Goal: Task Accomplishment & Management: Use online tool/utility

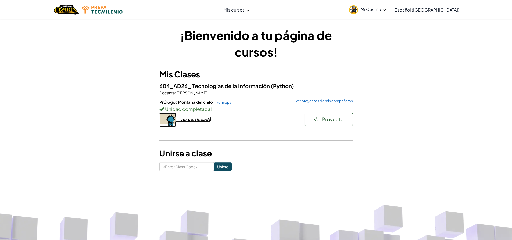
click at [197, 118] on div "ver certificado" at bounding box center [195, 119] width 31 height 6
click at [225, 102] on link "ver mapa" at bounding box center [223, 102] width 18 height 4
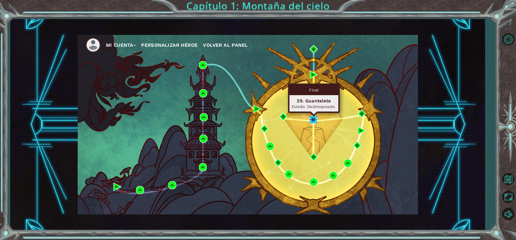
click at [315, 121] on img at bounding box center [313, 120] width 8 height 8
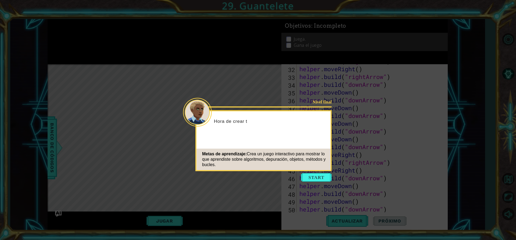
scroll to position [273, 0]
click at [318, 175] on button "Start" at bounding box center [316, 177] width 31 height 9
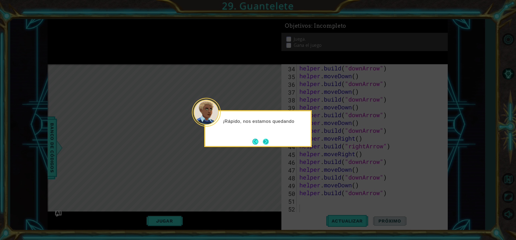
click at [265, 143] on button "Next" at bounding box center [266, 142] width 6 height 6
click at [265, 143] on icon at bounding box center [258, 120] width 516 height 240
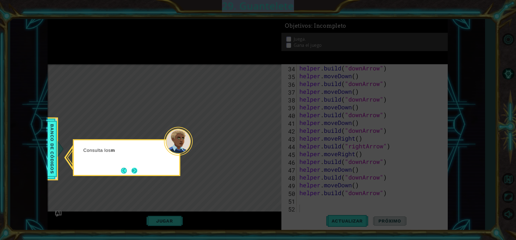
click at [137, 174] on button "Next" at bounding box center [134, 171] width 6 height 6
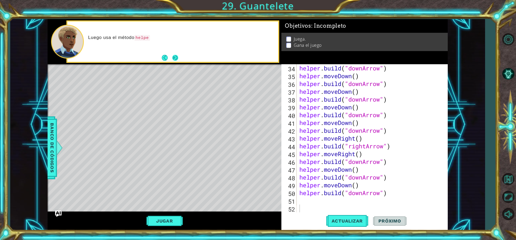
click at [174, 55] on button "Next" at bounding box center [175, 58] width 6 height 6
click at [174, 53] on div at bounding box center [172, 42] width 211 height 40
click at [174, 53] on div "[PERSON_NAME]" at bounding box center [172, 42] width 211 height 40
click at [174, 57] on button "Next" at bounding box center [175, 58] width 6 height 6
click at [168, 220] on button "Jugar" at bounding box center [164, 221] width 36 height 10
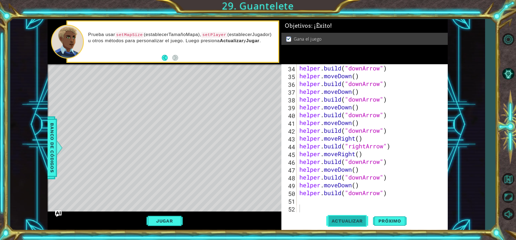
click at [363, 219] on span "Actualizar" at bounding box center [347, 220] width 42 height 5
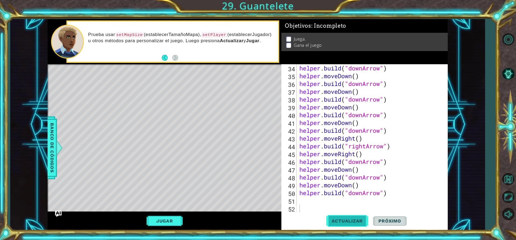
click at [363, 219] on span "Actualizar" at bounding box center [347, 220] width 42 height 5
click at [424, 147] on div "helper . build ( "downArrow" ) helper . moveDown ( ) helper . build ( "downArro…" at bounding box center [371, 146] width 146 height 164
click at [167, 218] on button "Jugar" at bounding box center [164, 221] width 36 height 10
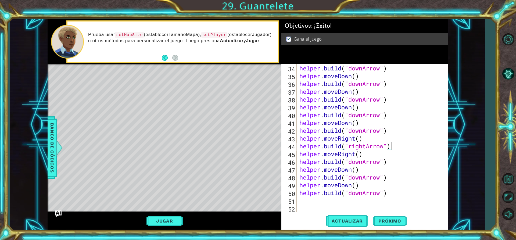
click at [411, 144] on div "helper . build ( "downArrow" ) helper . moveDown ( ) helper . build ( "downArro…" at bounding box center [371, 146] width 146 height 164
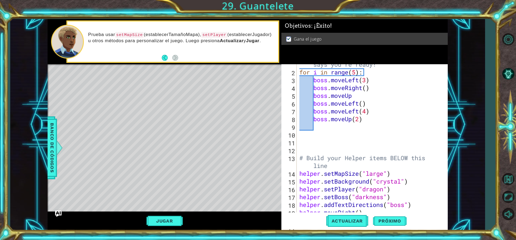
scroll to position [7, 0]
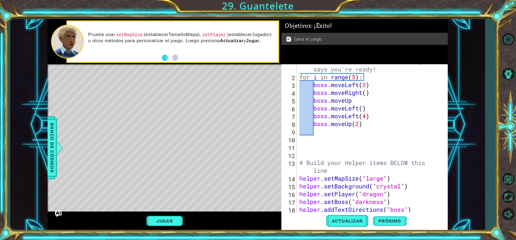
click at [164, 216] on div "Jugar" at bounding box center [165, 221] width 234 height 19
click at [170, 219] on button "Jugar" at bounding box center [164, 221] width 36 height 10
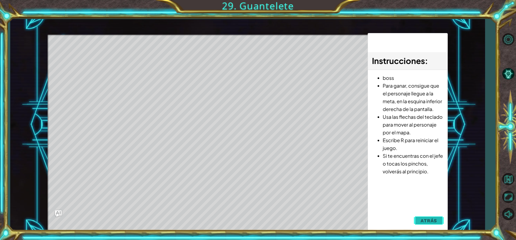
click at [427, 224] on button "Atrás" at bounding box center [429, 220] width 30 height 11
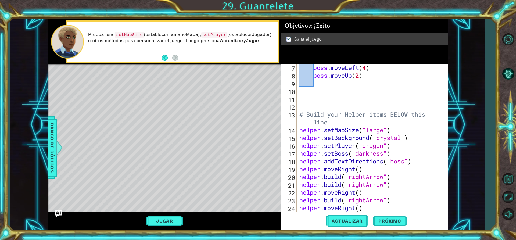
scroll to position [71, 0]
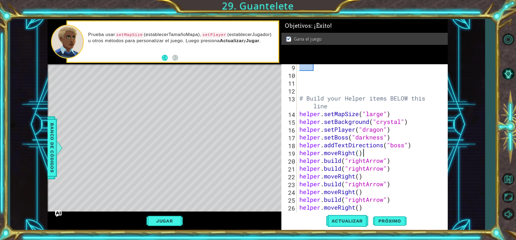
click at [370, 153] on div "# Build your Helper items BELOW this line helper . setMapSize ( "large" ) helpe…" at bounding box center [371, 145] width 146 height 164
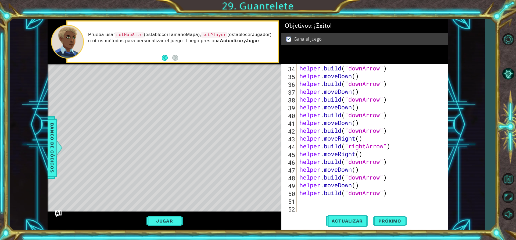
scroll to position [273, 0]
click at [159, 222] on button "Jugar" at bounding box center [164, 221] width 36 height 10
click at [169, 221] on button "Jugar" at bounding box center [164, 221] width 36 height 10
click at [381, 218] on button "Próximo" at bounding box center [389, 221] width 33 height 17
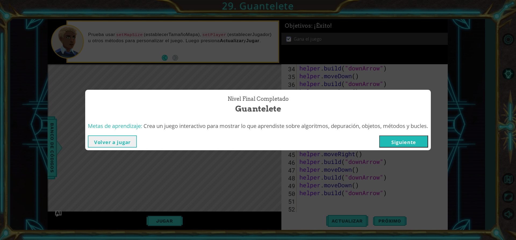
click at [106, 146] on button "Volver a jugar" at bounding box center [112, 141] width 49 height 12
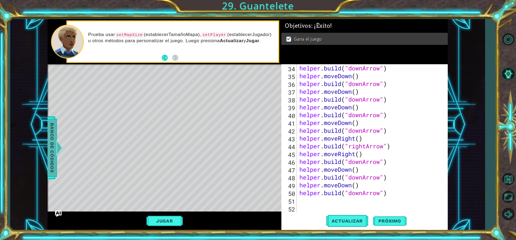
click at [60, 148] on div at bounding box center [59, 148] width 7 height 16
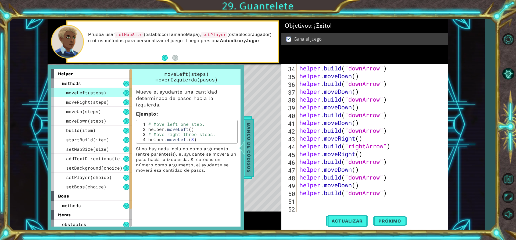
click at [243, 149] on div at bounding box center [241, 148] width 7 height 16
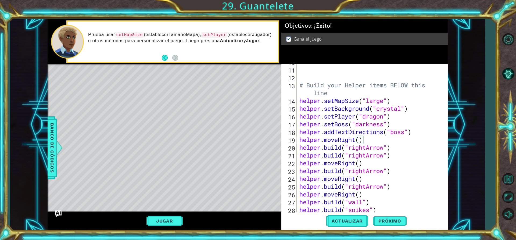
scroll to position [101, 0]
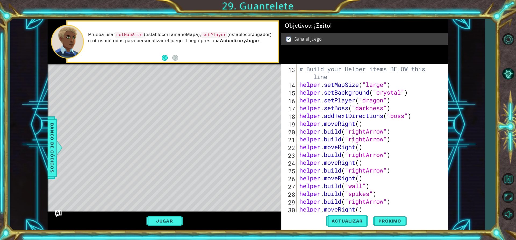
click at [354, 138] on div "# Build your Helper items BELOW this line helper . setMapSize ( "large" ) helpe…" at bounding box center [371, 139] width 146 height 164
click at [353, 138] on div "# Build your Helper items BELOW this line helper . setMapSize ( "large" ) helpe…" at bounding box center [371, 139] width 146 height 164
click at [353, 138] on div "# Build your Helper items BELOW this line helper . setMapSize ( "large" ) helpe…" at bounding box center [370, 138] width 144 height 148
click at [330, 139] on div "# Build your Helper items BELOW this line helper . setMapSize ( "large" ) helpe…" at bounding box center [371, 139] width 146 height 164
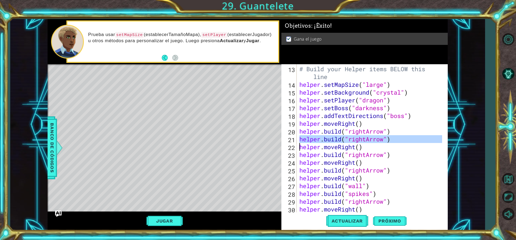
click at [330, 139] on div "# Build your Helper items BELOW this line helper . setMapSize ( "large" ) helpe…" at bounding box center [371, 139] width 146 height 164
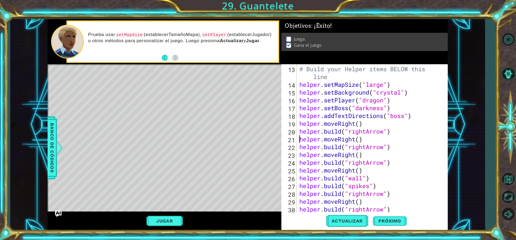
scroll to position [117, 0]
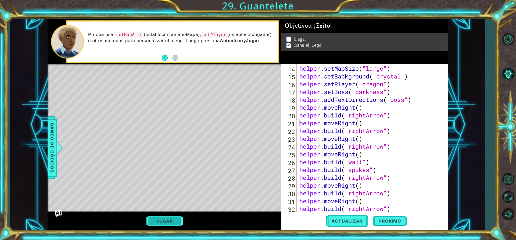
click at [166, 220] on button "Jugar" at bounding box center [164, 221] width 36 height 10
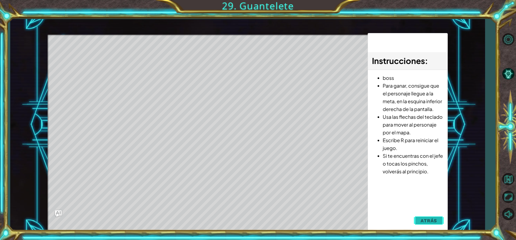
click at [428, 222] on span "Atrás" at bounding box center [429, 220] width 16 height 5
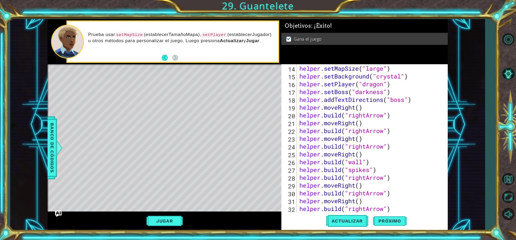
type textarea "[DOMAIN_NAME]("rightArrow")"
click at [302, 177] on div "# Build your Helper items BELOW this line helper . setMapSize ( "large" ) helpe…" at bounding box center [371, 134] width 146 height 171
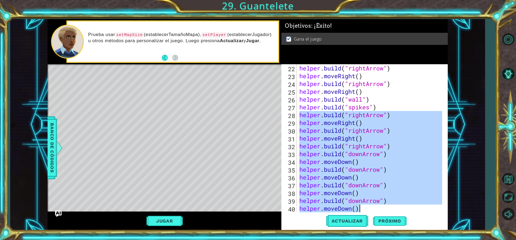
scroll to position [265, 0]
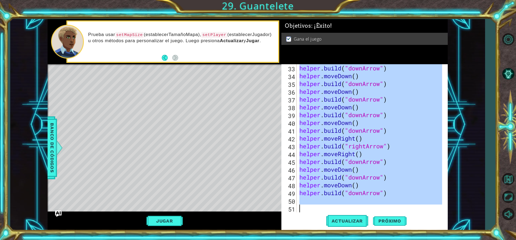
drag, startPoint x: 300, startPoint y: 176, endPoint x: 384, endPoint y: 237, distance: 104.4
click at [383, 240] on html "1 ההההההההההההההההההההההההההההההההההההההההההההההההההההההההההההההההההההההההההההה…" at bounding box center [258, 120] width 516 height 240
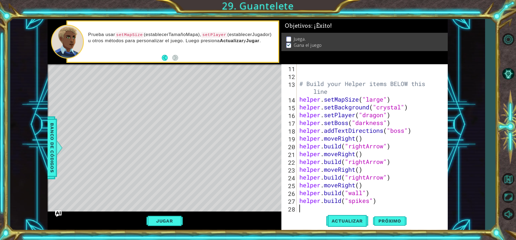
scroll to position [86, 0]
click at [345, 221] on span "Actualizar" at bounding box center [347, 220] width 42 height 5
click at [305, 211] on div "# Build your Helper items BELOW this line helper . setMapSize ( "large" ) helpe…" at bounding box center [371, 146] width 146 height 164
type textarea "h"
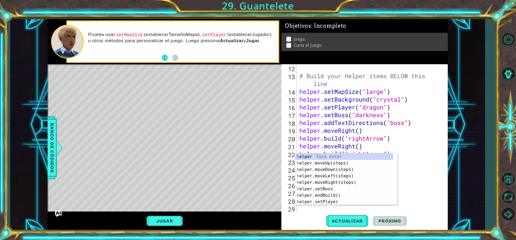
scroll to position [94, 0]
click at [327, 170] on div "h elper Toca enter h elper.moveUp(steps) Toca enter h elper.moveDown(steps) Toc…" at bounding box center [345, 185] width 98 height 65
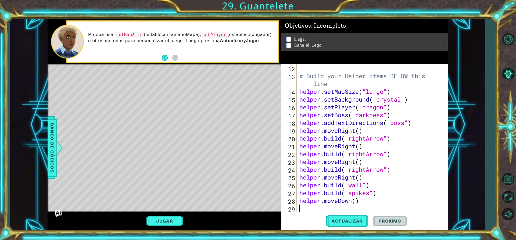
scroll to position [101, 0]
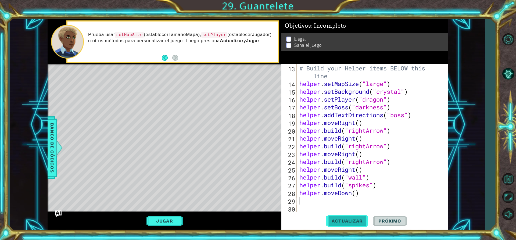
click at [359, 225] on button "Actualizar" at bounding box center [347, 221] width 42 height 17
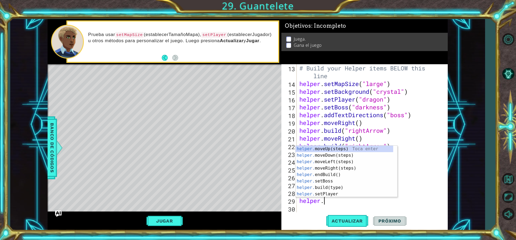
scroll to position [0, 1]
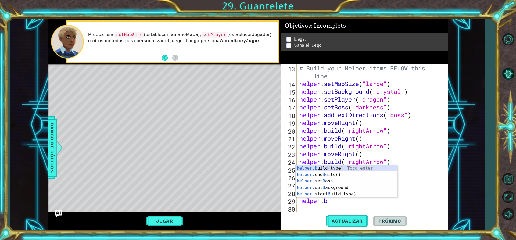
click at [318, 168] on div "helper.b uild(type) Toca enter helper. end B uild() Toca enter helper. set B os…" at bounding box center [347, 187] width 102 height 45
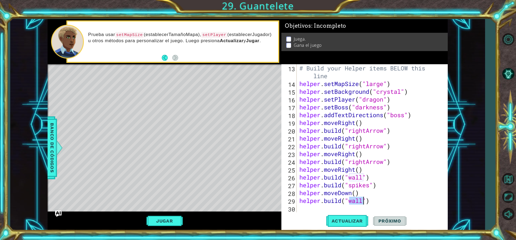
click at [362, 202] on div "# Build your Helper items BELOW this line helper . setMapSize ( "large" ) helpe…" at bounding box center [370, 138] width 144 height 148
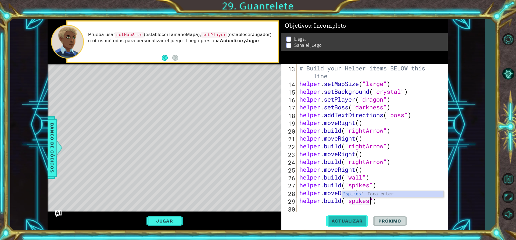
click at [359, 221] on span "Actualizar" at bounding box center [347, 220] width 42 height 5
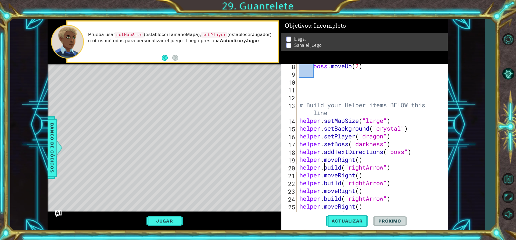
scroll to position [101, 0]
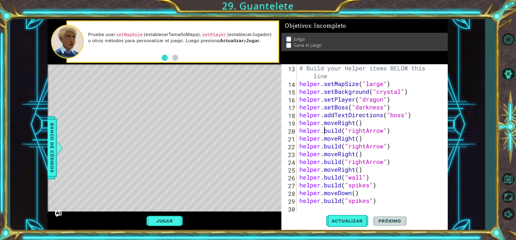
click at [320, 192] on div "# Build your Helper items BELOW this line helper . setMapSize ( "large" ) helpe…" at bounding box center [371, 149] width 146 height 171
type textarea "helper.moveDown() [DOMAIN_NAME]("spikes")"
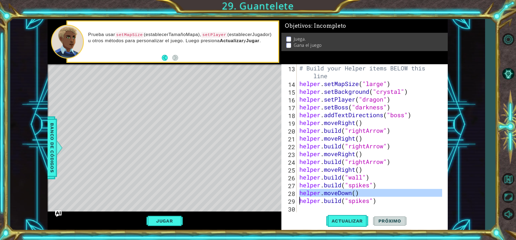
click at [309, 210] on div "# Build your Helper items BELOW this line helper . setMapSize ( "large" ) helpe…" at bounding box center [371, 149] width 146 height 171
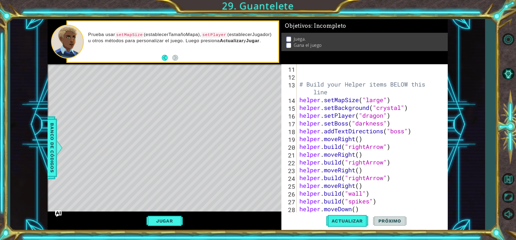
scroll to position [101, 0]
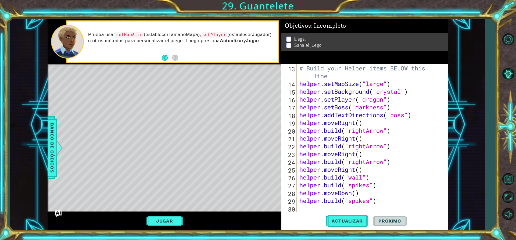
click at [344, 192] on div "# Build your Helper items BELOW this line helper . setMapSize ( "large" ) helpe…" at bounding box center [371, 149] width 146 height 171
click at [344, 192] on div "helper.moveDown() [DOMAIN_NAME]("spikes") 13 14 15 16 17 18 19 20 21 22 23 24 2…" at bounding box center [363, 138] width 165 height 148
click at [344, 192] on div "# Build your Helper items BELOW this line helper . setMapSize ( "large" ) helpe…" at bounding box center [371, 149] width 146 height 171
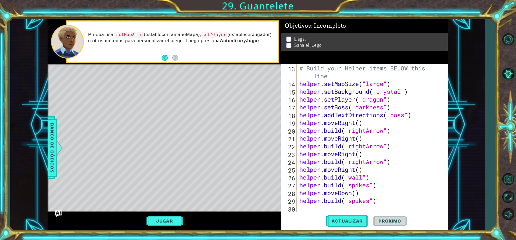
click at [344, 192] on div "# Build your Helper items BELOW this line helper . setMapSize ( "large" ) helpe…" at bounding box center [371, 149] width 146 height 171
type textarea "helper.moveDown() [DOMAIN_NAME]("spikes")"
click at [313, 208] on div "# Build your Helper items BELOW this line helper . setMapSize ( "large" ) helpe…" at bounding box center [371, 149] width 146 height 171
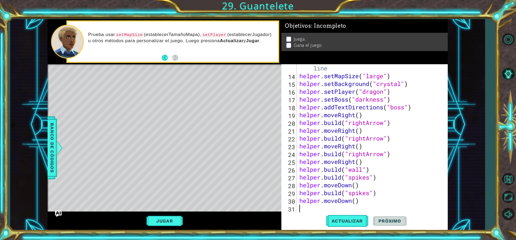
scroll to position [109, 0]
click at [343, 222] on span "Actualizar" at bounding box center [347, 220] width 42 height 5
click at [316, 177] on div "# Build your Helper items BELOW this line helper . setMapSize ( "large" ) helpe…" at bounding box center [371, 141] width 146 height 171
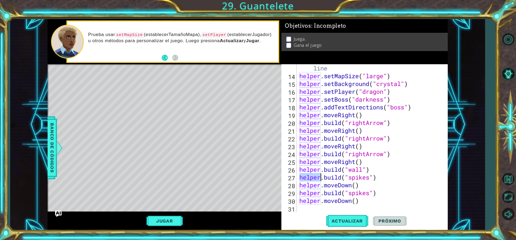
click at [316, 177] on div "# Build your Helper items BELOW this line helper . setMapSize ( "large" ) helpe…" at bounding box center [371, 141] width 146 height 171
type textarea "[DOMAIN_NAME]("spikes") helper.moveDown()"
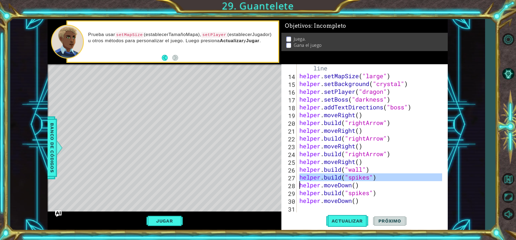
click at [306, 207] on div "# Build your Helper items BELOW this line helper . setMapSize ( "large" ) helpe…" at bounding box center [371, 141] width 146 height 171
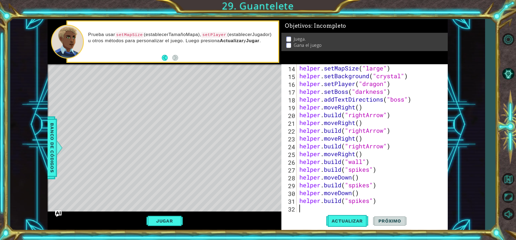
scroll to position [117, 0]
click at [350, 217] on button "Actualizar" at bounding box center [347, 221] width 42 height 17
click at [166, 219] on button "Jugar" at bounding box center [164, 221] width 36 height 10
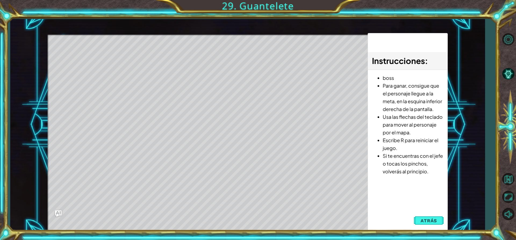
click at [431, 214] on div "Instrucciones : boss Para ganar, consigue que el personaje llegue a la meta, en…" at bounding box center [408, 132] width 80 height 198
click at [428, 222] on span "Atrás" at bounding box center [429, 220] width 16 height 5
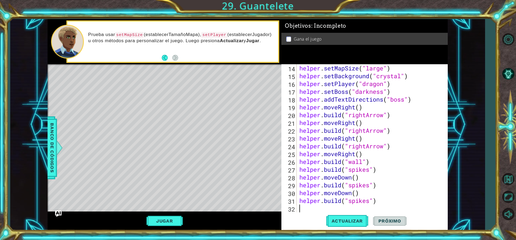
click at [305, 209] on div "helper . setMapSize ( "large" ) helper . setBackground ( "crystal" ) helper . s…" at bounding box center [371, 146] width 146 height 164
type textarea "h"
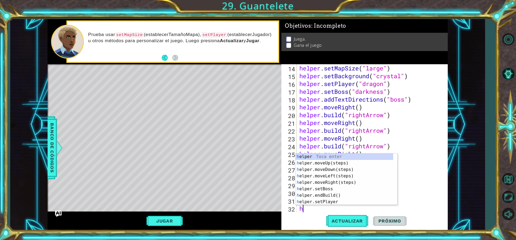
scroll to position [125, 0]
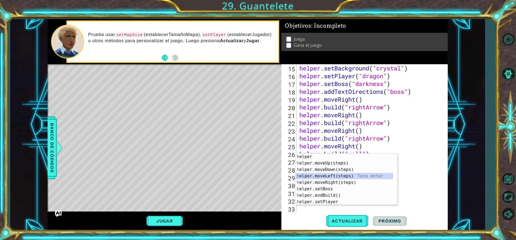
click at [327, 174] on div "h elper Toca enter h elper.moveUp(steps) Toca enter h elper.moveDown(steps) Toc…" at bounding box center [345, 185] width 98 height 65
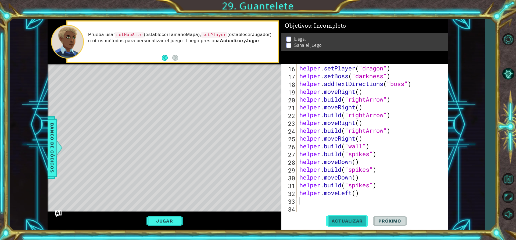
click at [354, 221] on span "Actualizar" at bounding box center [347, 220] width 42 height 5
click at [352, 193] on div "helper . setPlayer ( "dragon" ) helper . setBoss ( "darkness" ) helper . addTex…" at bounding box center [371, 146] width 146 height 164
click at [358, 194] on div "helper . setPlayer ( "dragon" ) helper . setBoss ( "darkness" ) helper . addTex…" at bounding box center [371, 146] width 146 height 164
click at [350, 221] on span "Actualizar" at bounding box center [347, 220] width 42 height 5
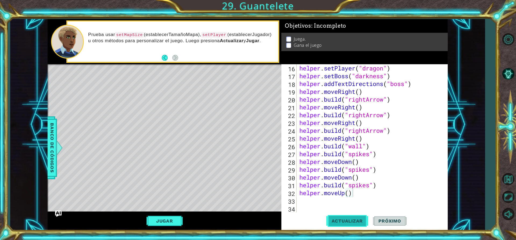
click at [348, 216] on button "Actualizar" at bounding box center [347, 221] width 42 height 17
click at [345, 194] on div "helper . setPlayer ( "dragon" ) helper . setBoss ( "darkness" ) helper . addTex…" at bounding box center [371, 146] width 146 height 164
type textarea "helper.moveleft()"
click at [341, 217] on button "Actualizar" at bounding box center [347, 221] width 42 height 17
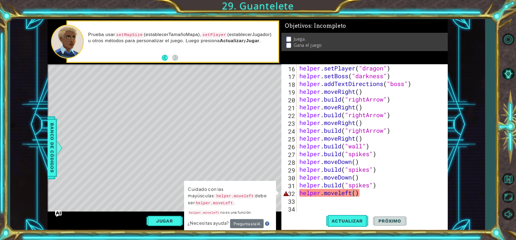
click at [215, 195] on code "helper.moveleft" at bounding box center [235, 196] width 40 height 5
click at [214, 202] on code "helper.moveLeft" at bounding box center [215, 203] width 40 height 6
click at [318, 205] on div "helper . setPlayer ( "dragon" ) helper . setBoss ( "darkness" ) helper . addTex…" at bounding box center [371, 146] width 146 height 164
click at [352, 192] on div "helper . setPlayer ( "dragon" ) helper . setBoss ( "darkness" ) helper . addTex…" at bounding box center [371, 146] width 146 height 164
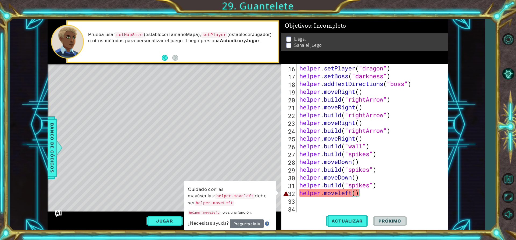
click at [375, 195] on div "helper . setPlayer ( "dragon" ) helper . setBoss ( "darkness" ) helper . addTex…" at bounding box center [371, 146] width 146 height 164
type textarea "helper.moveleft()"
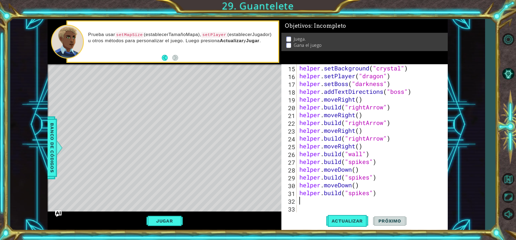
type textarea "h"
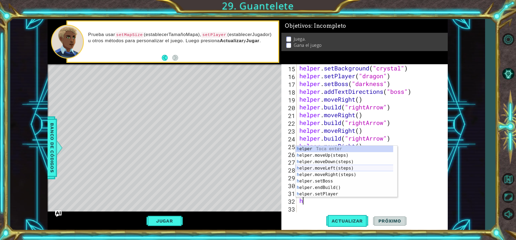
click at [327, 167] on div "h elper Toca enter h elper.moveUp(steps) Toca enter h elper.moveDown(steps) Toc…" at bounding box center [347, 178] width 102 height 65
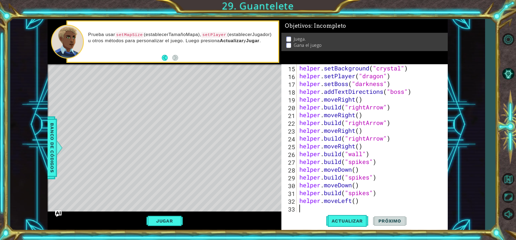
scroll to position [132, 0]
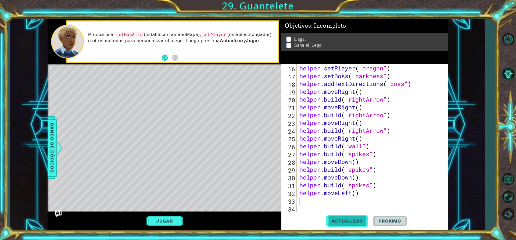
click at [350, 222] on span "Actualizar" at bounding box center [347, 220] width 42 height 5
click at [360, 193] on div "helper . setPlayer ( "dragon" ) helper . setBoss ( "darkness" ) helper . addTex…" at bounding box center [371, 146] width 146 height 164
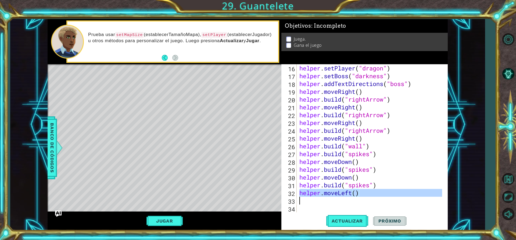
click at [360, 193] on div "helper . setPlayer ( "dragon" ) helper . setBoss ( "darkness" ) helper . addTex…" at bounding box center [371, 146] width 146 height 164
type textarea "helper.moveLeft()"
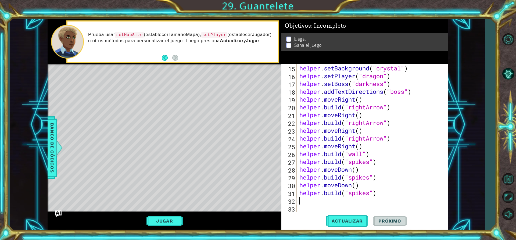
type textarea "h"
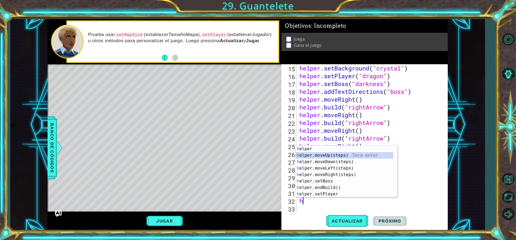
click at [322, 156] on div "h elper Toca enter h elper.moveUp(steps) Toca enter h elper.moveDown(steps) Toc…" at bounding box center [345, 178] width 98 height 65
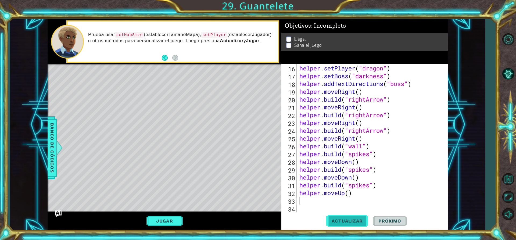
click at [360, 219] on span "Actualizar" at bounding box center [347, 220] width 42 height 5
type textarea "h"
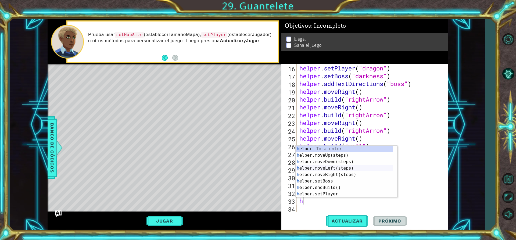
click at [322, 166] on div "h elper Toca enter h elper.moveUp(steps) Toca enter h elper.moveDown(steps) Toc…" at bounding box center [345, 178] width 98 height 65
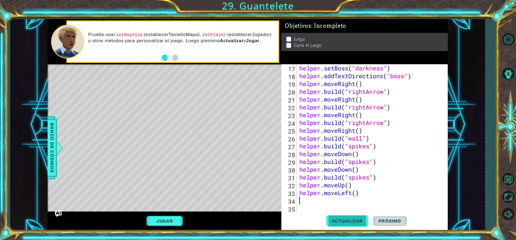
click at [343, 221] on span "Actualizar" at bounding box center [347, 220] width 42 height 5
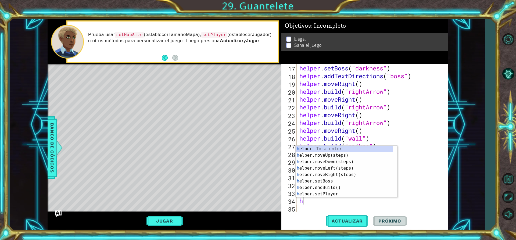
click at [314, 202] on div "helper . setBoss ( "darkness" ) helper . addTextDirections ( "boss" ) helper . …" at bounding box center [371, 146] width 146 height 164
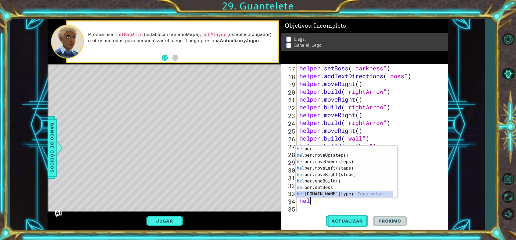
click at [315, 195] on div "hel per Toca enter hel per.moveUp(steps) Toca enter hel per.moveDown(steps) Toc…" at bounding box center [345, 178] width 98 height 65
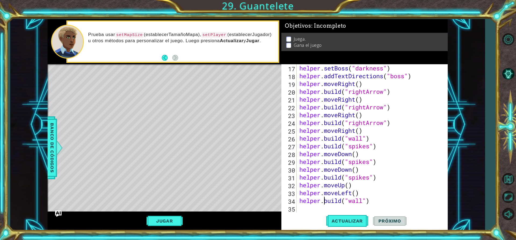
click at [326, 200] on div "helper . setBoss ( "darkness" ) helper . addTextDirections ( "boss" ) helper . …" at bounding box center [371, 146] width 146 height 164
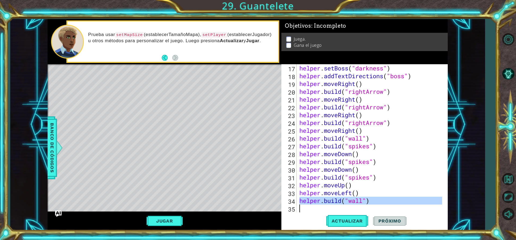
click at [326, 200] on div "helper . setBoss ( "darkness" ) helper . addTextDirections ( "boss" ) helper . …" at bounding box center [371, 146] width 146 height 164
type textarea "[DOMAIN_NAME]("wall")"
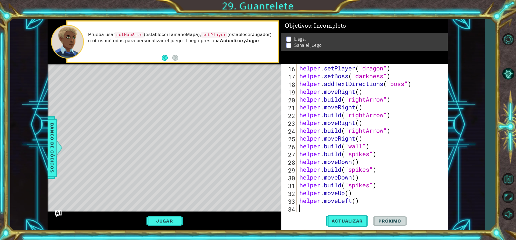
click at [334, 114] on div "helper . setPlayer ( "dragon" ) helper . setBoss ( "darkness" ) helper . addTex…" at bounding box center [371, 146] width 146 height 164
type textarea "[DOMAIN_NAME]("rightArrow") helper.moveRight()"
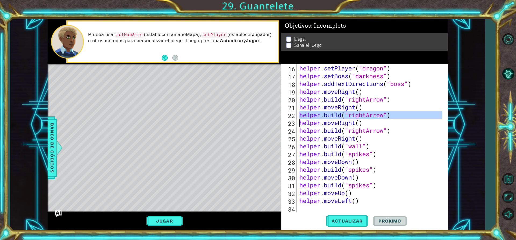
click at [311, 205] on div "helper . setPlayer ( "dragon" ) helper . setBoss ( "darkness" ) helper . addTex…" at bounding box center [371, 146] width 146 height 164
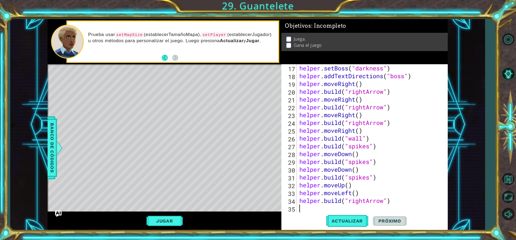
scroll to position [140, 0]
click at [342, 223] on span "Actualizar" at bounding box center [347, 220] width 42 height 5
click at [366, 200] on div "helper . setBoss ( "darkness" ) helper . addTextDirections ( "boss" ) helper . …" at bounding box center [371, 146] width 146 height 164
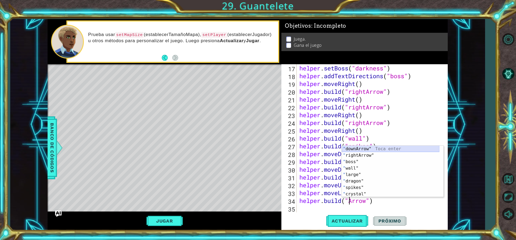
click at [362, 148] on div "" downArrow" Toca enter " rightArrow" Toca enter " boss" Toca enter " wall" Toc…" at bounding box center [391, 178] width 98 height 65
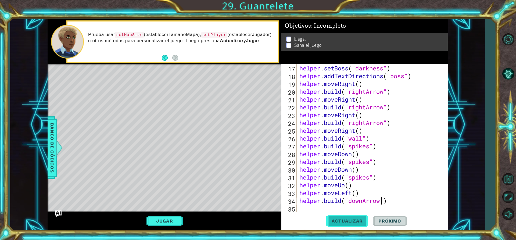
click at [349, 215] on button "Actualizar" at bounding box center [347, 221] width 42 height 17
click at [408, 146] on div "helper . setBoss ( "darkness" ) helper . addTextDirections ( "boss" ) helper . …" at bounding box center [371, 146] width 146 height 164
click at [366, 122] on div "helper . setBoss ( "darkness" ) helper . addTextDirections ( "boss" ) helper . …" at bounding box center [371, 146] width 146 height 164
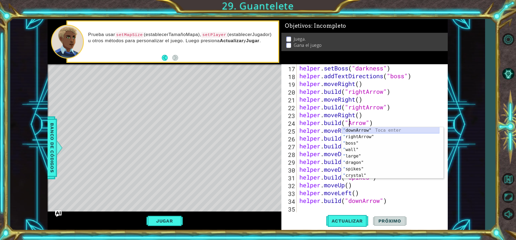
click at [362, 128] on div "" downArrow" Toca enter " rightArrow" Toca enter " boss" Toca enter " wall" Toc…" at bounding box center [391, 159] width 98 height 65
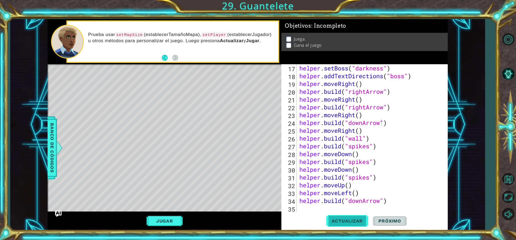
click at [353, 223] on span "Actualizar" at bounding box center [347, 220] width 42 height 5
click at [329, 202] on div "helper . setBoss ( "darkness" ) helper . addTextDirections ( "boss" ) helper . …" at bounding box center [371, 146] width 146 height 164
type textarea "[DOMAIN_NAME]("downArrow")"
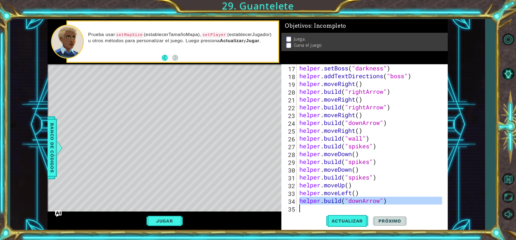
paste textarea "Code Area"
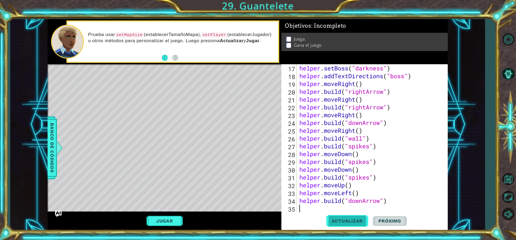
click at [352, 223] on span "Actualizar" at bounding box center [347, 220] width 42 height 5
click at [336, 201] on div "helper . setBoss ( "darkness" ) helper . addTextDirections ( "boss" ) helper . …" at bounding box center [371, 146] width 146 height 164
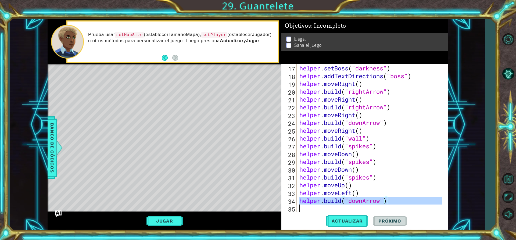
click at [336, 201] on div "helper . setBoss ( "darkness" ) helper . addTextDirections ( "boss" ) helper . …" at bounding box center [371, 146] width 146 height 164
type textarea "[DOMAIN_NAME]("downArrow")"
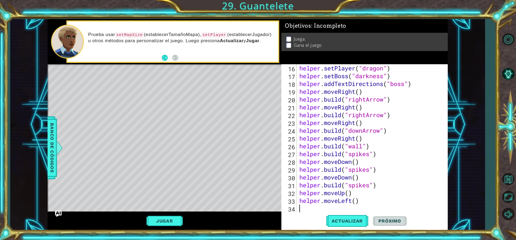
scroll to position [132, 0]
type textarea "h"
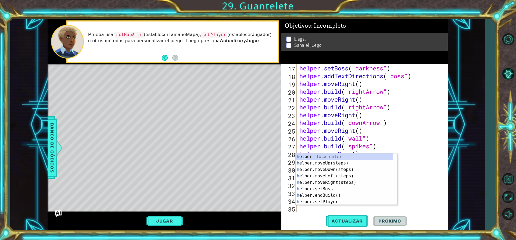
scroll to position [140, 0]
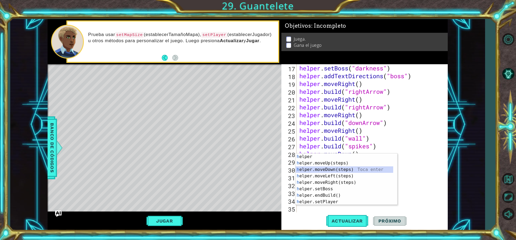
click at [331, 166] on div "h elper Toca enter h elper.moveUp(steps) Toca enter h elper.moveDown(steps) Toc…" at bounding box center [345, 185] width 98 height 65
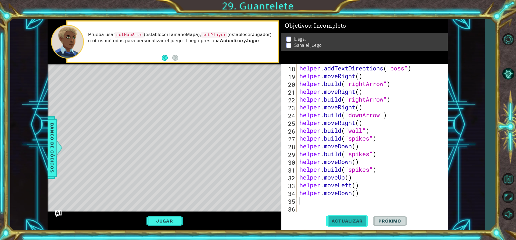
click at [344, 223] on span "Actualizar" at bounding box center [347, 220] width 42 height 5
type textarea "h"
click at [337, 116] on div "helper . addTextDirections ( "boss" ) helper . moveRight ( ) helper . build ( "…" at bounding box center [371, 146] width 146 height 164
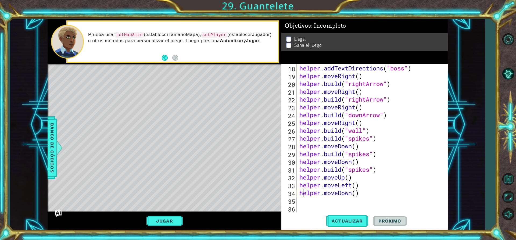
click at [303, 196] on div "helper . addTextDirections ( "boss" ) helper . moveRight ( ) helper . build ( "…" at bounding box center [371, 146] width 146 height 164
type textarea "helper.moveDown()"
click at [368, 202] on div "helper . addTextDirections ( "boss" ) helper . moveRight ( ) helper . build ( "…" at bounding box center [371, 146] width 146 height 164
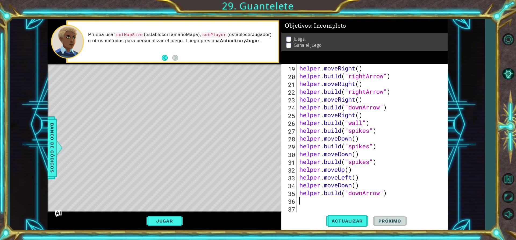
scroll to position [156, 0]
click at [354, 223] on span "Actualizar" at bounding box center [347, 220] width 42 height 5
click at [364, 181] on div "helper . moveRight ( ) helper . build ( "rightArrow" ) helper . moveRight ( ) h…" at bounding box center [371, 146] width 146 height 164
type textarea "helper.moveLeft()"
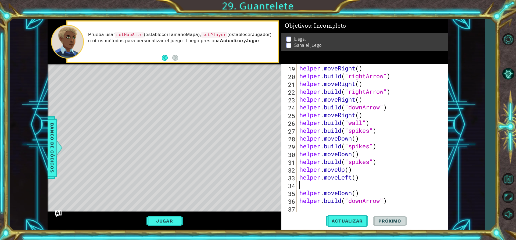
click at [344, 200] on div "helper . moveRight ( ) helper . build ( "rightArrow" ) helper . moveRight ( ) h…" at bounding box center [371, 146] width 146 height 164
type textarea "[DOMAIN_NAME]("downArrow")"
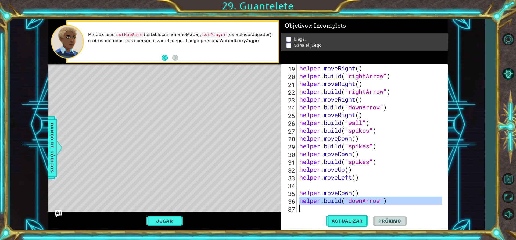
click at [320, 188] on div "helper . moveRight ( ) helper . build ( "rightArrow" ) helper . moveRight ( ) h…" at bounding box center [371, 146] width 146 height 164
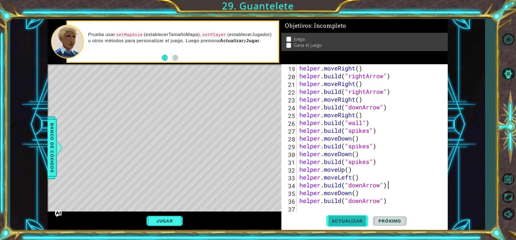
click at [344, 218] on span "Actualizar" at bounding box center [347, 220] width 42 height 5
click at [169, 217] on button "Jugar" at bounding box center [164, 221] width 36 height 10
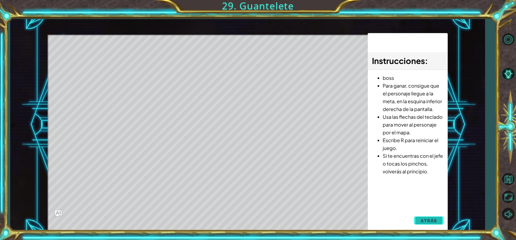
click at [432, 219] on span "Atrás" at bounding box center [429, 220] width 16 height 5
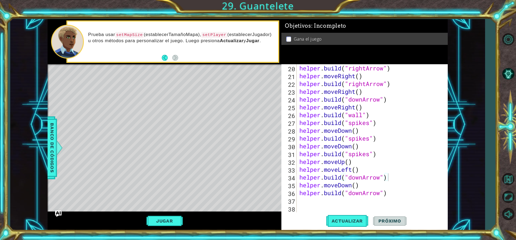
scroll to position [164, 0]
click at [333, 184] on div "helper . build ( "rightArrow" ) helper . moveRight ( ) helper . build ( "rightA…" at bounding box center [371, 146] width 146 height 164
type textarea "helper.moveDown() [DOMAIN_NAME]("downArrow")"
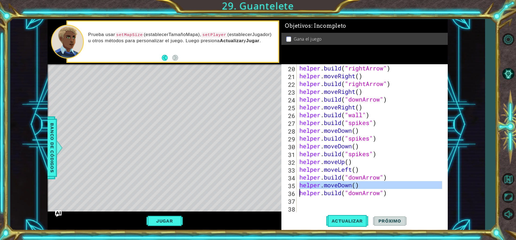
click at [299, 202] on div "helper . build ( "rightArrow" ) helper . moveRight ( ) helper . build ( "rightA…" at bounding box center [371, 146] width 146 height 164
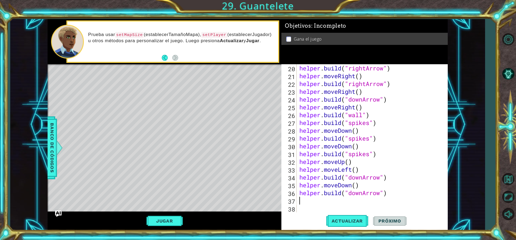
paste textarea "helper.moveDown()"
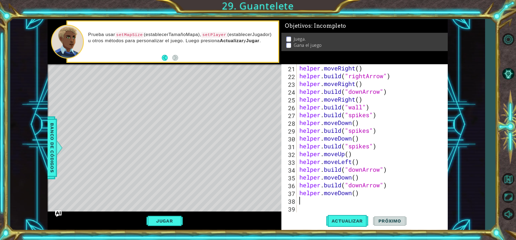
scroll to position [171, 0]
click at [346, 189] on div "helper . moveRight ( ) helper . build ( "rightArrow" ) helper . moveRight ( ) h…" at bounding box center [371, 146] width 146 height 164
click at [396, 178] on div "helper . moveRight ( ) helper . build ( "rightArrow" ) helper . moveRight ( ) h…" at bounding box center [371, 146] width 146 height 164
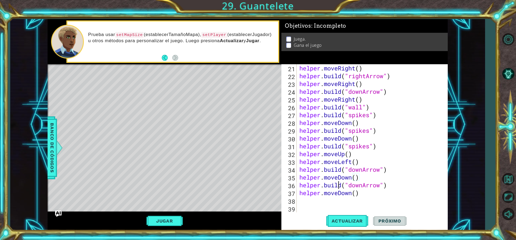
click at [339, 185] on div "helper . moveRight ( ) helper . build ( "rightArrow" ) helper . moveRight ( ) h…" at bounding box center [371, 146] width 146 height 164
type textarea "[DOMAIN_NAME]("downArrow") helper.moveDown()"
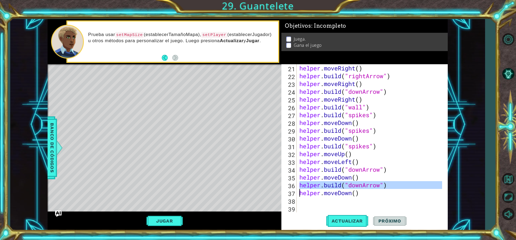
click at [303, 202] on div "helper . moveRight ( ) helper . build ( "rightArrow" ) helper . moveRight ( ) h…" at bounding box center [371, 146] width 146 height 164
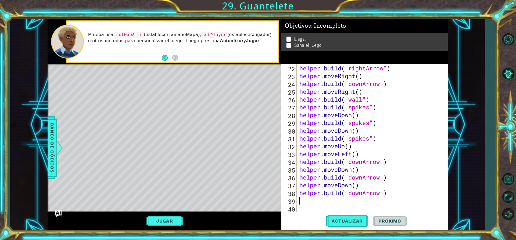
scroll to position [179, 0]
click at [363, 194] on div "helper . build ( "rightArrow" ) helper . moveRight ( ) helper . build ( "downAr…" at bounding box center [371, 146] width 146 height 164
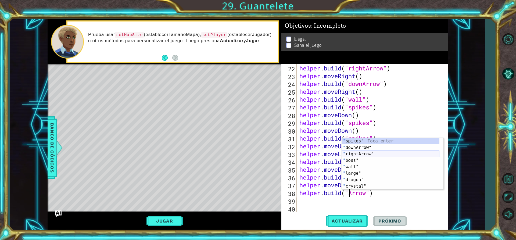
click at [368, 155] on div "" spikes" Toca enter " downArrow" Toca enter " rightArrow" Toca enter " boss" T…" at bounding box center [391, 170] width 98 height 65
type textarea "[DOMAIN_NAME]("rightArrow")"
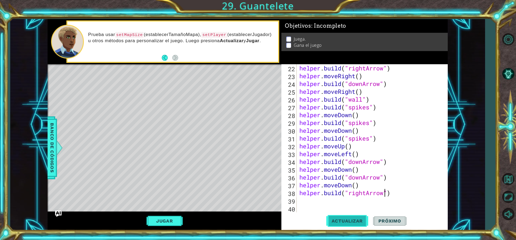
click at [358, 221] on span "Actualizar" at bounding box center [347, 220] width 42 height 5
click at [319, 197] on div "helper . build ( "rightArrow" ) helper . moveRight ( ) helper . build ( "downAr…" at bounding box center [371, 146] width 146 height 164
type textarea "h"
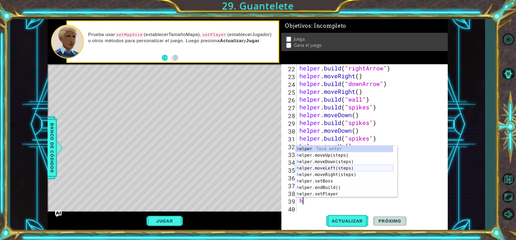
click at [331, 167] on div "h elper Toca enter h elper.moveUp(steps) Toca enter h elper.moveDown(steps) Toc…" at bounding box center [345, 178] width 98 height 65
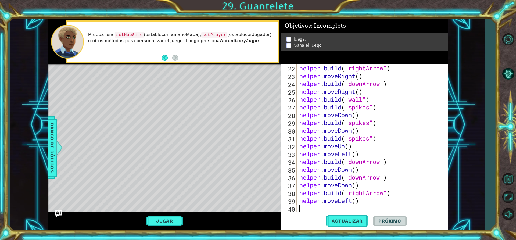
scroll to position [187, 0]
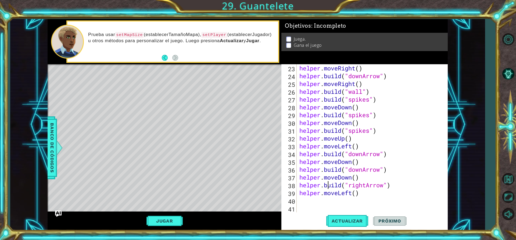
click at [329, 188] on div "helper . moveRight ( ) helper . build ( "downArrow" ) helper . moveRight ( ) he…" at bounding box center [371, 146] width 146 height 164
click at [331, 186] on div "helper . moveRight ( ) helper . build ( "downArrow" ) helper . moveRight ( ) he…" at bounding box center [371, 146] width 146 height 164
type textarea "[DOMAIN_NAME]("rightArrow") helper.moveLeft()"
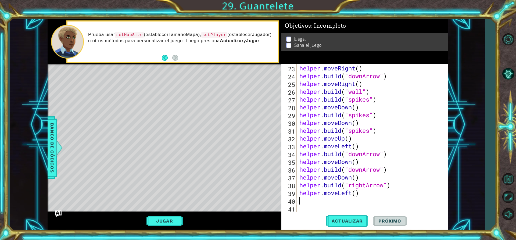
click at [300, 202] on div "helper . moveRight ( ) helper . build ( "downArrow" ) helper . moveRight ( ) he…" at bounding box center [371, 146] width 146 height 164
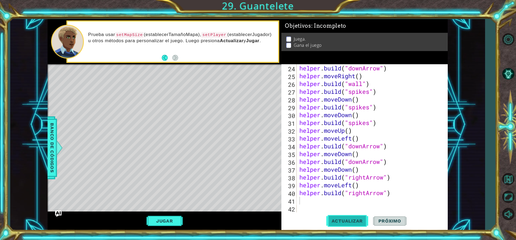
click at [340, 222] on span "Actualizar" at bounding box center [347, 220] width 42 height 5
click at [365, 191] on div "helper . build ( "downArrow" ) helper . moveRight ( ) helper . build ( "wall" )…" at bounding box center [371, 146] width 146 height 164
click at [365, 192] on div "helper . build ( "downArrow" ) helper . moveRight ( ) helper . build ( "wall" )…" at bounding box center [371, 146] width 146 height 164
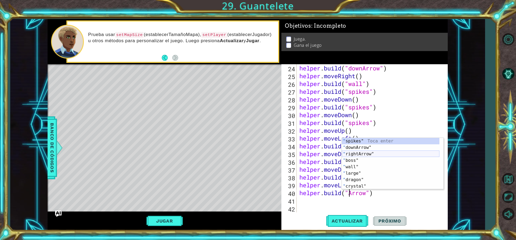
click at [365, 154] on div "" spikes" Toca enter " downArrow" Toca enter " rightArrow" Toca enter " boss" T…" at bounding box center [391, 170] width 98 height 65
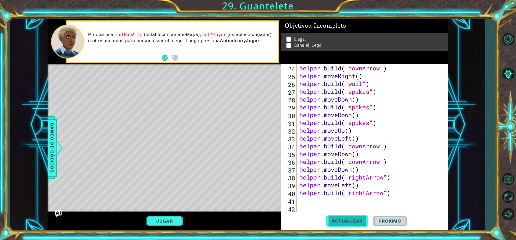
click at [349, 228] on button "Actualizar" at bounding box center [347, 221] width 42 height 17
click at [351, 224] on button "Actualizar" at bounding box center [347, 221] width 42 height 17
click at [351, 185] on div "helper . build ( "downArrow" ) helper . moveRight ( ) helper . build ( "wall" )…" at bounding box center [371, 146] width 146 height 164
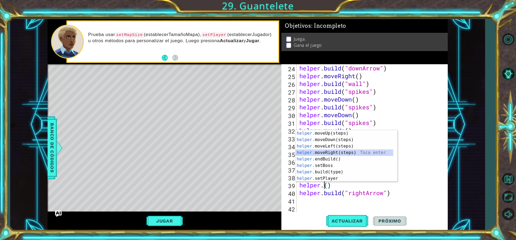
click at [322, 153] on div "helper. moveUp(steps) Toca enter helper. moveDown(steps) Toca enter helper. mov…" at bounding box center [345, 162] width 98 height 65
type textarea "helper.moveRight"
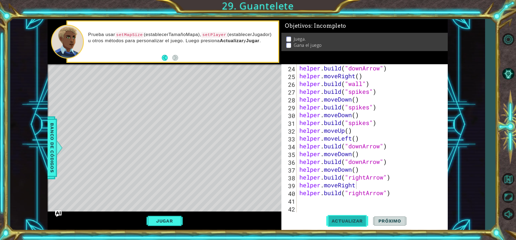
click at [340, 223] on span "Actualizar" at bounding box center [347, 220] width 42 height 5
click at [344, 219] on span "Actualizar" at bounding box center [347, 220] width 42 height 5
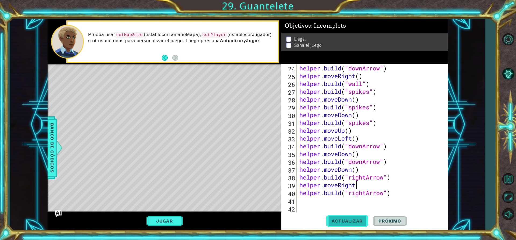
click at [344, 219] on span "Actualizar" at bounding box center [347, 220] width 42 height 5
click at [309, 201] on div "helper . build ( "downArrow" ) helper . moveRight ( ) helper . build ( "wall" )…" at bounding box center [371, 146] width 146 height 164
click at [346, 187] on div "helper . build ( "downArrow" ) helper . moveRight ( ) helper . build ( "wall" )…" at bounding box center [371, 146] width 146 height 164
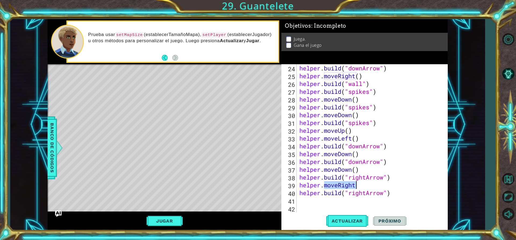
click at [346, 187] on div "helper . build ( "downArrow" ) helper . moveRight ( ) helper . build ( "wall" )…" at bounding box center [371, 146] width 146 height 164
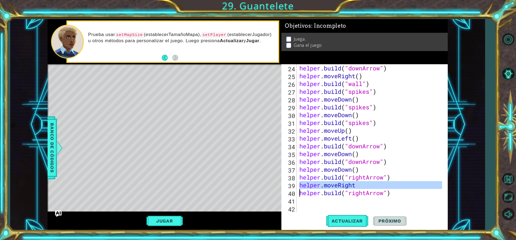
click at [298, 203] on div "helper.moveRight [DOMAIN_NAME]("rightArrow") 24 25 26 27 28 29 30 31 32 33 34 3…" at bounding box center [363, 138] width 165 height 148
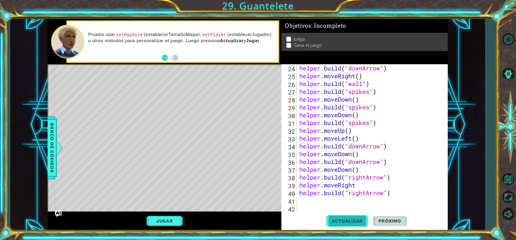
click at [342, 220] on span "Actualizar" at bounding box center [347, 220] width 42 height 5
click at [329, 185] on div "helper . build ( "downArrow" ) helper . moveRight ( ) helper . build ( "wall" )…" at bounding box center [371, 146] width 146 height 164
type textarea "helper.moveRight [DOMAIN_NAME]("rightArrow")"
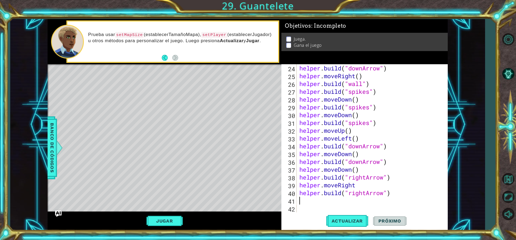
click at [311, 200] on div "helper . build ( "downArrow" ) helper . moveRight ( ) helper . build ( "wall" )…" at bounding box center [371, 146] width 146 height 164
paste textarea "[DOMAIN_NAME]("rightArrow")"
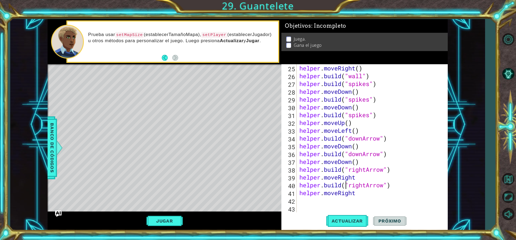
click at [345, 184] on div "helper . moveRight ( ) helper . build ( "wall" ) helper . build ( "spikes" ) he…" at bounding box center [371, 146] width 146 height 164
type textarea "[DOMAIN_NAME]("rightArrow") helper.moveRight"
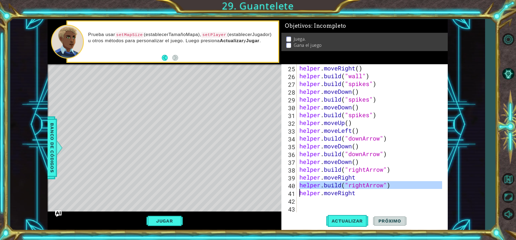
click at [296, 200] on div "42" at bounding box center [289, 202] width 14 height 8
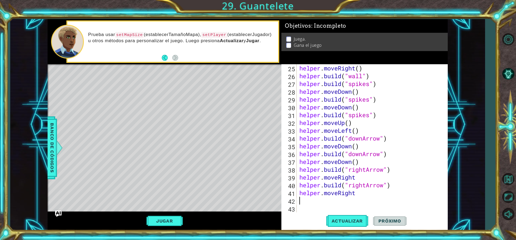
scroll to position [210, 0]
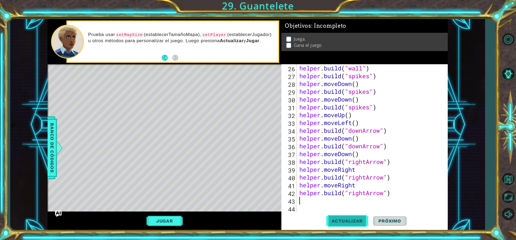
click at [349, 220] on span "Actualizar" at bounding box center [347, 220] width 42 height 5
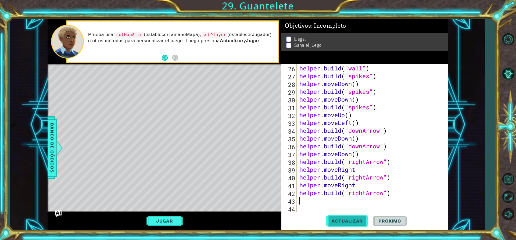
click at [358, 217] on button "Actualizar" at bounding box center [347, 221] width 42 height 17
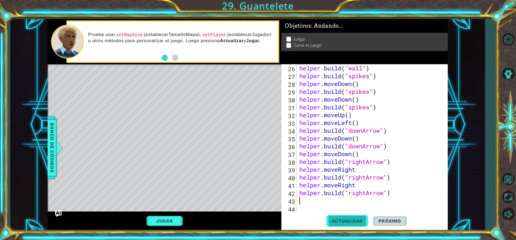
click at [358, 217] on button "Actualizar" at bounding box center [347, 221] width 42 height 17
click at [327, 194] on div "helper . build ( "wall" ) helper . build ( "spikes" ) helper . moveDown ( ) hel…" at bounding box center [371, 146] width 146 height 164
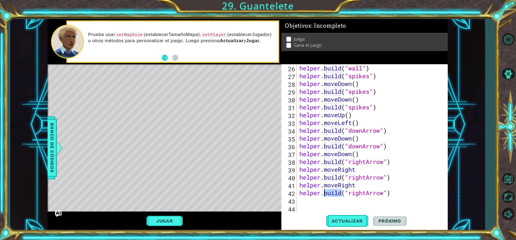
type textarea "[DOMAIN_NAME]("rightArrow")"
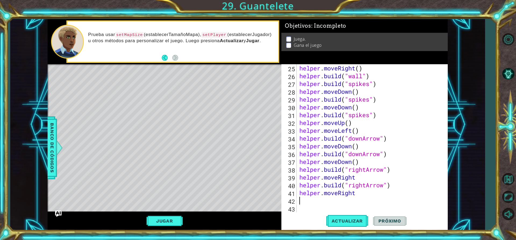
scroll to position [203, 0]
click at [337, 222] on span "Actualizar" at bounding box center [347, 220] width 42 height 5
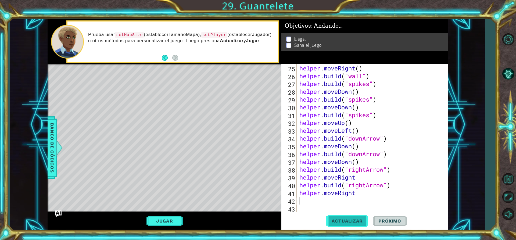
click at [337, 222] on span "Actualizar" at bounding box center [347, 220] width 42 height 5
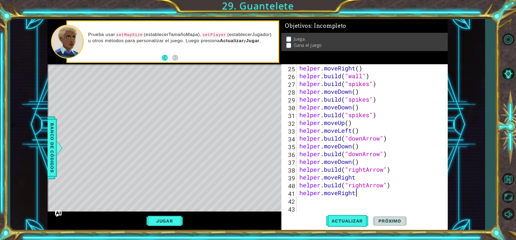
click at [359, 192] on div "helper . moveRight ( ) helper . build ( "wall" ) helper . build ( "spikes" ) he…" at bounding box center [371, 146] width 146 height 164
type textarea "helper.moveRight"
click at [355, 194] on div "helper . moveRight ( ) helper . build ( "wall" ) helper . build ( "spikes" ) he…" at bounding box center [371, 146] width 146 height 164
click at [372, 207] on div "helper . moveRight ( ) helper . build ( "wall" ) helper . build ( "spikes" ) he…" at bounding box center [371, 146] width 146 height 164
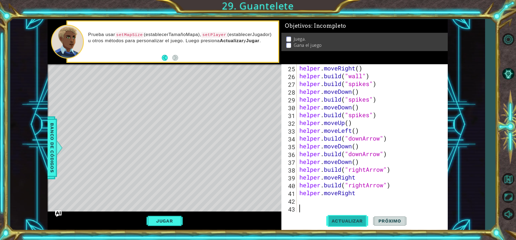
click at [350, 221] on span "Actualizar" at bounding box center [347, 220] width 42 height 5
click at [358, 194] on div "helper . moveRight ( ) helper . build ( "wall" ) helper . build ( "spikes" ) he…" at bounding box center [371, 146] width 146 height 164
type textarea "helper.moveRigh"
click at [305, 199] on div "helper . moveRight ( ) helper . build ( "wall" ) helper . build ( "spikes" ) he…" at bounding box center [371, 146] width 146 height 164
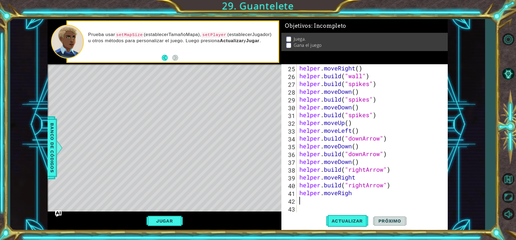
type textarea "h"
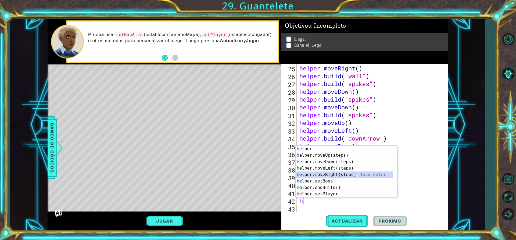
click at [328, 175] on div "h elper Toca enter h elper.moveUp(steps) Toca enter h elper.moveDown(steps) Toc…" at bounding box center [347, 178] width 102 height 65
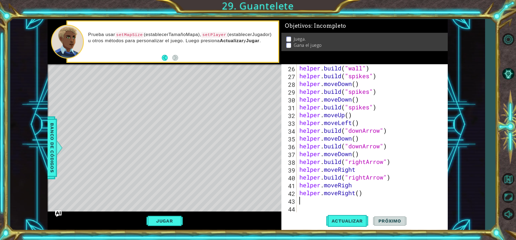
scroll to position [210, 0]
click at [340, 221] on span "Actualizar" at bounding box center [347, 220] width 42 height 5
click at [305, 196] on div "helper . build ( "wall" ) helper . build ( "spikes" ) helper . moveDown ( ) hel…" at bounding box center [371, 146] width 146 height 164
type textarea "helper.moveRight()"
click at [305, 199] on div "helper . build ( "wall" ) helper . build ( "spikes" ) helper . moveDown ( ) hel…" at bounding box center [371, 146] width 146 height 164
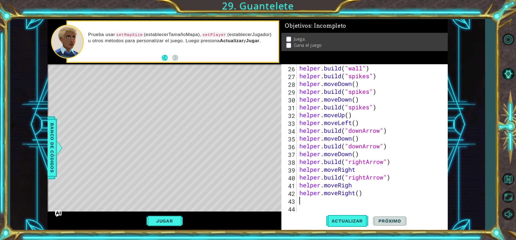
type textarea "h"
click at [314, 207] on div "helper . build ( "wall" ) helper . build ( "spikes" ) helper . moveDown ( ) hel…" at bounding box center [371, 146] width 146 height 164
click at [313, 201] on div "helper . build ( "wall" ) helper . build ( "spikes" ) helper . moveDown ( ) hel…" at bounding box center [371, 146] width 146 height 164
type textarea "h"
click at [325, 178] on div "helper . build ( "wall" ) helper . build ( "spikes" ) helper . moveDown ( ) hel…" at bounding box center [371, 146] width 146 height 164
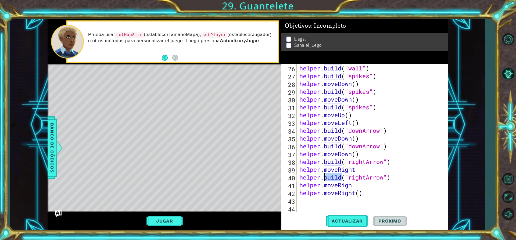
click at [325, 178] on div "helper . build ( "wall" ) helper . build ( "spikes" ) helper . moveDown ( ) hel…" at bounding box center [371, 146] width 146 height 164
type textarea "[DOMAIN_NAME]("rightArrow") helper.moveRigh"
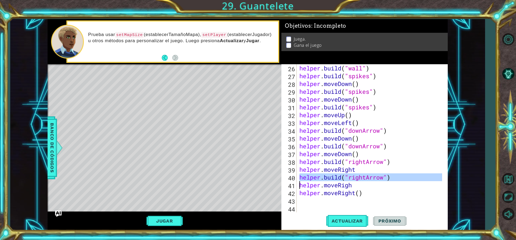
click at [301, 201] on div "helper . build ( "wall" ) helper . build ( "spikes" ) helper . moveDown ( ) hel…" at bounding box center [371, 146] width 146 height 164
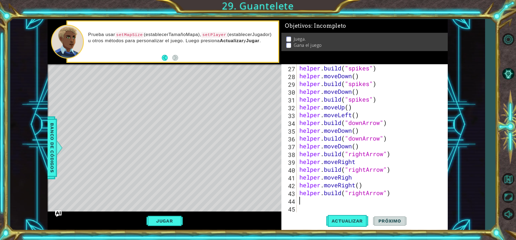
scroll to position [218, 0]
click at [356, 224] on button "Actualizar" at bounding box center [347, 221] width 42 height 17
click at [305, 202] on div "helper . build ( "spikes" ) helper . moveDown ( ) helper . build ( "spikes" ) h…" at bounding box center [371, 146] width 146 height 164
type textarea "h"
click at [350, 207] on div "helper . build ( "spikes" ) helper . moveDown ( ) helper . build ( "spikes" ) h…" at bounding box center [371, 146] width 146 height 164
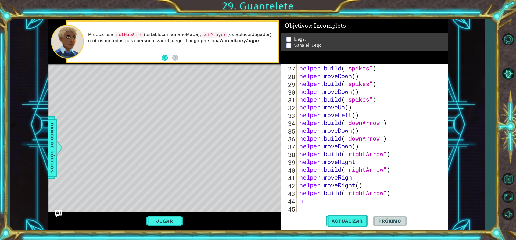
click at [328, 199] on div "helper . build ( "spikes" ) helper . moveDown ( ) helper . build ( "spikes" ) h…" at bounding box center [371, 146] width 146 height 164
type textarea "h"
click at [329, 194] on div "helper . build ( "spikes" ) helper . moveDown ( ) helper . build ( "spikes" ) h…" at bounding box center [371, 146] width 146 height 164
click at [329, 194] on div "helper . build ( "spikes" ) helper . moveDown ( ) helper . build ( "spikes" ) h…" at bounding box center [370, 138] width 144 height 148
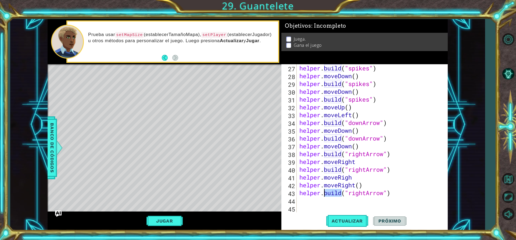
click at [329, 194] on div "helper . build ( "spikes" ) helper . moveDown ( ) helper . build ( "spikes" ) h…" at bounding box center [371, 146] width 146 height 164
type textarea "[DOMAIN_NAME]("rightArrow")"
click at [302, 198] on div "helper . build ( "spikes" ) helper . moveDown ( ) helper . build ( "spikes" ) h…" at bounding box center [370, 138] width 144 height 148
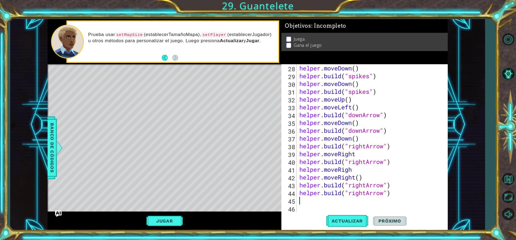
scroll to position [226, 0]
click at [384, 190] on div "helper . moveDown ( ) helper . build ( "spikes" ) helper . moveDown ( ) helper …" at bounding box center [371, 146] width 146 height 164
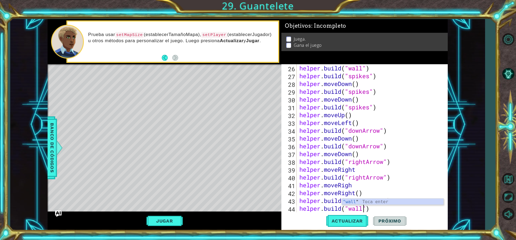
scroll to position [0, 3]
click at [350, 219] on span "Actualizar" at bounding box center [347, 220] width 42 height 5
click at [345, 222] on span "Actualizar" at bounding box center [347, 220] width 42 height 5
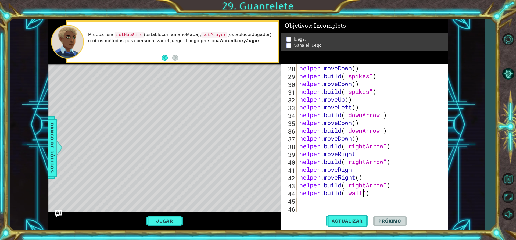
click at [367, 196] on div "helper . moveDown ( ) helper . build ( "spikes" ) helper . moveDown ( ) helper …" at bounding box center [371, 146] width 146 height 164
type textarea "[DOMAIN_NAME]("wall")"
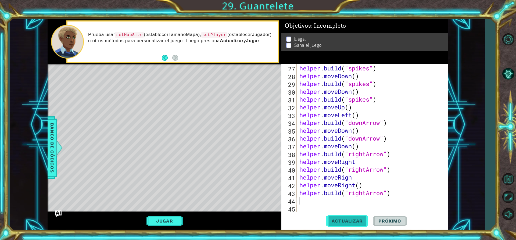
click at [345, 221] on span "Actualizar" at bounding box center [347, 220] width 42 height 5
click at [340, 186] on div "helper . build ( "spikes" ) helper . moveDown ( ) helper . build ( "spikes" ) h…" at bounding box center [371, 146] width 146 height 164
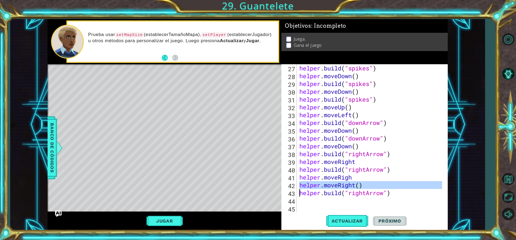
click at [340, 186] on div "helper . build ( "spikes" ) helper . moveDown ( ) helper . build ( "spikes" ) h…" at bounding box center [371, 146] width 146 height 164
type textarea "helper.moveRight() [DOMAIN_NAME]("rightArrow")"
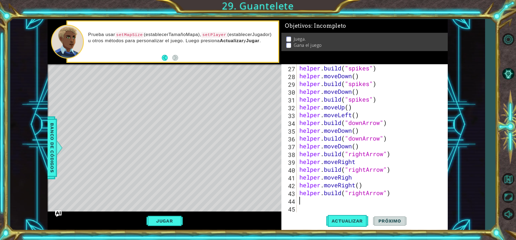
click at [301, 199] on div "helper . build ( "spikes" ) helper . moveDown ( ) helper . build ( "spikes" ) h…" at bounding box center [371, 146] width 146 height 164
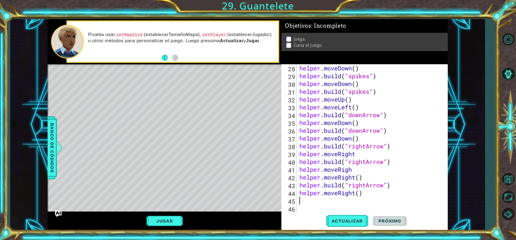
scroll to position [226, 0]
click at [348, 223] on span "Actualizar" at bounding box center [347, 220] width 42 height 5
click at [355, 186] on div "helper . moveDown ( ) helper . build ( "spikes" ) helper . moveDown ( ) helper …" at bounding box center [371, 146] width 146 height 164
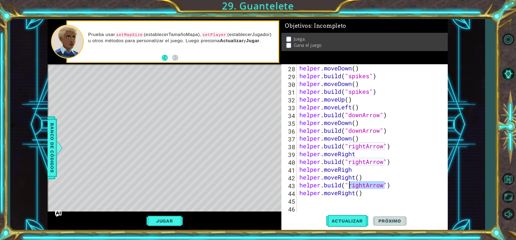
type textarea "[DOMAIN_NAME]("rightArrow") helper.moveRight()"
click at [311, 200] on div "helper . moveDown ( ) helper . build ( "spikes" ) helper . moveDown ( ) helper …" at bounding box center [371, 146] width 146 height 164
paste textarea "[DOMAIN_NAME]("rightArrow")"
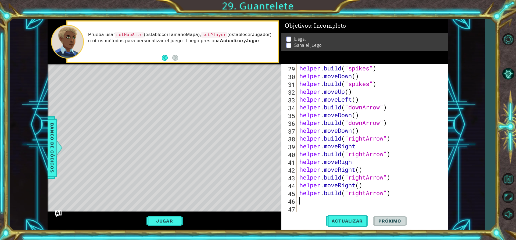
scroll to position [234, 0]
click at [384, 193] on div "helper . build ( "spikes" ) helper . moveDown ( ) helper . build ( "spikes" ) h…" at bounding box center [371, 146] width 146 height 164
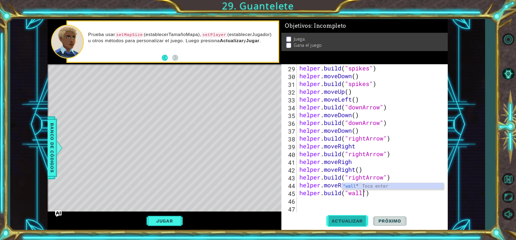
type textarea "[DOMAIN_NAME]("wall")"
click at [347, 227] on button "Actualizar" at bounding box center [347, 221] width 42 height 17
click at [300, 203] on div "helper . build ( "spikes" ) helper . moveDown ( ) helper . build ( "spikes" ) h…" at bounding box center [371, 146] width 146 height 164
type textarea "h"
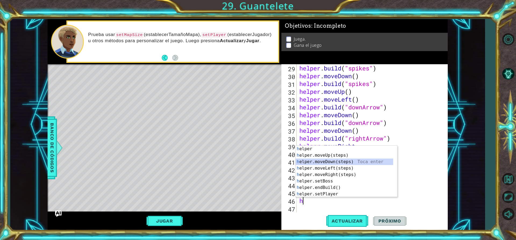
click at [319, 161] on div "h elper Toca enter h elper.moveUp(steps) Toca enter h elper.moveDown(steps) Toc…" at bounding box center [347, 178] width 102 height 65
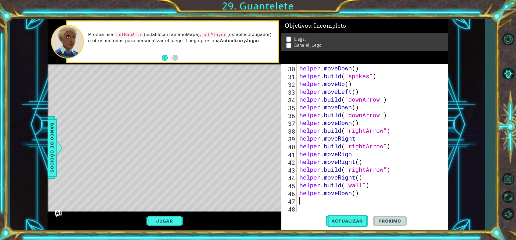
scroll to position [242, 0]
click at [338, 186] on div "helper . moveDown ( ) helper . build ( "spikes" ) helper . moveUp ( ) helper . …" at bounding box center [371, 146] width 146 height 164
type textarea "[DOMAIN_NAME]("wall") helper.moveDown()"
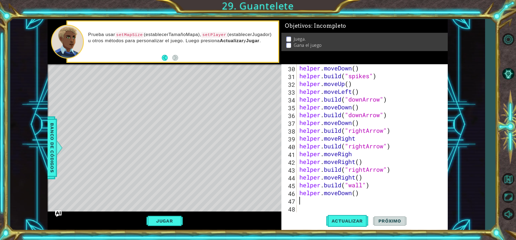
click at [301, 198] on div "helper . moveDown ( ) helper . build ( "spikes" ) helper . moveUp ( ) helper . …" at bounding box center [371, 146] width 146 height 164
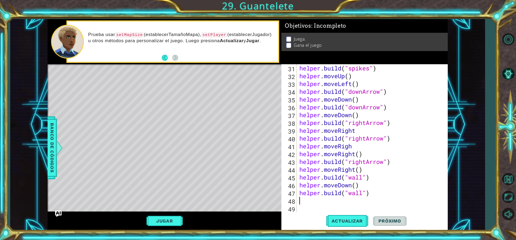
scroll to position [249, 0]
click at [349, 221] on span "Actualizar" at bounding box center [347, 220] width 42 height 5
click at [366, 138] on div "helper . build ( "spikes" ) helper . moveUp ( ) helper . moveLeft ( ) helper . …" at bounding box center [371, 146] width 146 height 164
click at [367, 145] on div ""ri ghtArrow" Toca enter" at bounding box center [393, 152] width 102 height 19
click at [364, 161] on div "helper . build ( "spikes" ) helper . moveUp ( ) helper . moveLeft ( ) helper . …" at bounding box center [371, 146] width 146 height 164
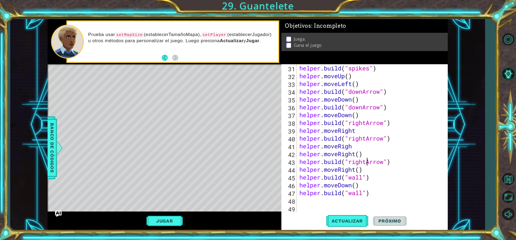
click at [367, 161] on div "helper . build ( "spikes" ) helper . moveUp ( ) helper . moveLeft ( ) helper . …" at bounding box center [371, 146] width 146 height 164
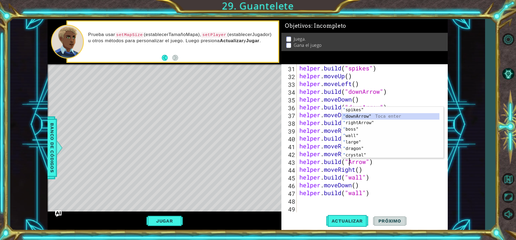
click at [364, 116] on div "" spikes" Toca enter " downArrow" Toca enter " rightArrow" Toca enter " boss" T…" at bounding box center [391, 139] width 98 height 65
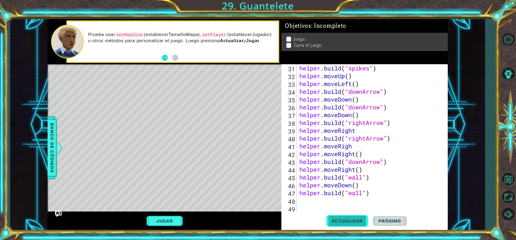
click at [353, 221] on span "Actualizar" at bounding box center [347, 220] width 42 height 5
click at [385, 195] on div "helper . build ( "spikes" ) helper . moveUp ( ) helper . moveLeft ( ) helper . …" at bounding box center [371, 146] width 146 height 164
type textarea "[DOMAIN_NAME]("wall")"
type textarea "h"
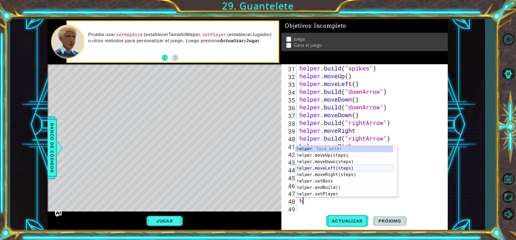
click at [325, 165] on div "h elper Toca enter h elper.moveUp(steps) Toca enter h elper.moveDown(steps) Toc…" at bounding box center [345, 178] width 98 height 65
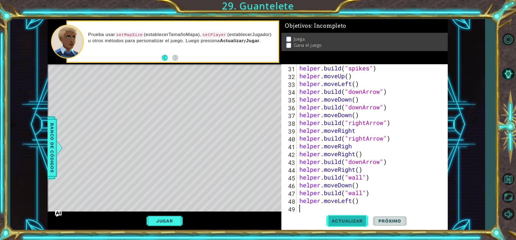
click at [343, 222] on span "Actualizar" at bounding box center [347, 220] width 42 height 5
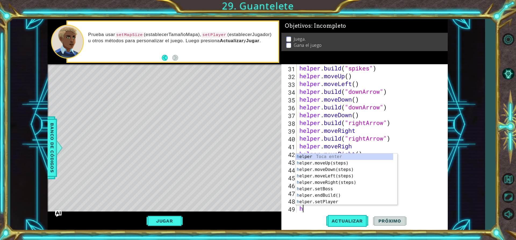
click at [452, 188] on div "1 ההההההההההההההההההההההההההההההההההההההההההההההההההההההההההההההההההההההההההההה…" at bounding box center [247, 124] width 475 height 211
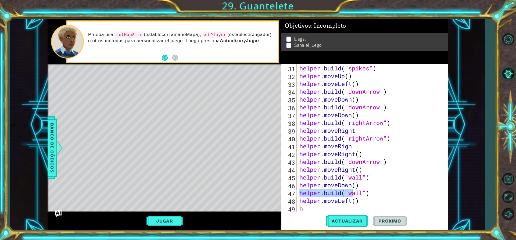
drag, startPoint x: 298, startPoint y: 191, endPoint x: 353, endPoint y: 194, distance: 55.2
click at [353, 194] on div "helper . build ( "spikes" ) helper . moveUp ( ) helper . moveLeft ( ) helper . …" at bounding box center [371, 146] width 146 height 164
click at [311, 209] on div "helper . build ( "spikes" ) helper . moveUp ( ) helper . moveLeft ( ) helper . …" at bounding box center [371, 146] width 146 height 164
type textarea "h"
click at [321, 192] on div "helper . build ( "spikes" ) helper . moveUp ( ) helper . moveLeft ( ) helper . …" at bounding box center [371, 146] width 146 height 164
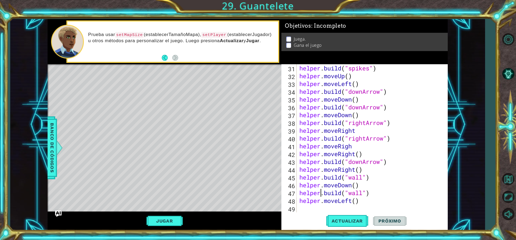
click at [321, 192] on div "helper . build ( "spikes" ) helper . moveUp ( ) helper . moveLeft ( ) helper . …" at bounding box center [371, 146] width 146 height 164
click at [321, 192] on div "helper . build ( "spikes" ) helper . moveUp ( ) helper . moveLeft ( ) helper . …" at bounding box center [370, 138] width 144 height 148
click at [321, 192] on div "helper . build ( "spikes" ) helper . moveUp ( ) helper . moveLeft ( ) helper . …" at bounding box center [371, 146] width 146 height 164
click at [322, 192] on div "helper . build ( "spikes" ) helper . moveUp ( ) helper . moveLeft ( ) helper . …" at bounding box center [371, 146] width 146 height 164
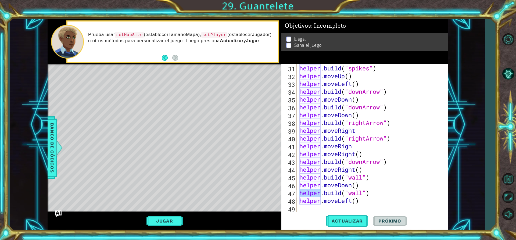
type textarea "[DOMAIN_NAME]("wall") helper.moveLeft()"
click at [307, 209] on div "helper . build ( "spikes" ) helper . moveUp ( ) helper . moveLeft ( ) helper . …" at bounding box center [371, 146] width 146 height 164
paste textarea "[DOMAIN_NAME]("wall")"
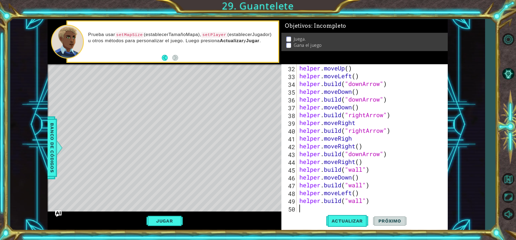
click at [363, 201] on div "helper . moveUp ( ) helper . moveLeft ( ) helper . build ( "downArrow" ) helper…" at bounding box center [371, 146] width 146 height 164
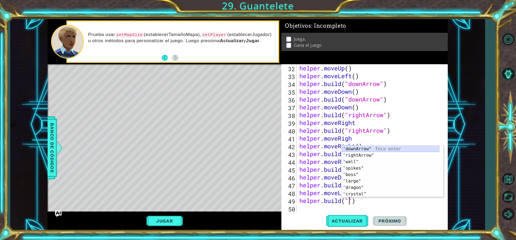
click at [366, 149] on div "" downArrow" Toca enter " rightArrow" Toca enter " wall" Toca enter " spikes" T…" at bounding box center [391, 178] width 98 height 65
type textarea "[DOMAIN_NAME]("downArrow")"
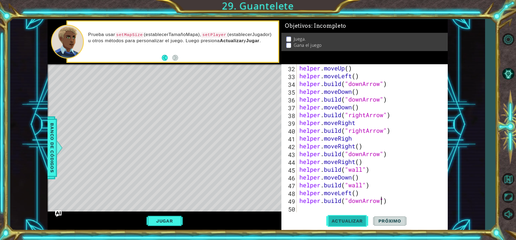
click at [350, 218] on button "Actualizar" at bounding box center [347, 221] width 42 height 17
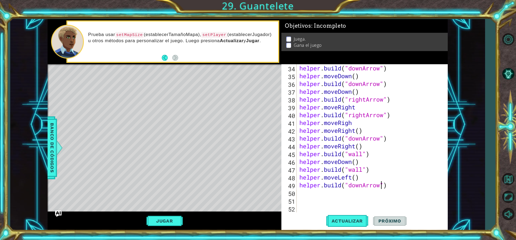
scroll to position [273, 0]
click at [300, 191] on div "helper . build ( "downArrow" ) helper . moveDown ( ) helper . build ( "downArro…" at bounding box center [371, 146] width 146 height 164
type textarea "h"
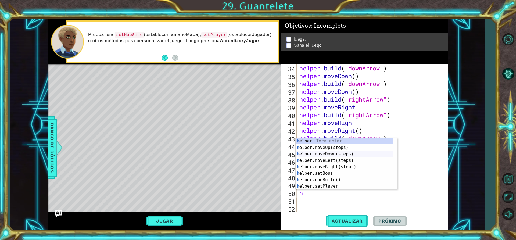
click at [329, 155] on div "h elper Toca enter h elper.moveUp(steps) Toca enter h elper.moveDown(steps) Toc…" at bounding box center [345, 170] width 98 height 65
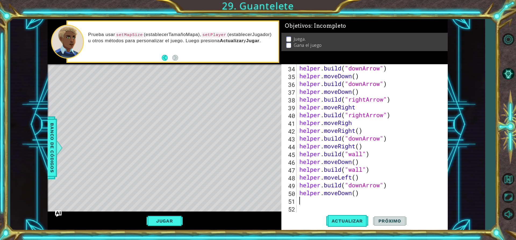
click at [302, 200] on div "helper . build ( "downArrow" ) helper . moveDown ( ) helper . build ( "downArro…" at bounding box center [371, 146] width 146 height 164
type textarea "h"
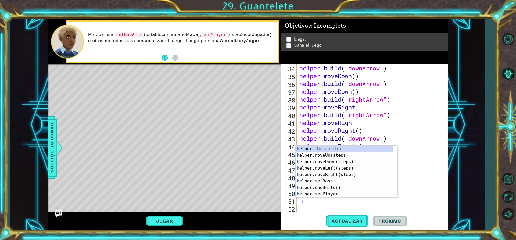
click at [311, 206] on div "helper . build ( "downArrow" ) helper . moveDown ( ) helper . build ( "downArro…" at bounding box center [371, 146] width 146 height 164
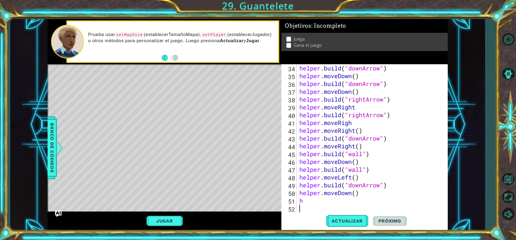
click at [311, 202] on div "helper . build ( "downArrow" ) helper . moveDown ( ) helper . build ( "downArro…" at bounding box center [371, 146] width 146 height 164
type textarea "h"
click at [324, 185] on div "helper . build ( "downArrow" ) helper . moveDown ( ) helper . build ( "downArro…" at bounding box center [371, 146] width 146 height 164
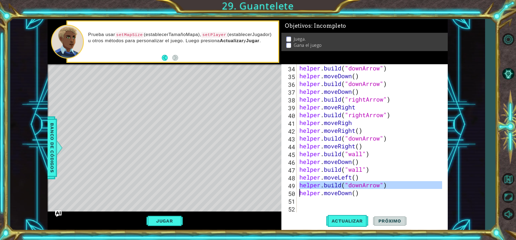
click at [324, 185] on div "helper . build ( "downArrow" ) helper . moveDown ( ) helper . build ( "downArro…" at bounding box center [371, 146] width 146 height 164
type textarea "[DOMAIN_NAME]("downArrow") helper.moveDown()"
click at [302, 203] on div "helper . build ( "downArrow" ) helper . moveDown ( ) helper . build ( "downArro…" at bounding box center [371, 146] width 146 height 164
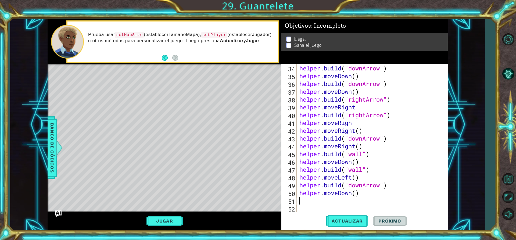
paste textarea "[DOMAIN_NAME]("downArrow")"
click at [382, 201] on div "helper . build ( "downArrow" ) helper . moveDown ( ) helper . build ( "downArro…" at bounding box center [371, 146] width 146 height 164
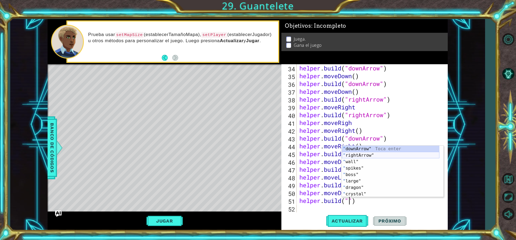
click at [371, 154] on div "" downArrow" Toca enter " rightArrow" Toca enter " wall" Toca enter " spikes" T…" at bounding box center [391, 178] width 98 height 65
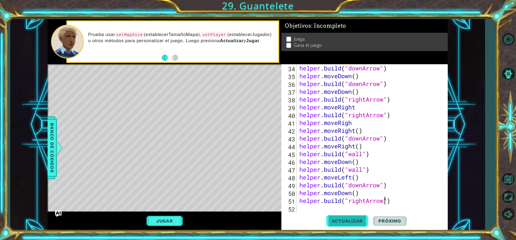
type textarea "[DOMAIN_NAME]("rightArrow")"
click at [362, 222] on span "Actualizar" at bounding box center [347, 220] width 42 height 5
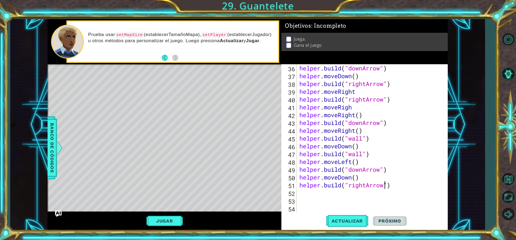
click at [303, 194] on div "helper . build ( "downArrow" ) helper . moveDown ( ) helper . build ( "rightArr…" at bounding box center [371, 146] width 146 height 164
type textarea "h"
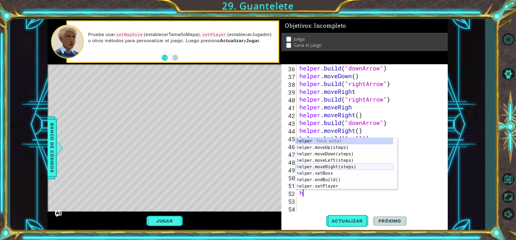
click at [326, 166] on div "h elper Toca enter h elper.moveUp(steps) Toca enter h elper.moveDown(steps) Toc…" at bounding box center [345, 170] width 98 height 65
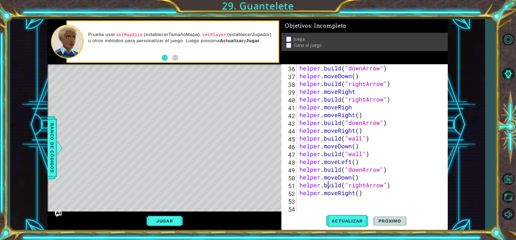
click at [327, 184] on div "helper . build ( "downArrow" ) helper . moveDown ( ) helper . build ( "rightArr…" at bounding box center [371, 146] width 146 height 164
type textarea "[DOMAIN_NAME]("rightArrow") helper.moveRight()"
click at [305, 201] on div "helper . build ( "downArrow" ) helper . moveDown ( ) helper . build ( "rightArr…" at bounding box center [371, 146] width 146 height 164
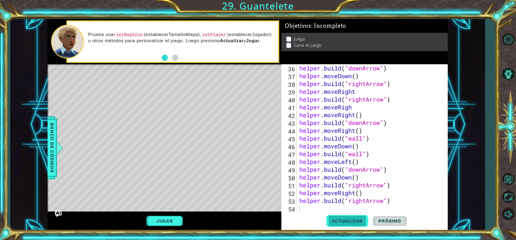
click at [341, 220] on span "Actualizar" at bounding box center [347, 220] width 42 height 5
click at [306, 207] on div "helper . build ( "downArrow" ) helper . moveDown ( ) helper . build ( "rightArr…" at bounding box center [371, 146] width 146 height 164
type textarea "h"
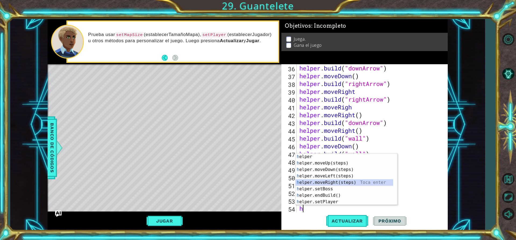
click at [334, 184] on div "h elper Toca enter h elper.moveUp(steps) Toca enter h elper.moveDown(steps) Toc…" at bounding box center [345, 185] width 98 height 65
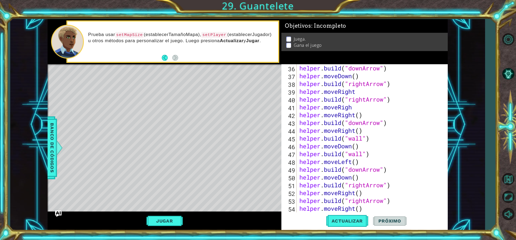
click at [366, 210] on div "helper . build ( "downArrow" ) helper . moveDown ( ) helper . build ( "rightArr…" at bounding box center [371, 146] width 146 height 164
type textarea "helper.moveRight()"
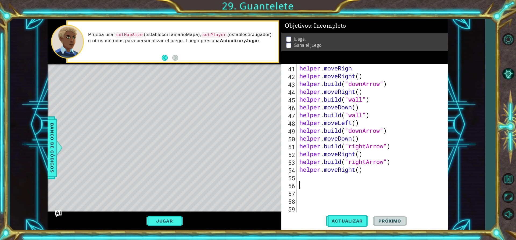
click at [308, 176] on div "helper . moveRigh helper . moveRight ( ) helper . build ( "downArrow" ) helper …" at bounding box center [371, 146] width 146 height 164
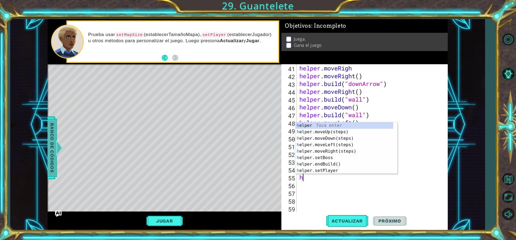
type textarea "h"
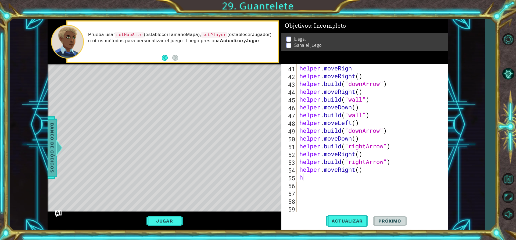
click at [55, 148] on span "Banco de códigos" at bounding box center [52, 148] width 9 height 56
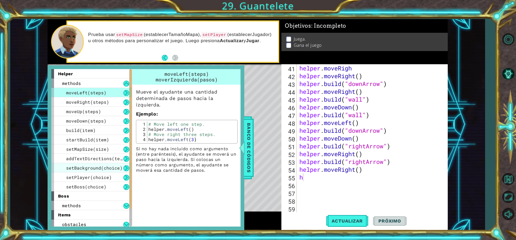
click at [100, 167] on span "setBackground(choice)" at bounding box center [94, 168] width 56 height 6
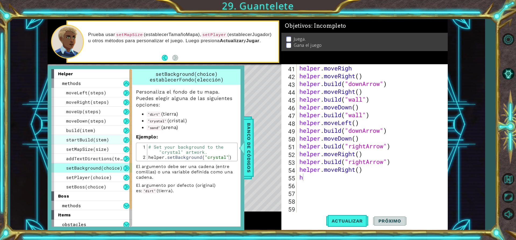
click at [90, 140] on span "startBuild(item)" at bounding box center [87, 140] width 43 height 6
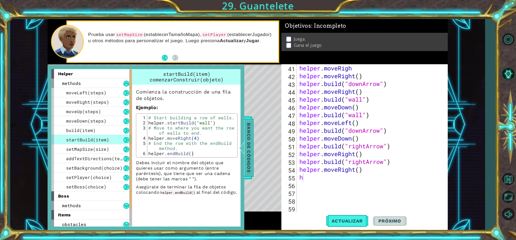
click at [250, 141] on span "Banco de códigos" at bounding box center [249, 148] width 9 height 56
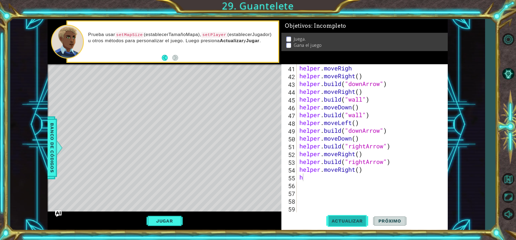
drag, startPoint x: 350, startPoint y: 214, endPoint x: 352, endPoint y: 213, distance: 2.8
click at [353, 213] on button "Actualizar" at bounding box center [347, 221] width 42 height 17
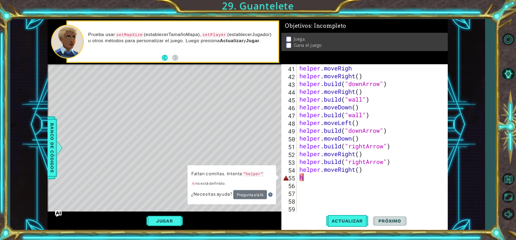
click at [312, 178] on div "helper . moveRigh helper . moveRight ( ) helper . build ( "downArrow" ) helper …" at bounding box center [371, 146] width 146 height 164
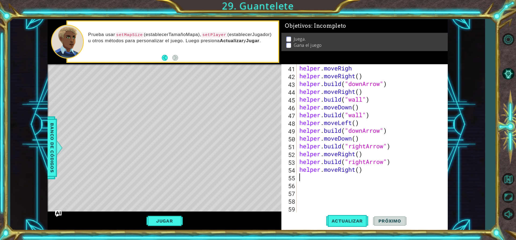
click at [313, 161] on div "helper . moveRigh helper . moveRight ( ) helper . build ( "downArrow" ) helper …" at bounding box center [371, 146] width 146 height 164
type textarea "[DOMAIN_NAME]("rightArrow") helper.moveRight()"
click at [305, 179] on div "helper . moveRigh helper . moveRight ( ) helper . build ( "downArrow" ) helper …" at bounding box center [371, 146] width 146 height 164
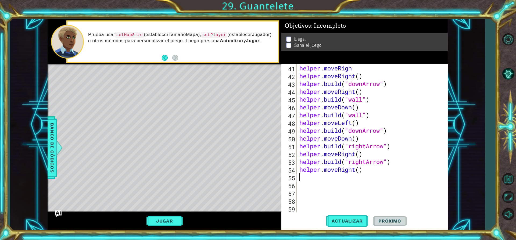
paste textarea "[DOMAIN_NAME]("rightArrow")"
click at [385, 177] on div "helper . moveRigh helper . moveRight ( ) helper . build ( "downArrow" ) helper …" at bounding box center [371, 146] width 146 height 164
type textarea "[DOMAIN_NAME]("upArrow")"
click at [341, 224] on span "Actualizar" at bounding box center [347, 220] width 42 height 5
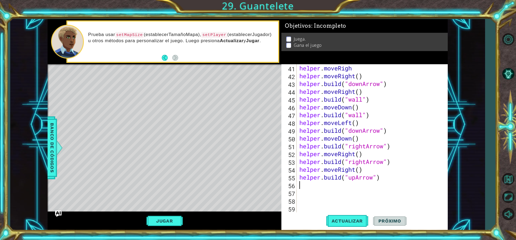
click at [302, 186] on div "helper . moveRigh helper . moveRight ( ) helper . build ( "downArrow" ) helper …" at bounding box center [371, 146] width 146 height 164
type textarea "h"
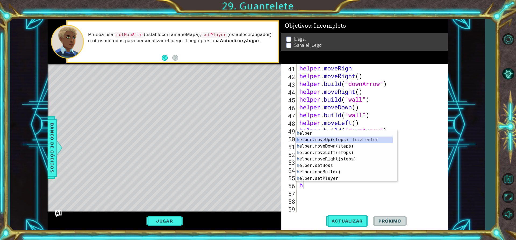
click at [325, 141] on div "h elper Toca enter h elper.moveUp(steps) Toca enter h elper.moveDown(steps) Toc…" at bounding box center [345, 162] width 98 height 65
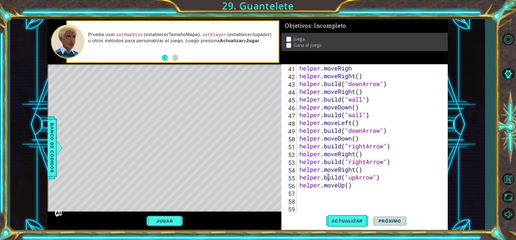
click at [327, 176] on div "helper . moveRigh helper . moveRight ( ) helper . build ( "downArrow" ) helper …" at bounding box center [371, 146] width 146 height 164
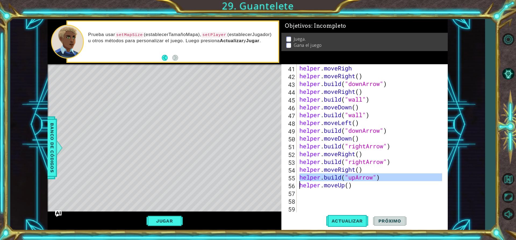
click at [327, 176] on div "helper . moveRigh helper . moveRight ( ) helper . build ( "downArrow" ) helper …" at bounding box center [371, 146] width 146 height 164
type textarea "[DOMAIN_NAME]("upArrow") helper.moveUp()"
click at [302, 194] on div "helper . moveRigh helper . moveRight ( ) helper . build ( "downArrow" ) helper …" at bounding box center [371, 146] width 146 height 164
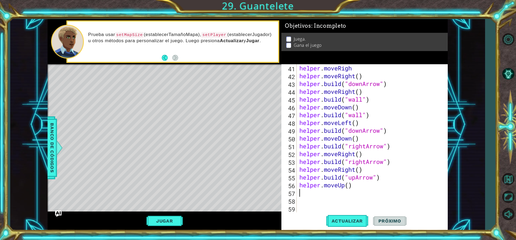
paste textarea "h"
click at [304, 200] on div "helper . moveRigh helper . moveRight ( ) helper . build ( "downArrow" ) helper …" at bounding box center [371, 146] width 146 height 164
type textarea "h"
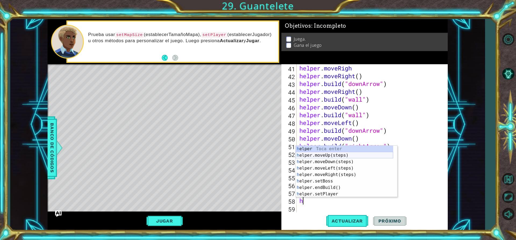
click at [319, 154] on div "h elper Toca enter h elper.moveUp(steps) Toca enter h elper.moveDown(steps) Toc…" at bounding box center [345, 178] width 98 height 65
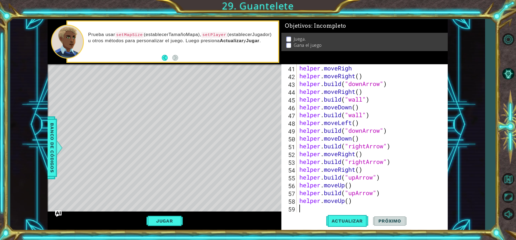
click at [307, 210] on div "helper . moveRigh helper . moveRight ( ) helper . build ( "downArrow" ) helper …" at bounding box center [371, 146] width 146 height 164
click at [329, 180] on div "helper . moveRigh helper . moveRight ( ) helper . build ( "downArrow" ) helper …" at bounding box center [371, 146] width 146 height 164
type textarea "[DOMAIN_NAME]("upArrow") helper.moveUp()"
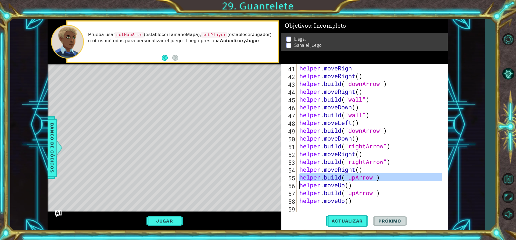
click at [307, 210] on div "helper . moveRigh helper . moveRight ( ) helper . build ( "downArrow" ) helper …" at bounding box center [371, 146] width 146 height 164
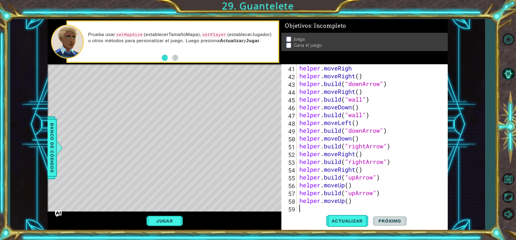
scroll to position [335, 0]
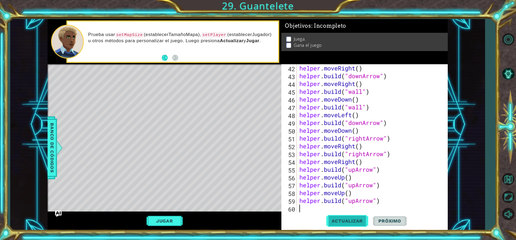
click at [342, 227] on button "Actualizar" at bounding box center [347, 221] width 42 height 17
type textarea "h"
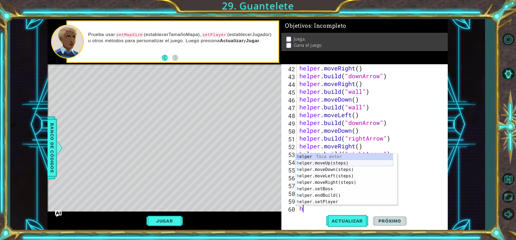
click at [334, 161] on div "h elper Toca enter h elper.moveUp(steps) Toca enter h elper.moveDown(steps) Toc…" at bounding box center [345, 185] width 98 height 65
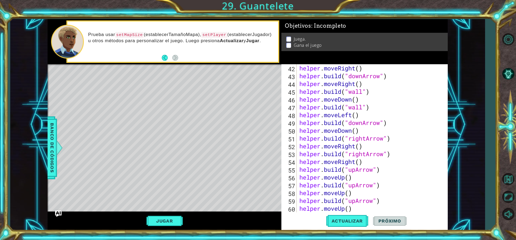
click at [304, 217] on div "Actualizar Próximo" at bounding box center [366, 221] width 166 height 17
click at [354, 207] on div "helper . moveRight ( ) helper . build ( "downArrow" ) helper . moveRight ( ) he…" at bounding box center [371, 146] width 146 height 164
type textarea "helper.moveUp()"
click at [354, 212] on div "helper . moveRight ( ) helper . build ( "downArrow" ) helper . moveRight ( ) he…" at bounding box center [371, 146] width 146 height 164
type textarea "helper.moveUp()"
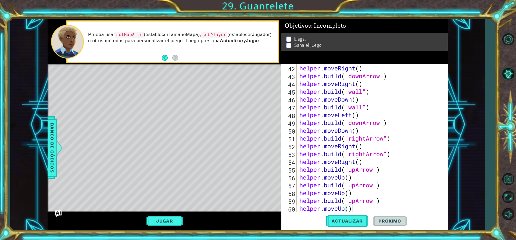
click at [354, 212] on div "helper . moveRight ( ) helper . build ( "downArrow" ) helper . moveRight ( ) he…" at bounding box center [371, 146] width 146 height 164
type textarea "helper.moveUp()"
click at [355, 209] on div "helper . moveRight ( ) helper . build ( "downArrow" ) helper . moveRight ( ) he…" at bounding box center [371, 146] width 146 height 164
type textarea "helper.moveUp()"
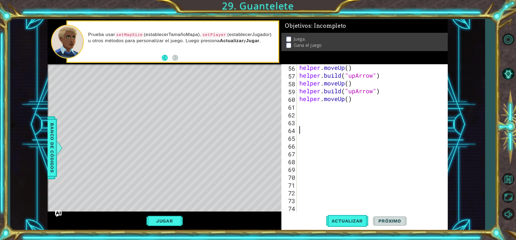
scroll to position [437, 0]
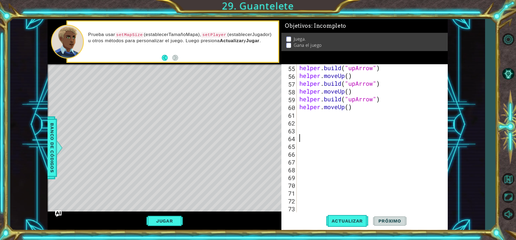
click at [363, 107] on div "helper . build ( "upArrow" ) helper . moveUp ( ) helper . build ( "upArrow" ) h…" at bounding box center [371, 146] width 146 height 164
click at [328, 96] on div "helper . build ( "upArrow" ) helper . moveUp ( ) helper . build ( "upArrow" ) h…" at bounding box center [371, 146] width 146 height 164
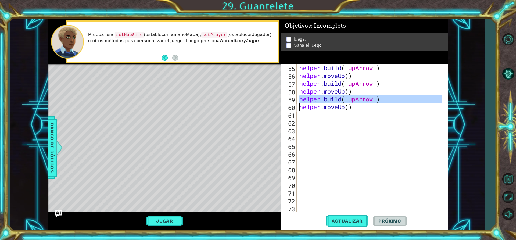
click at [328, 96] on div "helper . build ( "upArrow" ) helper . moveUp ( ) helper . build ( "upArrow" ) h…" at bounding box center [371, 146] width 146 height 164
click at [298, 114] on div "[DOMAIN_NAME]("upArrow") helper.moveUp() 55 56 57 58 59 60 61 62 63 64 65 66 67…" at bounding box center [363, 138] width 165 height 148
type textarea "helper.moveUp()"
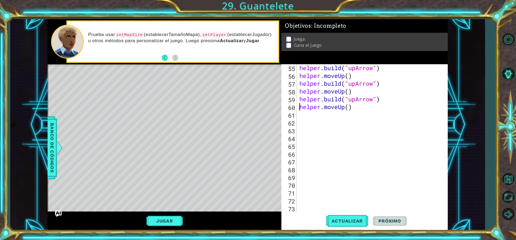
click at [303, 113] on div "helper . build ( "upArrow" ) helper . moveUp ( ) helper . build ( "upArrow" ) h…" at bounding box center [371, 146] width 146 height 164
click at [346, 224] on span "Actualizar" at bounding box center [347, 220] width 42 height 5
click at [355, 114] on div "helper . build ( "upArrow" ) helper . moveUp ( ) helper . build ( "upArrow" ) h…" at bounding box center [371, 146] width 146 height 164
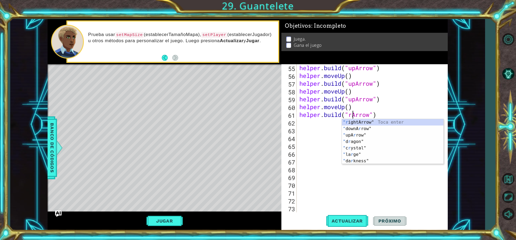
scroll to position [0, 3]
click at [354, 122] on div ""ri ghtArrow" Toca enter" at bounding box center [393, 128] width 102 height 19
type textarea "[DOMAIN_NAME]("rightArrow")"
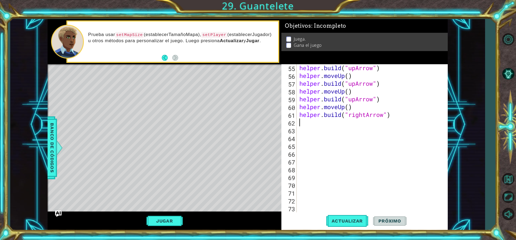
click at [307, 124] on div "helper . build ( "upArrow" ) helper . moveUp ( ) helper . build ( "upArrow" ) h…" at bounding box center [371, 146] width 146 height 164
click at [350, 217] on button "Actualizar" at bounding box center [347, 221] width 42 height 17
click at [366, 114] on div "helper . build ( "upArrow" ) helper . moveUp ( ) helper . build ( "upArrow" ) h…" at bounding box center [371, 146] width 146 height 164
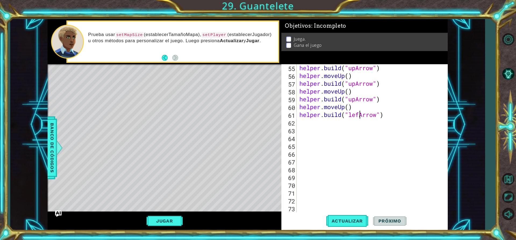
type textarea "[DOMAIN_NAME]("leftArrow")"
click at [354, 134] on div "helper . build ( "upArrow" ) helper . moveUp ( ) helper . build ( "upArrow" ) h…" at bounding box center [371, 146] width 146 height 164
click at [351, 215] on button "Actualizar" at bounding box center [347, 221] width 42 height 17
click at [306, 127] on div "helper . build ( "upArrow" ) helper . moveUp ( ) helper . build ( "upArrow" ) h…" at bounding box center [371, 146] width 146 height 164
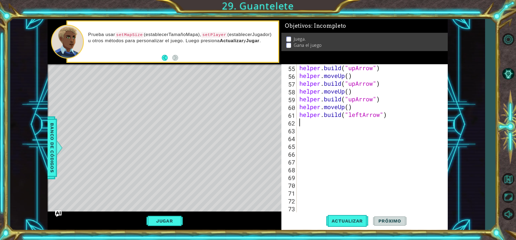
click at [302, 120] on div "helper . build ( "upArrow" ) helper . moveUp ( ) helper . build ( "upArrow" ) h…" at bounding box center [371, 146] width 146 height 164
type textarea "h"
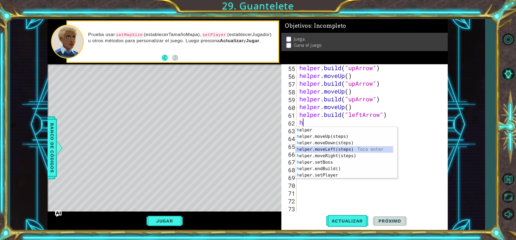
click at [323, 148] on div "h elper Toca enter h elper.moveUp(steps) Toca enter h elper.moveDown(steps) Toc…" at bounding box center [347, 159] width 102 height 65
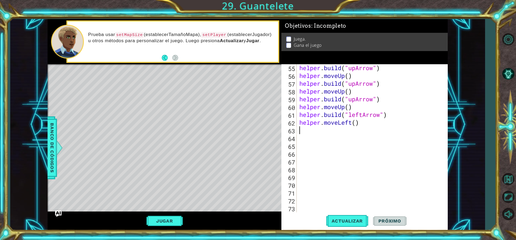
click at [307, 131] on div "helper . build ( "upArrow" ) helper . moveUp ( ) helper . build ( "upArrow" ) h…" at bounding box center [371, 146] width 146 height 164
click at [315, 114] on div "helper . build ( "upArrow" ) helper . moveUp ( ) helper . build ( "upArrow" ) h…" at bounding box center [371, 146] width 146 height 164
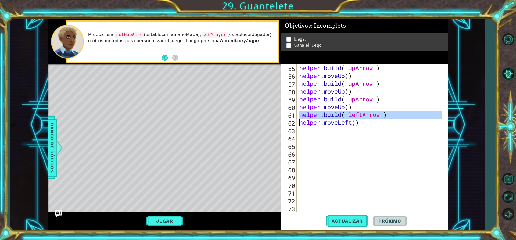
click at [315, 114] on div "helper . build ( "upArrow" ) helper . moveUp ( ) helper . build ( "upArrow" ) h…" at bounding box center [371, 146] width 146 height 164
type textarea "[DOMAIN_NAME]("leftArrow") helper.moveLeft()"
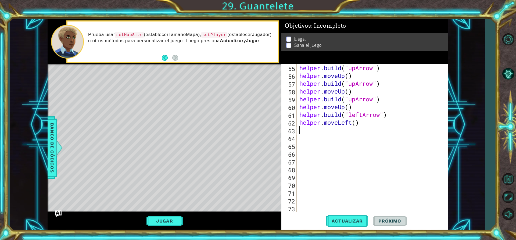
click at [304, 132] on div "helper . build ( "upArrow" ) helper . moveUp ( ) helper . build ( "upArrow" ) h…" at bounding box center [371, 146] width 146 height 164
click at [342, 220] on span "Actualizar" at bounding box center [347, 220] width 42 height 5
click at [363, 128] on div "helper . build ( "upArrow" ) helper . moveUp ( ) helper . build ( "upArrow" ) h…" at bounding box center [371, 146] width 146 height 164
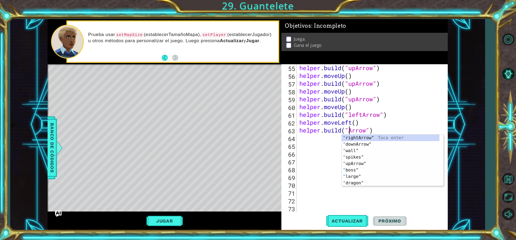
scroll to position [0, 3]
click at [357, 138] on div ""up Arrow" Toca enter" at bounding box center [393, 144] width 102 height 19
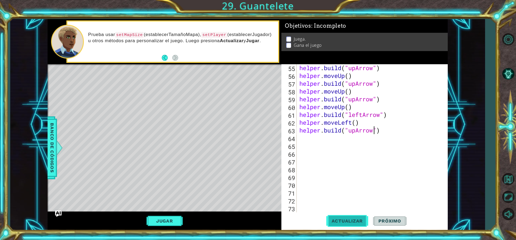
type textarea "[DOMAIN_NAME]("upArrow")"
click at [359, 218] on button "Actualizar" at bounding box center [347, 221] width 42 height 17
click at [309, 141] on div "helper . build ( "upArrow" ) helper . moveUp ( ) helper . build ( "upArrow" ) h…" at bounding box center [371, 146] width 146 height 164
type textarea "h"
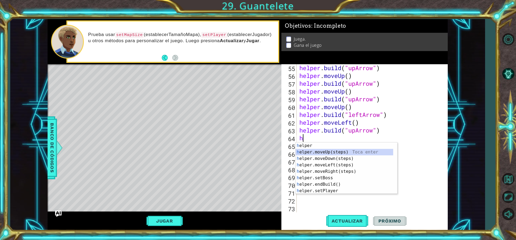
click at [314, 153] on div "h elper Toca enter h elper.moveUp(steps) Toca enter h elper.moveDown(steps) Toc…" at bounding box center [347, 174] width 102 height 65
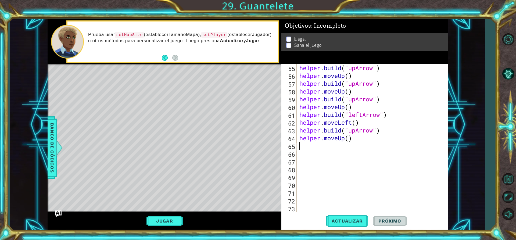
click at [356, 100] on div "helper . build ( "upArrow" ) helper . moveUp ( ) helper . build ( "upArrow" ) h…" at bounding box center [371, 146] width 146 height 164
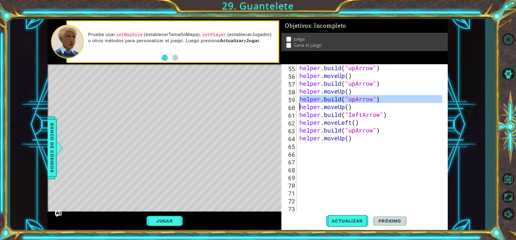
click at [356, 100] on div "helper . build ( "upArrow" ) helper . moveUp ( ) helper . build ( "upArrow" ) h…" at bounding box center [371, 146] width 146 height 164
type textarea "[DOMAIN_NAME]("upArrow") helper.moveUp()"
click at [302, 147] on div "helper . build ( "upArrow" ) helper . moveUp ( ) helper . build ( "upArrow" ) h…" at bounding box center [371, 146] width 146 height 164
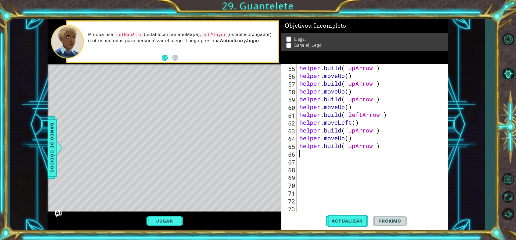
type textarea "h"
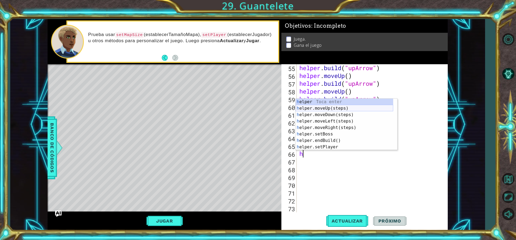
click at [323, 110] on div "h elper Toca enter h elper.moveUp(steps) Toca enter h elper.moveDown(steps) Toc…" at bounding box center [345, 131] width 98 height 65
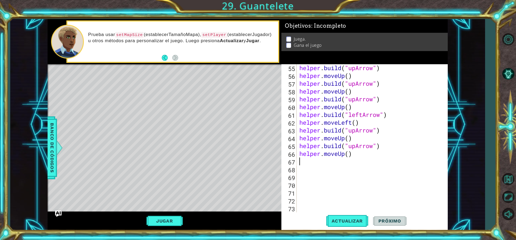
click at [350, 130] on div "helper . build ( "upArrow" ) helper . moveUp ( ) helper . build ( "upArrow" ) h…" at bounding box center [371, 146] width 146 height 164
type textarea "[DOMAIN_NAME]("upArrow") helper.moveUp()"
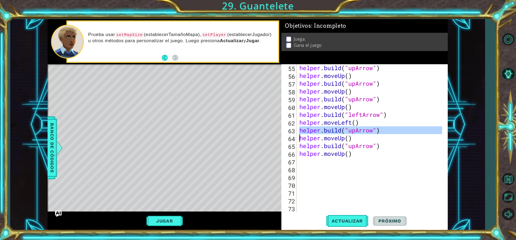
click at [309, 161] on div "helper . build ( "upArrow" ) helper . moveUp ( ) helper . build ( "upArrow" ) h…" at bounding box center [371, 146] width 146 height 164
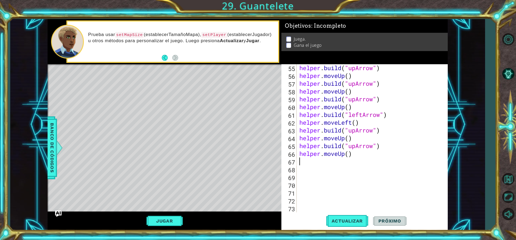
paste textarea "[DOMAIN_NAME]("upArrow")"
click at [356, 160] on div "helper . build ( "upArrow" ) helper . moveUp ( ) helper . build ( "upArrow" ) h…" at bounding box center [371, 146] width 146 height 164
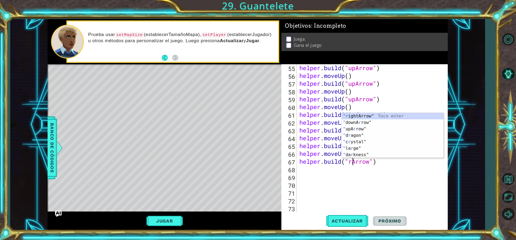
scroll to position [0, 3]
click at [366, 116] on div ""r ightArrow" Toca enter " downA r row" Toca enter " upA r row" Toca enter " d …" at bounding box center [393, 142] width 102 height 58
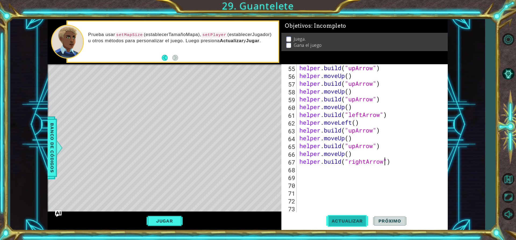
type textarea "[DOMAIN_NAME]("rightArrow")"
click at [353, 221] on span "Actualizar" at bounding box center [347, 220] width 42 height 5
click at [303, 171] on div "helper . build ( "upArrow" ) helper . moveUp ( ) helper . build ( "upArrow" ) h…" at bounding box center [371, 146] width 146 height 164
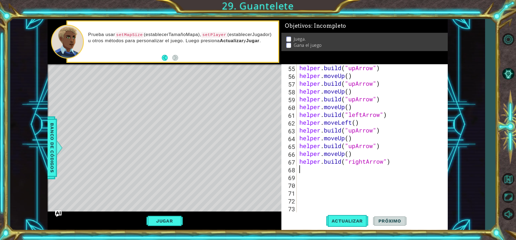
type textarea "h"
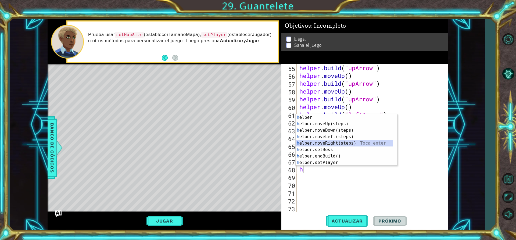
click at [332, 144] on div "h elper Toca enter h elper.moveUp(steps) Toca enter h elper.moveDown(steps) Toc…" at bounding box center [345, 146] width 98 height 65
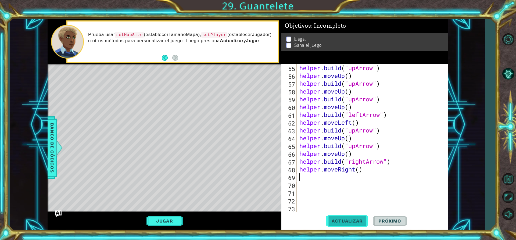
click at [353, 220] on span "Actualizar" at bounding box center [347, 220] width 42 height 5
click at [310, 177] on div "helper . build ( "upArrow" ) helper . moveUp ( ) helper . build ( "upArrow" ) h…" at bounding box center [371, 146] width 146 height 164
type textarea "h"
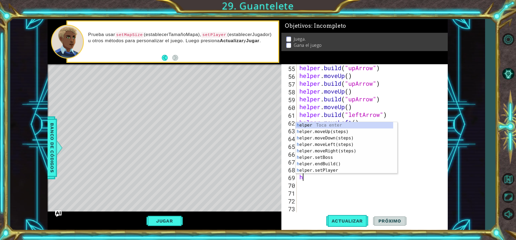
click at [339, 187] on div "helper . build ( "upArrow" ) helper . moveUp ( ) helper . build ( "upArrow" ) h…" at bounding box center [371, 146] width 146 height 164
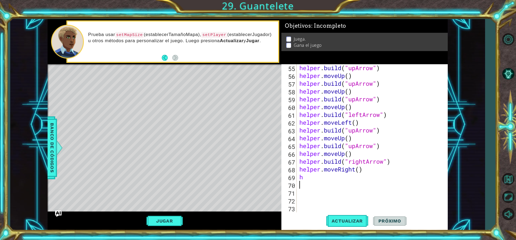
click at [318, 114] on div "helper . build ( "upArrow" ) helper . moveUp ( ) helper . build ( "upArrow" ) h…" at bounding box center [371, 146] width 146 height 164
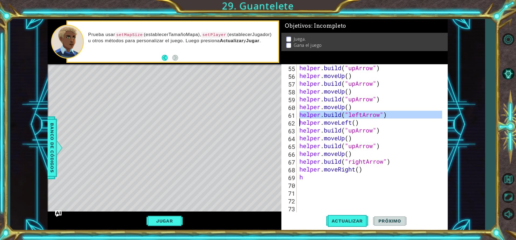
click at [318, 114] on div "helper . build ( "upArrow" ) helper . moveUp ( ) helper . build ( "upArrow" ) h…" at bounding box center [371, 146] width 146 height 164
type textarea "[DOMAIN_NAME]("leftArrow") helper.moveLeft()"
click at [310, 181] on div "helper . build ( "upArrow" ) helper . moveUp ( ) helper . build ( "upArrow" ) h…" at bounding box center [371, 146] width 146 height 164
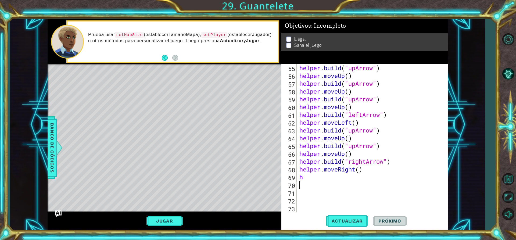
click at [309, 176] on div "helper . build ( "upArrow" ) helper . moveUp ( ) helper . build ( "upArrow" ) h…" at bounding box center [371, 146] width 146 height 164
type textarea "h"
click at [359, 218] on button "Actualizar" at bounding box center [347, 221] width 42 height 17
click at [362, 174] on div "helper . build ( "upArrow" ) helper . moveUp ( ) helper . build ( "upArrow" ) h…" at bounding box center [371, 146] width 146 height 164
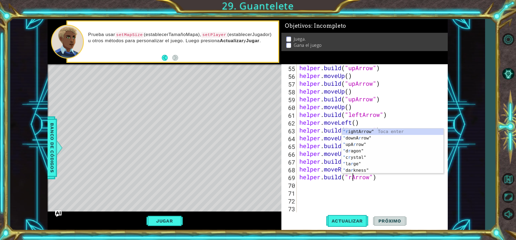
scroll to position [0, 3]
click at [361, 129] on div ""r ightArrow" Toca enter " downA r row" Toca enter " upA r row" Toca enter " d …" at bounding box center [393, 157] width 102 height 58
type textarea "[DOMAIN_NAME]("rightArrow")"
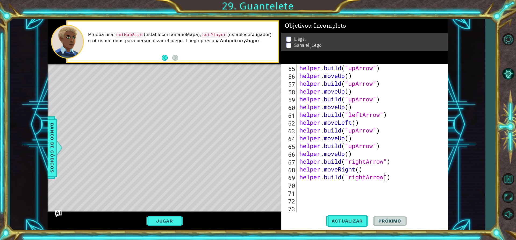
click at [304, 187] on div "helper . build ( "upArrow" ) helper . moveUp ( ) helper . build ( "upArrow" ) h…" at bounding box center [371, 146] width 146 height 164
type textarea "h"
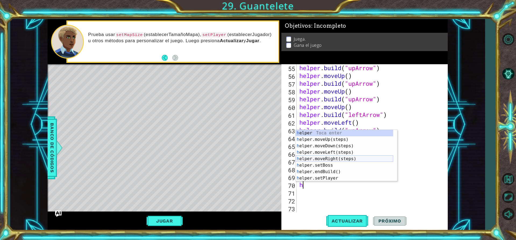
click at [325, 159] on div "h elper Toca enter h elper.moveUp(steps) Toca enter h elper.moveDown(steps) Toc…" at bounding box center [345, 162] width 98 height 65
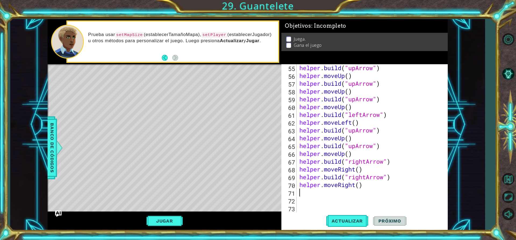
click at [332, 177] on div "helper . build ( "upArrow" ) helper . moveUp ( ) helper . build ( "upArrow" ) h…" at bounding box center [371, 146] width 146 height 164
type textarea "[DOMAIN_NAME]("rightArrow") helper.moveRight()"
click at [302, 195] on div "helper . build ( "upArrow" ) helper . moveUp ( ) helper . build ( "upArrow" ) h…" at bounding box center [371, 146] width 146 height 164
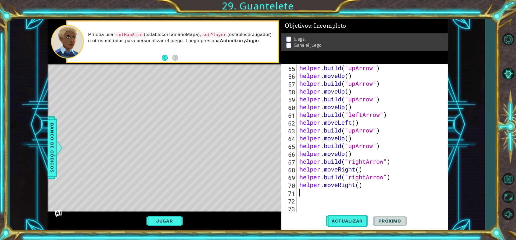
paste textarea "Code Area"
click at [353, 214] on button "Actualizar" at bounding box center [347, 221] width 42 height 17
type textarea "h"
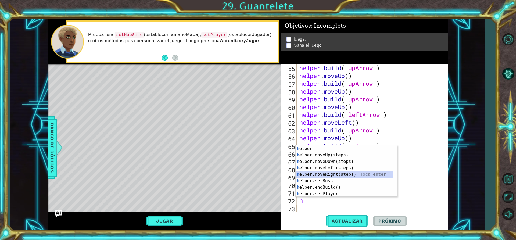
click at [335, 172] on div "h elper Toca enter h elper.moveUp(steps) Toca enter h elper.moveDown(steps) Toc…" at bounding box center [345, 177] width 98 height 65
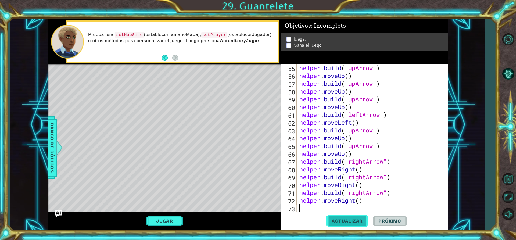
click at [356, 225] on button "Actualizar" at bounding box center [347, 221] width 42 height 17
click at [303, 206] on div "helper . build ( "upArrow" ) helper . moveUp ( ) helper . build ( "upArrow" ) h…" at bounding box center [371, 146] width 146 height 164
click at [298, 192] on div "55 56 57 58 59 60 61 62 63 64 65 66 67 68 69 70 71 72 73 74 75 helper . build (…" at bounding box center [363, 138] width 165 height 148
click at [302, 192] on div "helper . build ( "upArrow" ) helper . moveUp ( ) helper . build ( "upArrow" ) h…" at bounding box center [371, 146] width 146 height 164
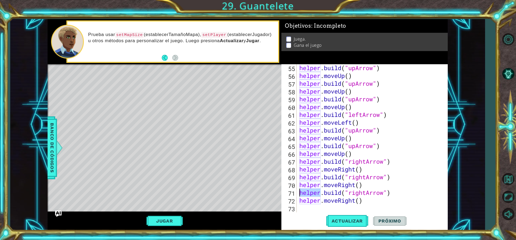
click at [302, 192] on div "helper . build ( "upArrow" ) helper . moveUp ( ) helper . build ( "upArrow" ) h…" at bounding box center [371, 146] width 146 height 164
type textarea "[DOMAIN_NAME]("rightArrow") helper.moveRight()"
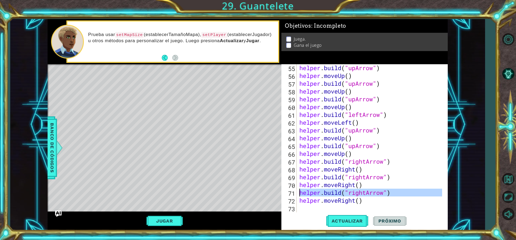
click at [302, 192] on div "helper . build ( "upArrow" ) helper . moveUp ( ) helper . build ( "upArrow" ) h…" at bounding box center [371, 146] width 146 height 164
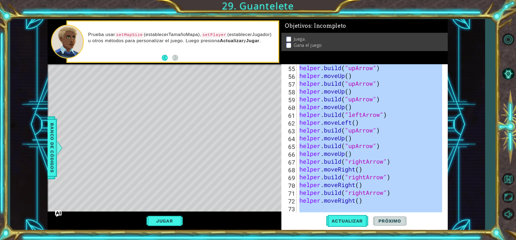
click at [302, 192] on div "helper . build ( "upArrow" ) helper . moveUp ( ) helper . build ( "upArrow" ) h…" at bounding box center [371, 146] width 146 height 164
type textarea "[DOMAIN_NAME]("rightArrow")"
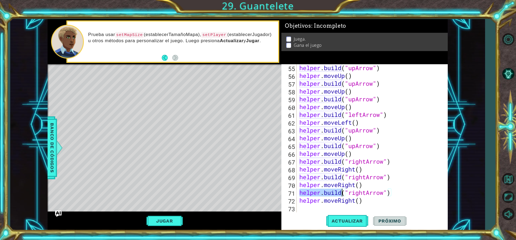
drag, startPoint x: 300, startPoint y: 193, endPoint x: 341, endPoint y: 193, distance: 40.6
click at [341, 193] on div "helper . build ( "upArrow" ) helper . moveUp ( ) helper . build ( "upArrow" ) h…" at bounding box center [371, 146] width 146 height 164
click at [304, 205] on div "helper . build ( "upArrow" ) helper . moveUp ( ) helper . build ( "upArrow" ) h…" at bounding box center [371, 146] width 146 height 164
paste textarea "[DOMAIN_NAME]"
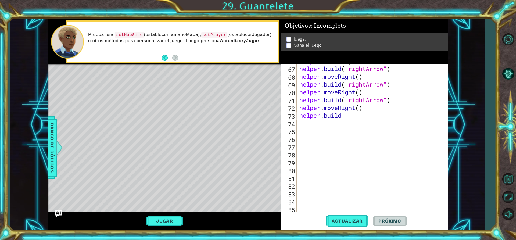
scroll to position [524, 0]
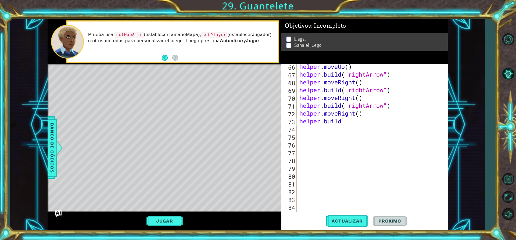
click at [452, 195] on div "1 ההההההההההההההההההההההההההההההההההההההההההההההההההההההההההההההההההההההההההההה…" at bounding box center [247, 124] width 475 height 211
click at [355, 122] on div "helper . moveUp ( ) helper . build ( "rightArrow" ) helper . moveRight ( ) help…" at bounding box center [371, 145] width 146 height 164
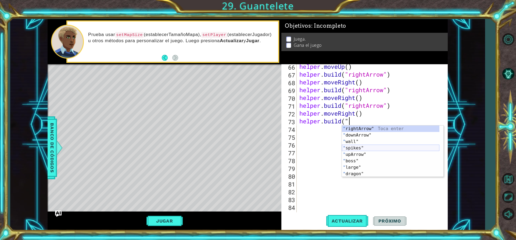
click at [356, 147] on div "" rightArrow" Toca enter " downArrow" Toca enter " wall" Toca enter " spikes" T…" at bounding box center [391, 158] width 98 height 65
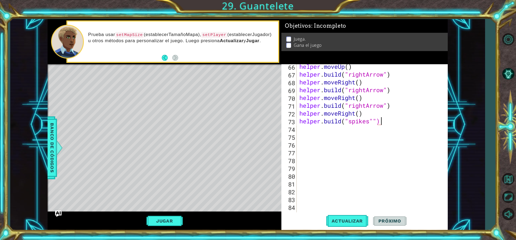
scroll to position [0, 3]
click at [378, 119] on div "helper . moveUp ( ) helper . build ( "rightArrow" ) helper . moveRight ( ) help…" at bounding box center [371, 145] width 146 height 164
type textarea "[DOMAIN_NAME]("spikes")"
click at [356, 222] on span "Actualizar" at bounding box center [347, 220] width 42 height 5
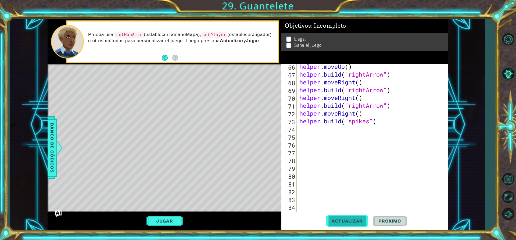
click at [356, 222] on span "Actualizar" at bounding box center [347, 220] width 42 height 5
click at [302, 128] on div "helper . moveUp ( ) helper . build ( "rightArrow" ) helper . moveRight ( ) help…" at bounding box center [371, 145] width 146 height 164
type textarea "h"
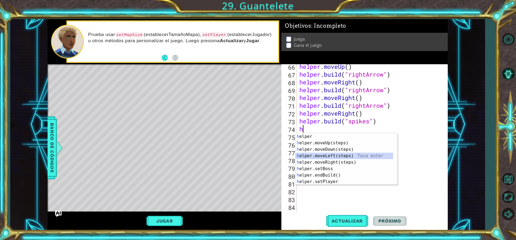
click at [331, 157] on div "h elper Toca enter h elper.moveUp(steps) Toca enter h elper.moveDown(steps) Toc…" at bounding box center [347, 165] width 102 height 65
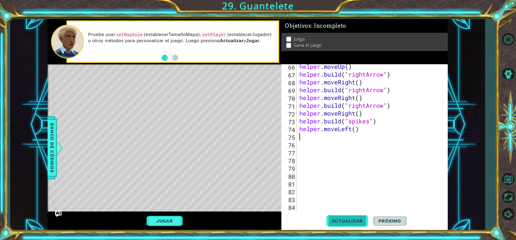
click at [342, 218] on span "Actualizar" at bounding box center [347, 220] width 42 height 5
click at [303, 137] on div "helper . moveUp ( ) helper . build ( "rightArrow" ) helper . moveRight ( ) help…" at bounding box center [371, 145] width 146 height 164
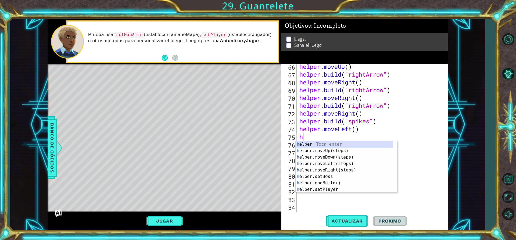
click at [386, 146] on div "h elper Toca enter h elper.moveUp(steps) Toca enter h elper.moveDown(steps) Toc…" at bounding box center [345, 173] width 98 height 65
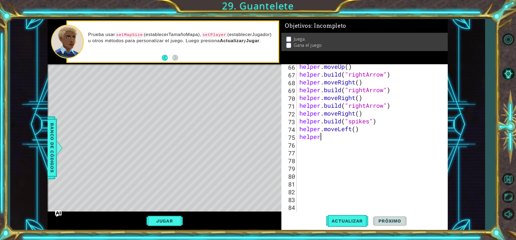
click at [364, 103] on div "helper . moveUp ( ) helper . build ( "rightArrow" ) helper . moveRight ( ) help…" at bounding box center [371, 145] width 146 height 164
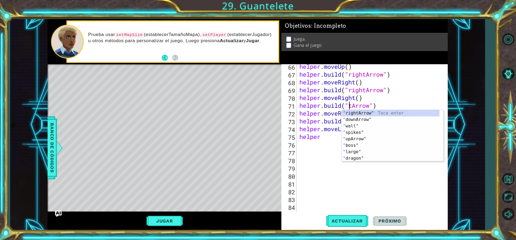
scroll to position [0, 3]
click at [361, 112] on div ""d ownArrow" Toca enter "[PERSON_NAME]" Toca enter "d arkness" Toca enter" at bounding box center [393, 126] width 102 height 32
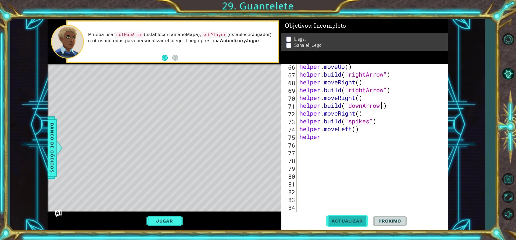
click at [352, 221] on span "Actualizar" at bounding box center [347, 220] width 42 height 5
click at [326, 136] on div "helper . moveUp ( ) helper . build ( "rightArrow" ) helper . moveRight ( ) help…" at bounding box center [371, 145] width 146 height 164
type textarea "helper"
click at [326, 136] on div "helper . moveUp ( ) helper . build ( "rightArrow" ) helper . moveRight ( ) help…" at bounding box center [371, 145] width 146 height 164
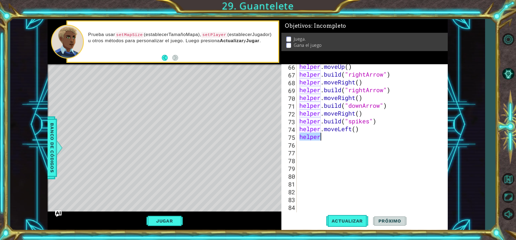
click at [326, 136] on div "helper . moveUp ( ) helper . build ( "rightArrow" ) helper . moveRight ( ) help…" at bounding box center [371, 145] width 146 height 164
click at [326, 136] on div "helper . moveUp ( ) helper . build ( "rightArrow" ) helper . moveRight ( ) help…" at bounding box center [370, 138] width 144 height 148
click at [326, 136] on div "helper . moveUp ( ) helper . build ( "rightArrow" ) helper . moveRight ( ) help…" at bounding box center [371, 145] width 146 height 164
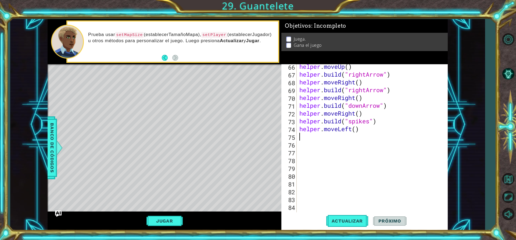
type textarea "h"
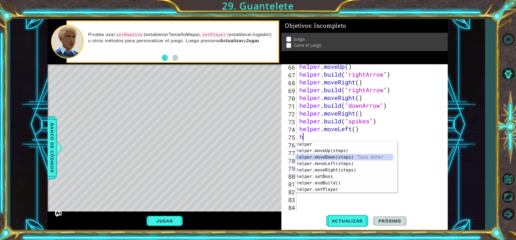
click at [323, 156] on div "h elper Toca enter h elper.moveUp(steps) Toca enter h elper.moveDown(steps) Toc…" at bounding box center [345, 173] width 98 height 65
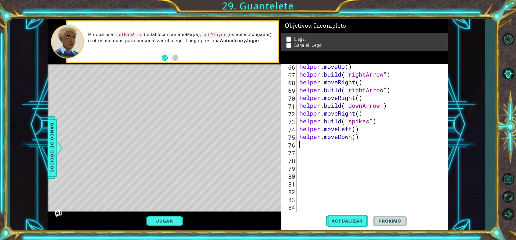
click at [306, 150] on div "helper . moveUp ( ) helper . build ( "rightArrow" ) helper . moveRight ( ) help…" at bounding box center [371, 145] width 146 height 164
click at [303, 144] on div "helper . moveUp ( ) helper . build ( "rightArrow" ) helper . moveRight ( ) help…" at bounding box center [371, 145] width 146 height 164
click at [333, 106] on div "helper . moveUp ( ) helper . build ( "rightArrow" ) helper . moveRight ( ) help…" at bounding box center [371, 145] width 146 height 164
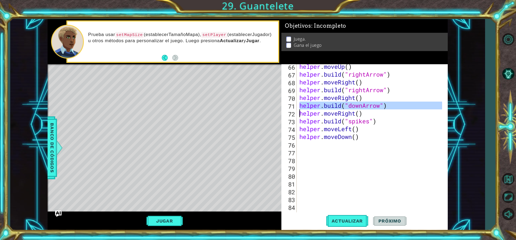
type textarea "[DOMAIN_NAME]("downArrow") helper.moveRight()"
click at [304, 143] on div "helper . moveUp ( ) helper . build ( "rightArrow" ) helper . moveRight ( ) help…" at bounding box center [371, 145] width 146 height 164
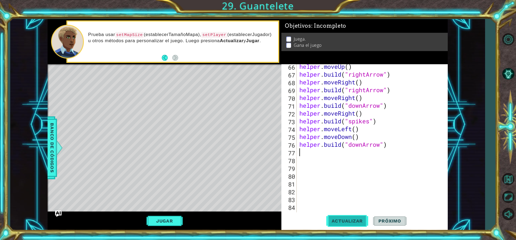
click at [343, 222] on span "Actualizar" at bounding box center [347, 220] width 42 height 5
click at [342, 136] on div "helper . moveUp ( ) helper . build ( "rightArrow" ) helper . moveRight ( ) help…" at bounding box center [371, 145] width 146 height 164
click at [342, 136] on div "helper . moveUp ( ) helper . build ( "rightArrow" ) helper . moveRight ( ) help…" at bounding box center [370, 138] width 144 height 148
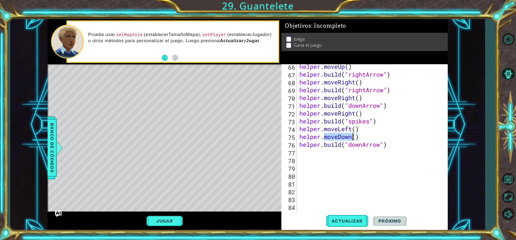
click at [342, 136] on div "helper . moveUp ( ) helper . build ( "rightArrow" ) helper . moveRight ( ) help…" at bounding box center [371, 145] width 146 height 164
type textarea "helper.moveDown() [DOMAIN_NAME]("downArrow")"
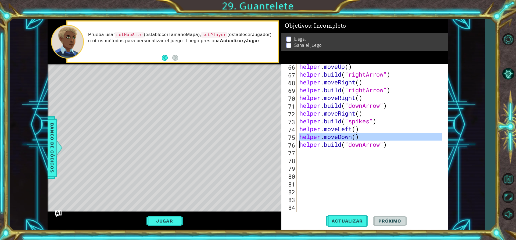
click at [305, 152] on div "helper . moveUp ( ) helper . build ( "rightArrow" ) helper . moveRight ( ) help…" at bounding box center [371, 145] width 146 height 164
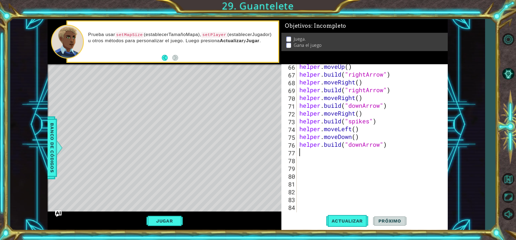
paste textarea "[DOMAIN_NAME]("rightArrow")"
click at [320, 92] on div "helper . moveUp ( ) helper . build ( "rightArrow" ) helper . moveRight ( ) help…" at bounding box center [371, 145] width 146 height 164
click at [330, 144] on div "helper . moveUp ( ) helper . build ( "rightArrow" ) helper . moveRight ( ) help…" at bounding box center [371, 145] width 146 height 164
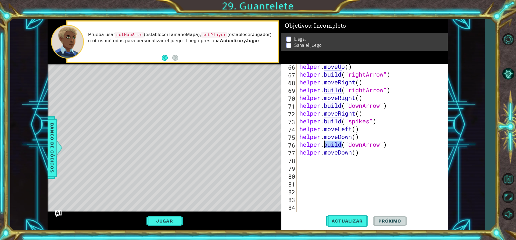
type textarea "[DOMAIN_NAME]("downArrow") helper.moveDown()"
click at [306, 164] on div "helper . moveUp ( ) helper . build ( "rightArrow" ) helper . moveRight ( ) help…" at bounding box center [371, 145] width 146 height 164
paste textarea "h"
type textarea "h"
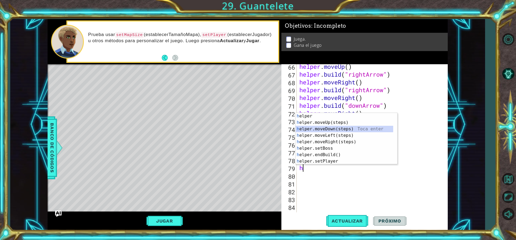
click at [334, 131] on div "h elper Toca enter h elper.moveUp(steps) Toca enter h elper.moveDown(steps) Toc…" at bounding box center [345, 145] width 98 height 65
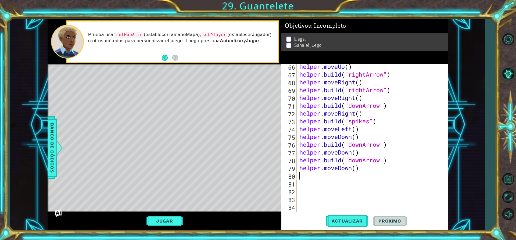
click at [347, 160] on div "helper . moveUp ( ) helper . build ( "rightArrow" ) helper . moveRight ( ) help…" at bounding box center [371, 145] width 146 height 164
type textarea "[DOMAIN_NAME]("downArrow") helper.moveDown()"
click at [303, 178] on div "helper . moveUp ( ) helper . build ( "rightArrow" ) helper . moveRight ( ) help…" at bounding box center [371, 145] width 146 height 164
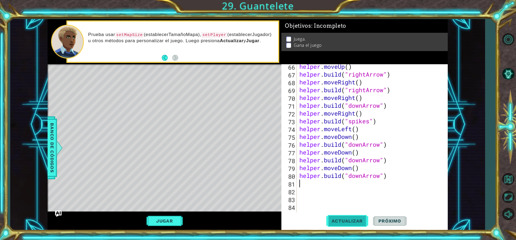
click at [330, 219] on span "Actualizar" at bounding box center [347, 220] width 42 height 5
click at [306, 187] on div "helper . moveUp ( ) helper . build ( "rightArrow" ) helper . moveRight ( ) help…" at bounding box center [371, 145] width 146 height 164
type textarea "h"
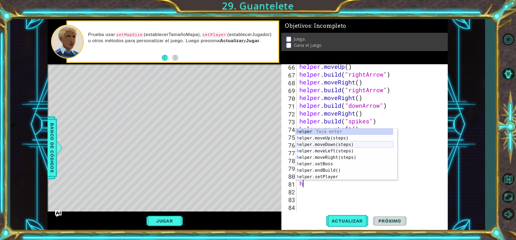
click at [337, 146] on div "h elper Toca enter h elper.moveUp(steps) Toca enter h elper.moveDown(steps) Toc…" at bounding box center [345, 160] width 98 height 65
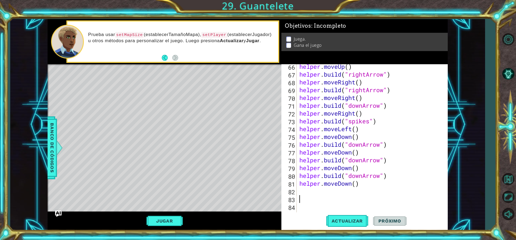
click at [305, 196] on div "helper . moveUp ( ) helper . build ( "rightArrow" ) helper . moveRight ( ) help…" at bounding box center [371, 145] width 146 height 164
click at [303, 190] on div "helper . moveUp ( ) helper . build ( "rightArrow" ) helper . moveRight ( ) help…" at bounding box center [371, 145] width 146 height 164
type textarea "h"
click at [351, 195] on div "helper . moveUp ( ) helper . build ( "rightArrow" ) helper . moveRight ( ) help…" at bounding box center [371, 145] width 146 height 164
click at [315, 189] on div "helper . moveUp ( ) helper . build ( "rightArrow" ) helper . moveRight ( ) help…" at bounding box center [371, 145] width 146 height 164
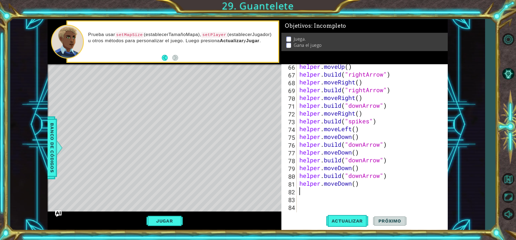
click at [321, 177] on div "helper . moveUp ( ) helper . build ( "rightArrow" ) helper . moveRight ( ) help…" at bounding box center [371, 145] width 146 height 164
type textarea "[DOMAIN_NAME]("downArrow") helper.moveDown()"
click at [302, 191] on div "helper . moveUp ( ) helper . build ( "rightArrow" ) helper . moveRight ( ) help…" at bounding box center [371, 145] width 146 height 164
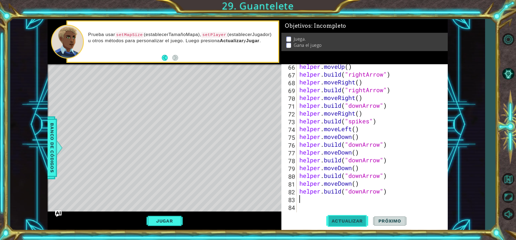
click at [338, 223] on span "Actualizar" at bounding box center [347, 220] width 42 height 5
click at [304, 201] on div "helper . moveUp ( ) helper . build ( "rightArrow" ) helper . moveRight ( ) help…" at bounding box center [371, 145] width 146 height 164
type textarea "h"
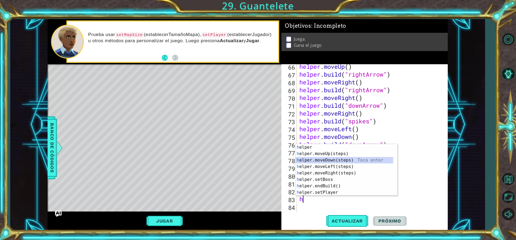
click at [328, 160] on div "h elper Toca enter h elper.moveUp(steps) Toca enter h elper.moveDown(steps) Toc…" at bounding box center [345, 176] width 98 height 65
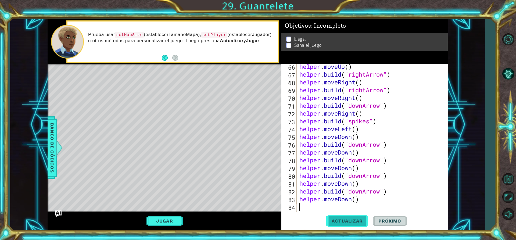
click at [342, 219] on span "Actualizar" at bounding box center [347, 220] width 42 height 5
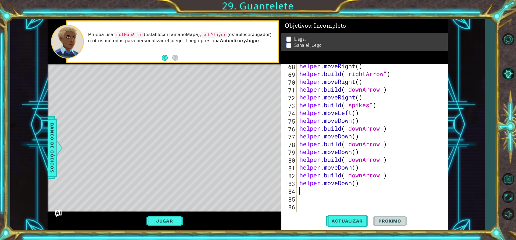
scroll to position [540, 0]
click at [307, 194] on div "helper . moveRight ( ) helper . build ( "rightArrow" ) helper . moveRight ( ) h…" at bounding box center [371, 144] width 146 height 164
type textarea "h"
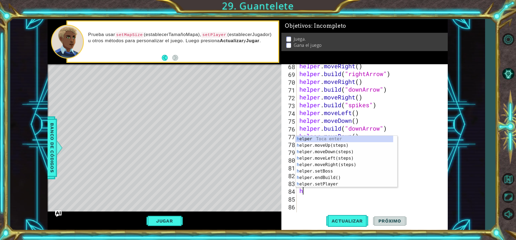
click at [330, 192] on div "helper . moveRight ( ) helper . build ( "rightArrow" ) helper . moveRight ( ) h…" at bounding box center [371, 144] width 146 height 164
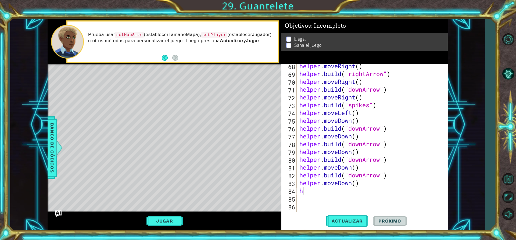
click at [330, 192] on div "helper . moveRight ( ) helper . build ( "rightArrow" ) helper . moveRight ( ) h…" at bounding box center [371, 144] width 146 height 164
click at [332, 162] on div "helper . moveRight ( ) helper . build ( "rightArrow" ) helper . moveRight ( ) h…" at bounding box center [371, 144] width 146 height 164
type textarea "[DOMAIN_NAME]("downArrow") helper.moveDown()"
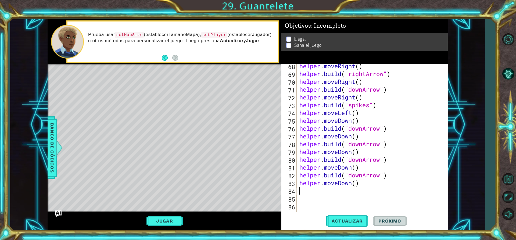
click at [300, 190] on div "helper . moveRight ( ) helper . build ( "rightArrow" ) helper . moveRight ( ) h…" at bounding box center [371, 144] width 146 height 164
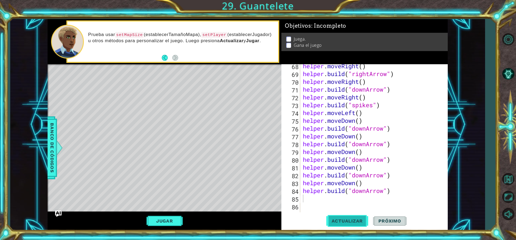
click at [352, 224] on button "Actualizar" at bounding box center [347, 221] width 42 height 17
type textarea "h"
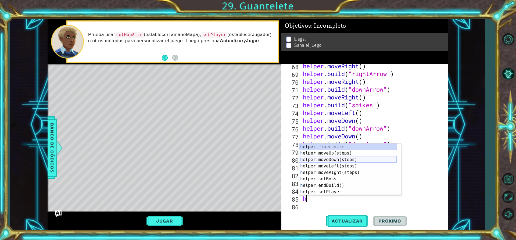
click at [339, 160] on div "h elper Toca enter h elper.moveUp(steps) Toca enter h elper.moveDown(steps) Toc…" at bounding box center [348, 176] width 98 height 65
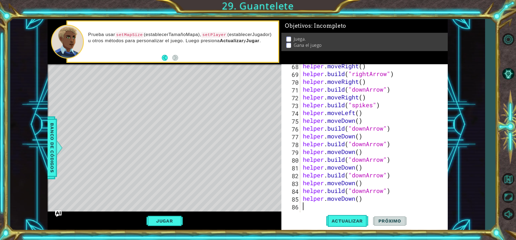
click at [347, 189] on div "helper . moveRight ( ) helper . build ( "rightArrow" ) helper . moveRight ( ) h…" at bounding box center [373, 144] width 143 height 164
type textarea "[DOMAIN_NAME]("downArrow") helper.moveDown()"
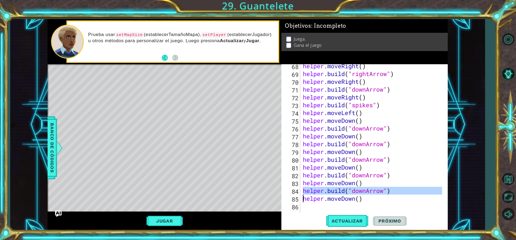
click at [307, 207] on div "helper . moveRight ( ) helper . build ( "rightArrow" ) helper . moveRight ( ) h…" at bounding box center [373, 144] width 143 height 164
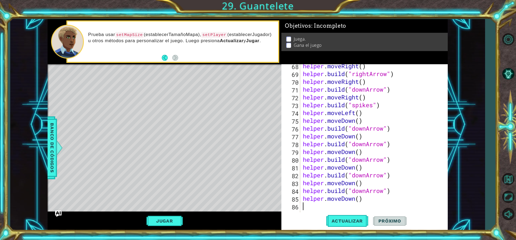
click at [307, 207] on div "helper . moveRight ( ) helper . build ( "rightArrow" ) helper . moveRight ( ) h…" at bounding box center [373, 144] width 143 height 164
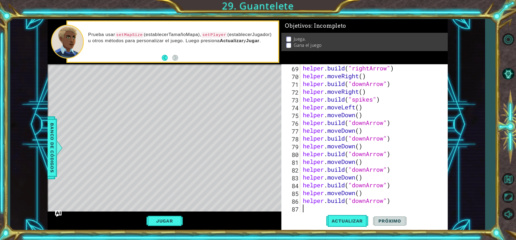
scroll to position [546, 0]
click at [348, 224] on button "Actualizar" at bounding box center [347, 221] width 42 height 17
click at [317, 209] on div "helper . build ( "rightArrow" ) helper . moveRight ( ) helper . build ( "downAr…" at bounding box center [373, 146] width 143 height 164
click at [331, 194] on div "helper . build ( "rightArrow" ) helper . moveRight ( ) helper . build ( "downAr…" at bounding box center [373, 146] width 143 height 164
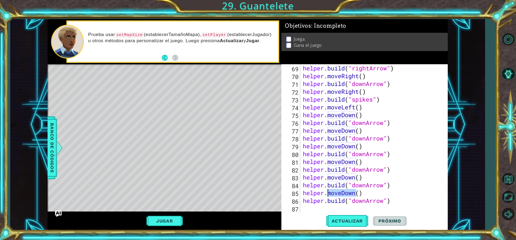
click at [331, 194] on div "helper . build ( "rightArrow" ) helper . moveRight ( ) helper . build ( "downAr…" at bounding box center [373, 146] width 143 height 164
type textarea "helper.moveDown() [DOMAIN_NAME]("downArrow")"
click at [313, 206] on div "helper . build ( "rightArrow" ) helper . moveRight ( ) helper . build ( "downAr…" at bounding box center [373, 146] width 143 height 164
type textarea "h"
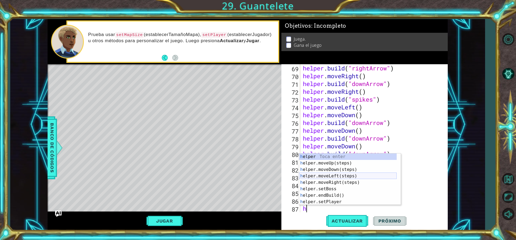
click at [333, 174] on div "h elper Toca enter h elper.moveUp(steps) Toca enter h elper.moveDown(steps) Toc…" at bounding box center [348, 185] width 98 height 65
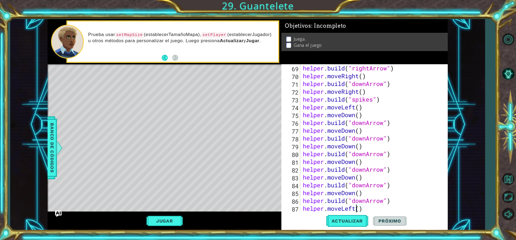
click at [356, 207] on div "helper . build ( "rightArrow" ) helper . moveRight ( ) helper . build ( "downAr…" at bounding box center [373, 146] width 143 height 164
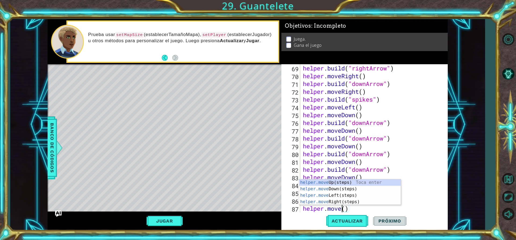
scroll to position [0, 2]
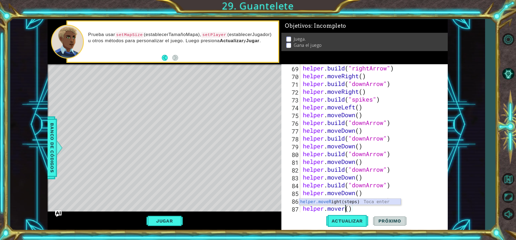
click at [342, 200] on div "helper.moveR ight(steps) Toca enter" at bounding box center [350, 208] width 102 height 19
type textarea "helper.moveRight"
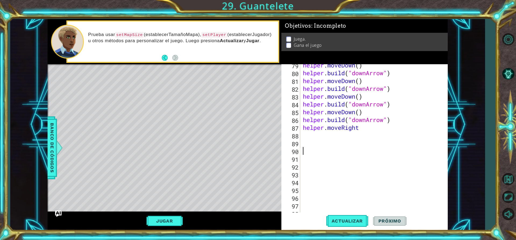
scroll to position [628, 0]
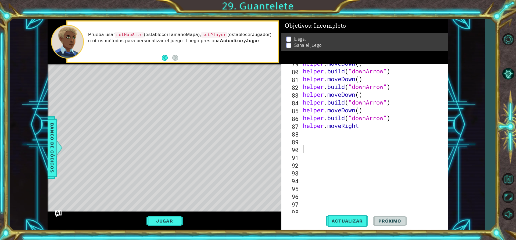
click at [305, 135] on div "helper . moveDown ( ) helper . build ( "downArrow" ) helper . moveDown ( ) help…" at bounding box center [373, 141] width 143 height 164
click at [363, 128] on div "helper . moveDown ( ) helper . build ( "downArrow" ) helper . moveDown ( ) help…" at bounding box center [373, 141] width 143 height 164
click at [314, 135] on div "helper . moveDown ( ) helper . build ( "downArrow" ) helper . moveDown ( ) help…" at bounding box center [373, 141] width 143 height 164
type textarea "h"
click at [344, 118] on div "helper . moveDown ( ) helper . build ( "downArrow" ) helper . moveDown ( ) help…" at bounding box center [373, 141] width 143 height 164
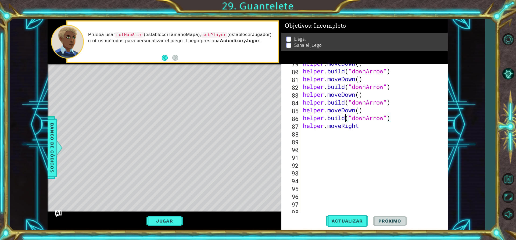
click at [344, 118] on div "helper . moveDown ( ) helper . build ( "downArrow" ) helper . moveDown ( ) help…" at bounding box center [373, 141] width 143 height 164
type textarea "[DOMAIN_NAME]("downArrow") helper.moveRight"
click at [305, 135] on div "helper . moveDown ( ) helper . build ( "downArrow" ) helper . moveDown ( ) help…" at bounding box center [373, 141] width 143 height 164
drag, startPoint x: 300, startPoint y: 130, endPoint x: 311, endPoint y: 143, distance: 16.6
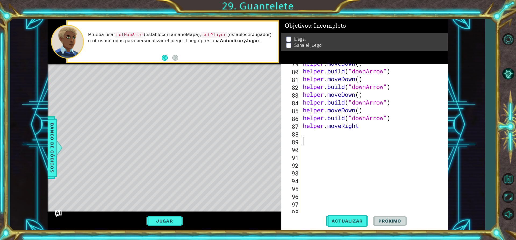
click at [311, 143] on div "helper . moveDown ( ) helper . build ( "downArrow" ) helper . moveDown ( ) help…" at bounding box center [373, 141] width 143 height 164
click at [310, 133] on div "helper . moveDown ( ) helper . build ( "downArrow" ) helper . moveDown ( ) help…" at bounding box center [373, 141] width 143 height 164
paste textarea "[DOMAIN_NAME]("downArrow")"
click at [366, 134] on div "helper . moveDown ( ) helper . build ( "downArrow" ) helper . moveDown ( ) help…" at bounding box center [373, 141] width 143 height 164
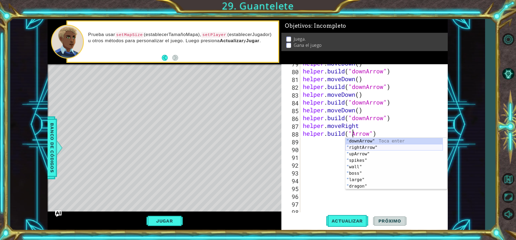
scroll to position [0, 3]
click at [361, 140] on div ""r ightArrow" Toca enter " downA r row" Toca enter " upA r row" Toca enter " d …" at bounding box center [396, 170] width 102 height 65
type textarea "[DOMAIN_NAME]("rightArrow")"
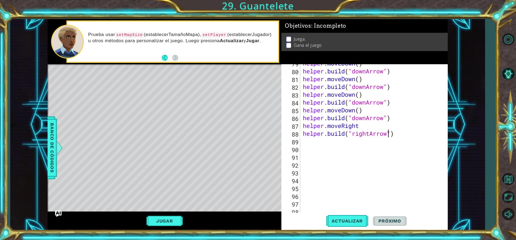
click at [361, 140] on div "helper . moveDown ( ) helper . build ( "downArrow" ) helper . moveDown ( ) help…" at bounding box center [373, 141] width 143 height 164
click at [352, 217] on button "Actualizar" at bounding box center [347, 221] width 42 height 17
click at [305, 138] on div "helper . moveDown ( ) helper . build ( "downArrow" ) helper . moveDown ( ) help…" at bounding box center [373, 141] width 143 height 164
type textarea "h"
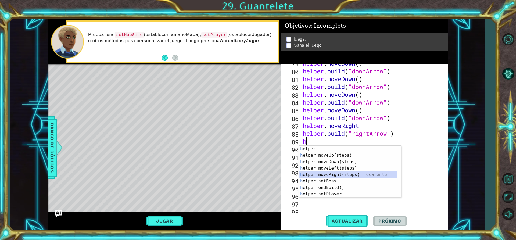
click at [332, 177] on div "h elper Toca enter h elper.moveUp(steps) Toca enter h elper.moveDown(steps) Toc…" at bounding box center [348, 178] width 98 height 65
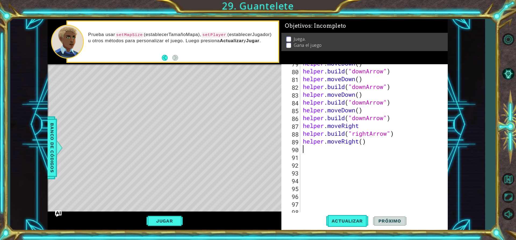
click at [306, 148] on div "helper . moveDown ( ) helper . build ( "downArrow" ) helper . moveDown ( ) help…" at bounding box center [373, 141] width 143 height 164
click at [372, 118] on div "helper . moveDown ( ) helper . build ( "downArrow" ) helper . moveDown ( ) help…" at bounding box center [373, 141] width 143 height 164
type textarea "[DOMAIN_NAME]("downArrow") helper.moveRight"
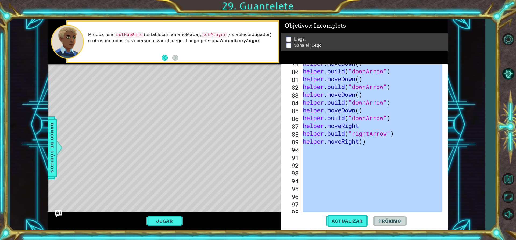
click at [372, 118] on div "helper . moveDown ( ) helper . build ( "downArrow" ) helper . moveDown ( ) help…" at bounding box center [373, 141] width 143 height 164
click at [372, 118] on div "helper . moveDown ( ) helper . build ( "downArrow" ) helper . moveDown ( ) help…" at bounding box center [372, 138] width 140 height 148
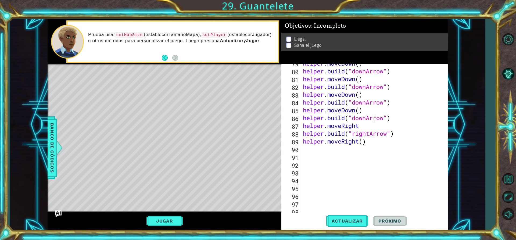
click at [372, 118] on div "helper . moveDown ( ) helper . build ( "downArrow" ) helper . moveDown ( ) help…" at bounding box center [373, 141] width 143 height 164
click at [372, 133] on div "helper . moveDown ( ) helper . build ( "downArrow" ) helper . moveDown ( ) help…" at bounding box center [373, 141] width 143 height 164
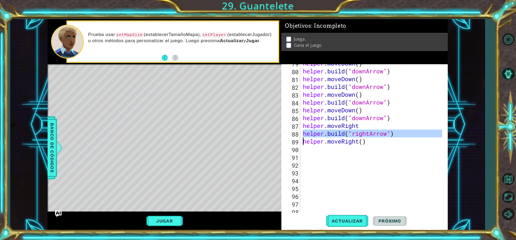
type textarea "[DOMAIN_NAME]("rightArrow") helper.moveRight()"
click at [307, 154] on div "helper . moveDown ( ) helper . build ( "downArrow" ) helper . moveDown ( ) help…" at bounding box center [373, 141] width 143 height 164
click at [310, 146] on div "helper . moveDown ( ) helper . build ( "downArrow" ) helper . moveDown ( ) help…" at bounding box center [373, 141] width 143 height 164
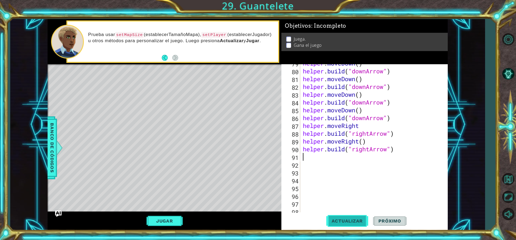
click at [346, 223] on span "Actualizar" at bounding box center [347, 220] width 42 height 5
click at [369, 147] on div "helper . moveDown ( ) helper . build ( "downArrow" ) helper . moveDown ( ) help…" at bounding box center [373, 141] width 143 height 164
click at [368, 142] on div ""down Arrow" Toca enter" at bounding box center [396, 148] width 102 height 19
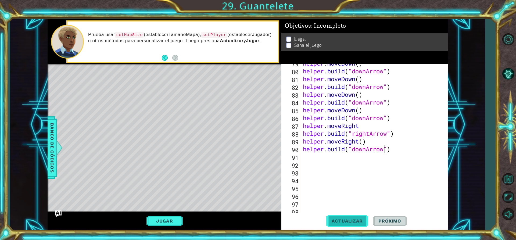
click at [355, 224] on button "Actualizar" at bounding box center [347, 221] width 42 height 17
click at [168, 223] on button "Jugar" at bounding box center [164, 221] width 36 height 10
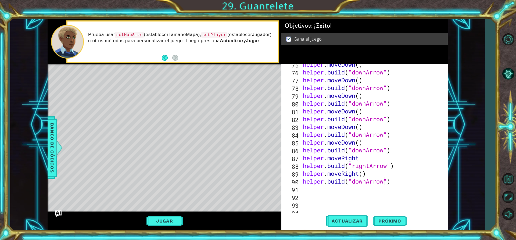
scroll to position [596, 0]
click at [179, 222] on button "Jugar" at bounding box center [164, 221] width 36 height 10
click at [154, 222] on button "Jugar" at bounding box center [164, 221] width 36 height 10
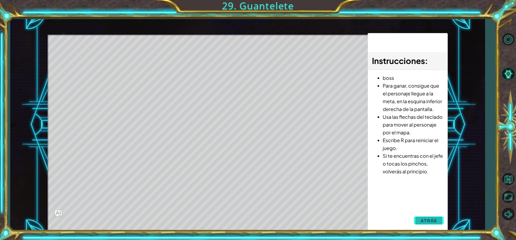
click at [436, 219] on span "Atrás" at bounding box center [429, 220] width 16 height 5
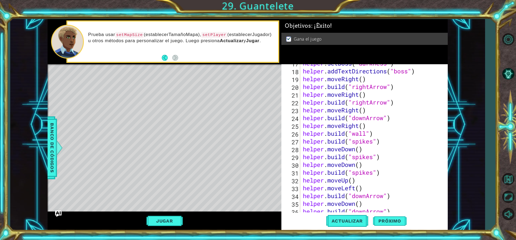
scroll to position [0, 2]
click at [357, 180] on div "helper . setBoss ( "darkness" ) helper . addTextDirections ( "boss" ) helper . …" at bounding box center [373, 141] width 143 height 164
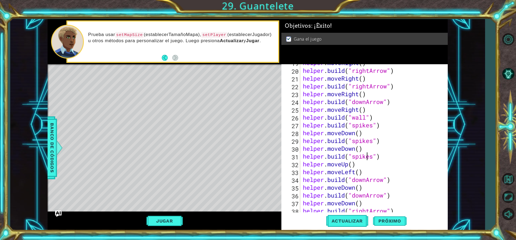
click at [365, 157] on div "helper . moveRight ( ) helper . build ( "rightArrow" ) helper . moveRight ( ) h…" at bounding box center [373, 141] width 143 height 164
type textarea "[DOMAIN_NAME]("spikes")"
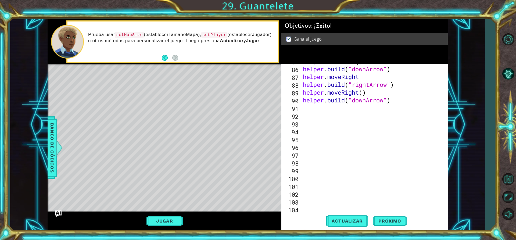
scroll to position [677, 0]
click at [402, 108] on div "helper . moveDown ( ) helper . build ( "downArrow" ) helper . moveRight helper …" at bounding box center [373, 139] width 143 height 164
click at [402, 105] on div "helper . moveDown ( ) helper . build ( "downArrow" ) helper . moveRight helper …" at bounding box center [373, 139] width 143 height 164
click at [400, 100] on div "helper . moveDown ( ) helper . build ( "downArrow" ) helper . moveRight helper …" at bounding box center [373, 139] width 143 height 164
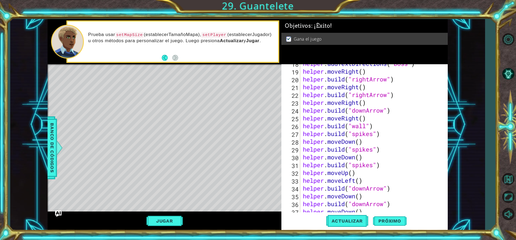
scroll to position [153, 0]
click at [373, 164] on div "helper . addTextDirections ( "boss" ) helper . moveRight ( ) helper . build ( "…" at bounding box center [373, 142] width 143 height 164
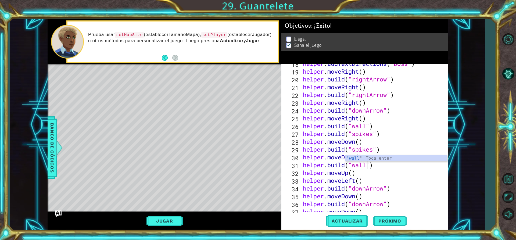
scroll to position [0, 3]
click at [371, 158] on div ""wall " Toca enter" at bounding box center [396, 164] width 102 height 19
type textarea "[DOMAIN_NAME]("wall")"
click at [352, 223] on span "Actualizar" at bounding box center [347, 220] width 42 height 5
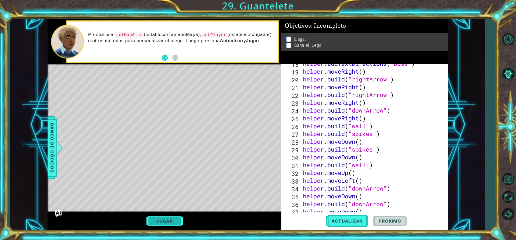
click at [157, 221] on button "Jugar" at bounding box center [164, 221] width 36 height 10
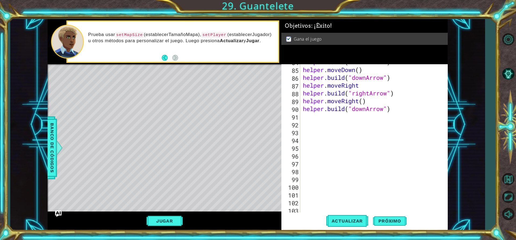
scroll to position [669, 0]
click at [167, 220] on button "Jugar" at bounding box center [164, 221] width 36 height 10
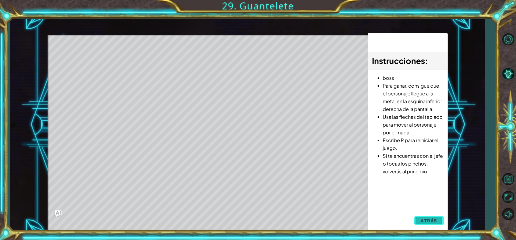
click at [433, 221] on span "Atrás" at bounding box center [429, 220] width 16 height 5
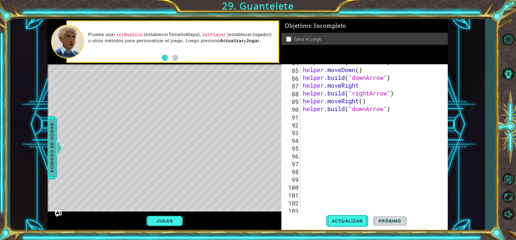
click at [58, 146] on div at bounding box center [59, 148] width 7 height 16
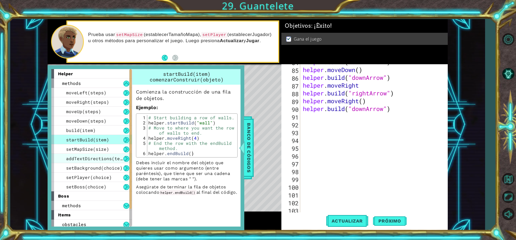
click at [98, 160] on span "addTextDirections(text)" at bounding box center [97, 159] width 62 height 6
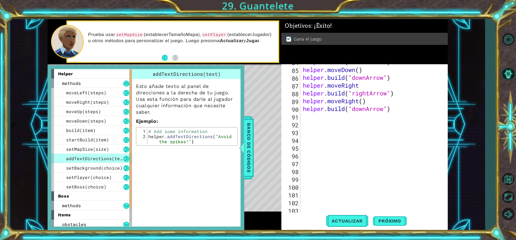
type textarea "helper.addTextDirections("Avoid the spikes!")"
click at [221, 138] on div "# Add some information helper . addTextDirections ( "Avoid the spikes!" )" at bounding box center [191, 144] width 89 height 31
click at [207, 74] on span "addTextDirections(text)" at bounding box center [187, 74] width 68 height 6
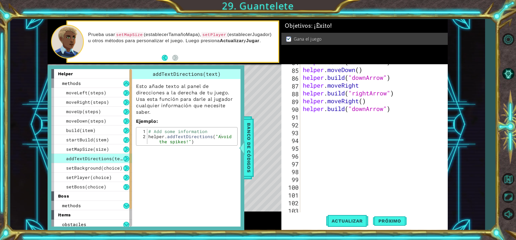
click at [243, 130] on div "helper methods moveLeft(steps) moveRight(steps) moveUp(steps) moveDown(steps) b…" at bounding box center [146, 147] width 197 height 165
click at [250, 139] on span "Banco de códigos" at bounding box center [249, 148] width 9 height 56
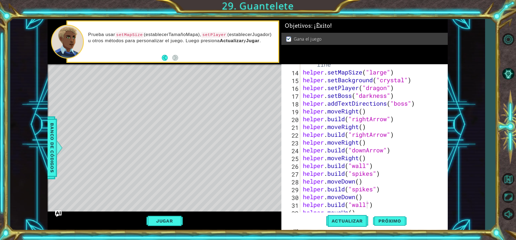
scroll to position [129, 0]
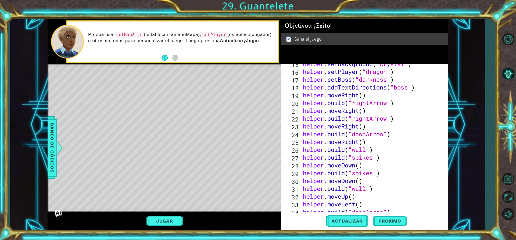
type textarea "[DOMAIN_NAME]("rightArrow")"
click at [400, 121] on div "helper . setBackground ( "crystal" ) helper . setPlayer ( "dragon" ) helper . s…" at bounding box center [373, 142] width 143 height 164
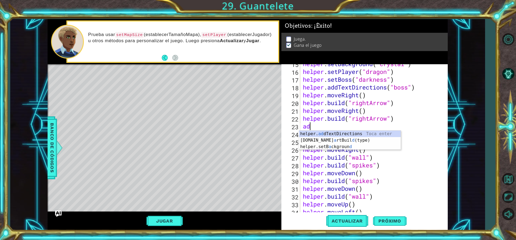
scroll to position [0, 0]
click at [311, 133] on div "helper. add TextDirections Toca enter" at bounding box center [350, 140] width 102 height 19
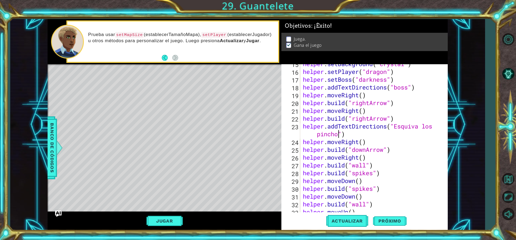
scroll to position [0, 7]
click at [346, 224] on span "Actualizar" at bounding box center [347, 220] width 42 height 5
click at [171, 219] on button "Jugar" at bounding box center [164, 221] width 36 height 10
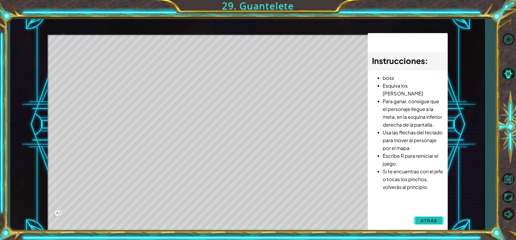
click at [432, 218] on span "Atrás" at bounding box center [429, 220] width 16 height 5
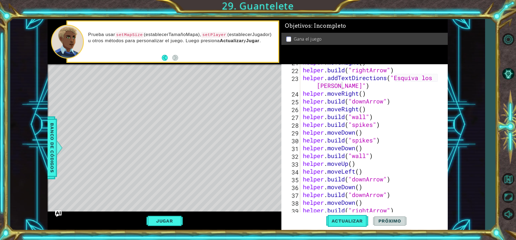
scroll to position [177, 0]
click at [384, 141] on div "helper . moveRight ( ) helper . build ( "rightArrow" ) helper . addTextDirectio…" at bounding box center [373, 140] width 143 height 164
type textarea "[DOMAIN_NAME]("spikes")"
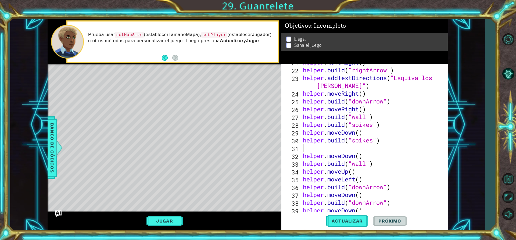
type textarea "h"
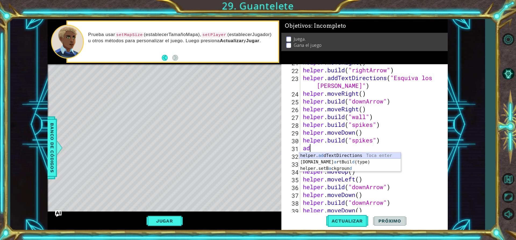
click at [343, 155] on div "helper. ad dTextDirections Toca enter [DOMAIN_NAME] a rtBuil d (type) Toca ente…" at bounding box center [350, 168] width 102 height 32
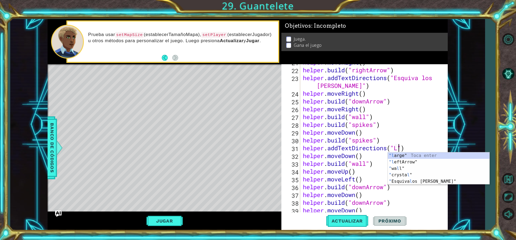
scroll to position [0, 4]
click at [381, 150] on div "helper . moveRight ( ) helper . build ( "rightArrow" ) helper . addTextDirectio…" at bounding box center [373, 140] width 143 height 164
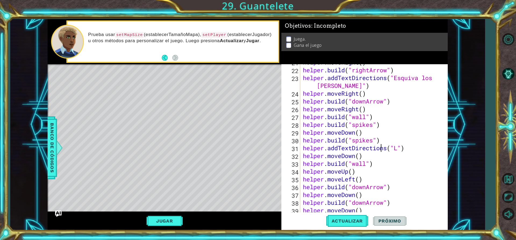
click at [381, 150] on div "helper . moveRight ( ) helper . build ( "rightArrow" ) helper . addTextDirectio…" at bounding box center [373, 140] width 143 height 164
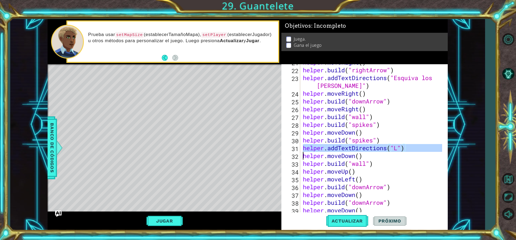
click at [381, 150] on div "helper . moveRight ( ) helper . build ( "rightArrow" ) helper . addTextDirectio…" at bounding box center [373, 140] width 143 height 164
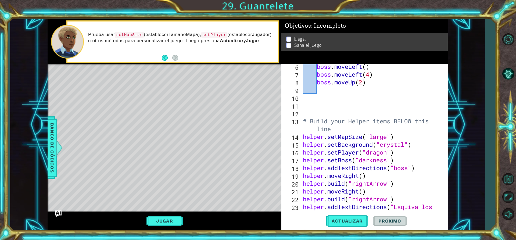
scroll to position [65, 0]
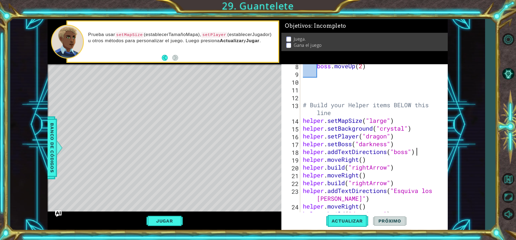
click at [417, 151] on div "boss . moveUp ( 2 ) # Build your Helper items BELOW this line helper . setMapSi…" at bounding box center [373, 144] width 143 height 164
type textarea "helper.addTextDirections("boss")"
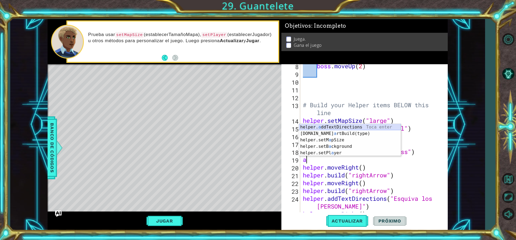
click at [374, 126] on div "helper. a ddTextDirections Toca enter [DOMAIN_NAME] a rtBuild(type) Toca enter …" at bounding box center [350, 146] width 102 height 45
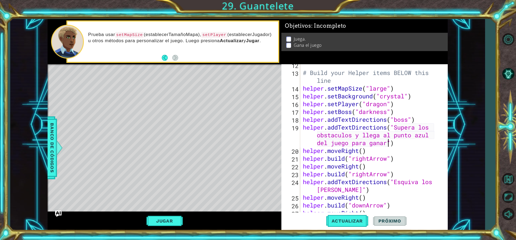
scroll to position [129, 0]
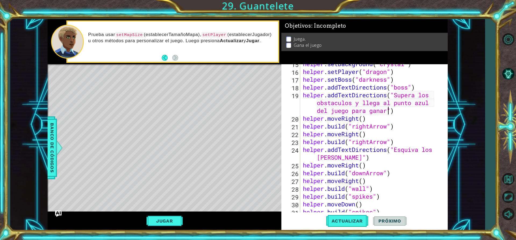
click at [342, 156] on div "helper . setBackground ( "crystal" ) helper . setPlayer ( "dragon" ) helper . s…" at bounding box center [373, 142] width 143 height 164
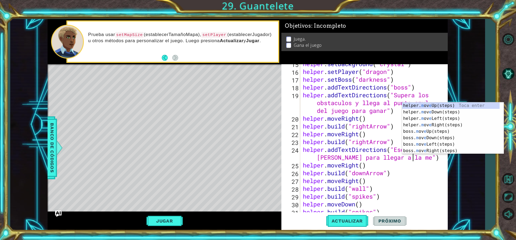
scroll to position [0, 11]
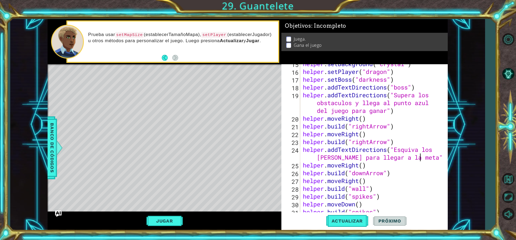
click at [396, 112] on div "helper . setBackground ( "crystal" ) helper . setPlayer ( "dragon" ) helper . s…" at bounding box center [373, 142] width 143 height 164
type textarea "helper.addTextDirections("Supera los obstaculos y llega al punto azul del juego…"
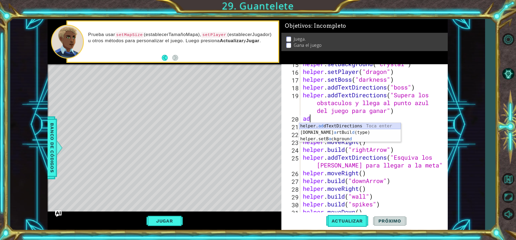
click at [364, 126] on div "helper. ad dTextDirections Toca enter [DOMAIN_NAME] a rtBuil d (type) Toca ente…" at bounding box center [350, 139] width 102 height 32
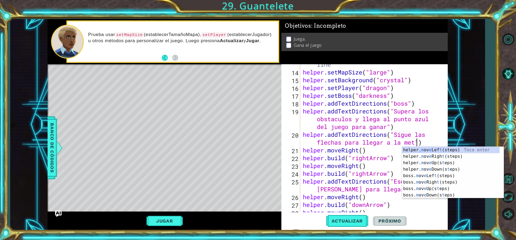
scroll to position [0, 10]
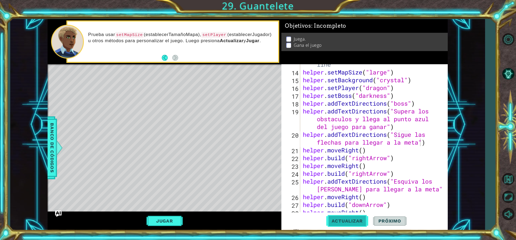
click at [338, 218] on button "Actualizar" at bounding box center [347, 221] width 42 height 17
click at [51, 139] on span "Banco de códigos" at bounding box center [52, 148] width 9 height 56
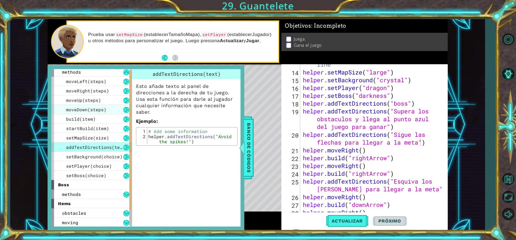
scroll to position [0, 0]
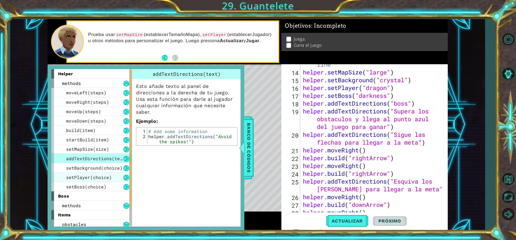
click at [98, 178] on span "setPlayer(choice)" at bounding box center [89, 177] width 46 height 6
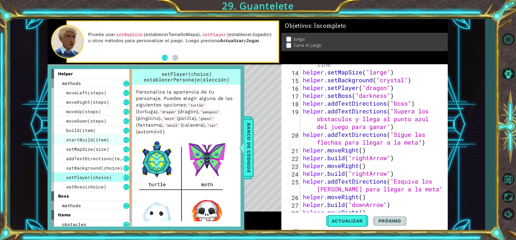
click at [103, 142] on span "startBuild(item)" at bounding box center [87, 140] width 43 height 6
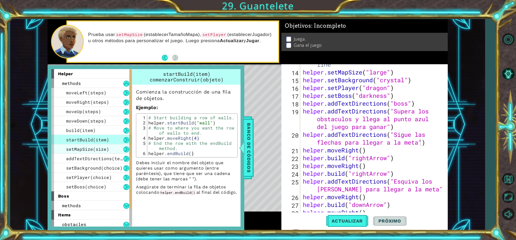
click at [103, 145] on div "setMapSize(size)" at bounding box center [91, 148] width 81 height 9
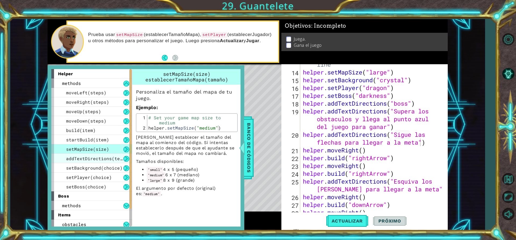
click at [102, 154] on div "addTextDirections(text)" at bounding box center [91, 158] width 81 height 9
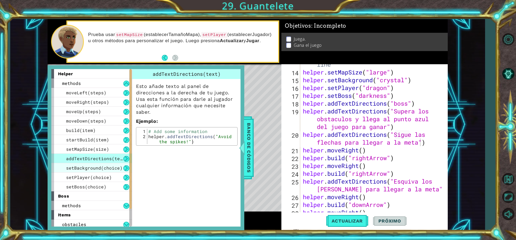
click at [100, 166] on span "setBackground(choice)" at bounding box center [94, 168] width 56 height 6
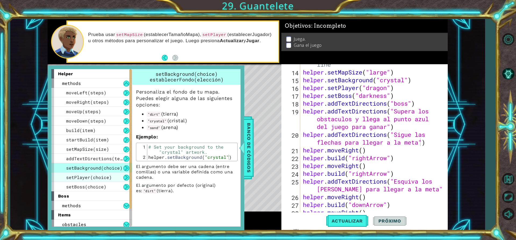
click at [98, 179] on span "setPlayer(choice)" at bounding box center [89, 177] width 46 height 6
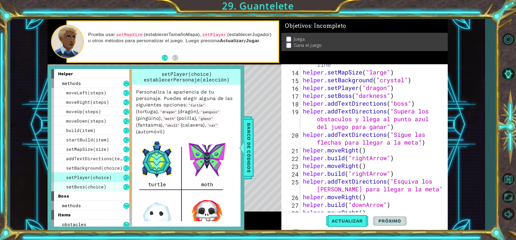
click at [97, 184] on div "setBoss(choice)" at bounding box center [91, 186] width 81 height 9
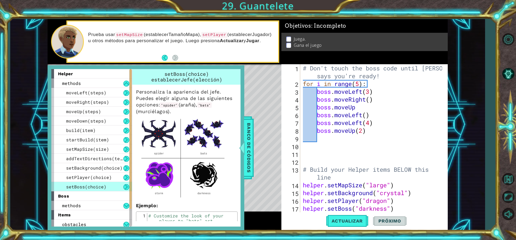
click at [152, 183] on img at bounding box center [183, 157] width 94 height 85
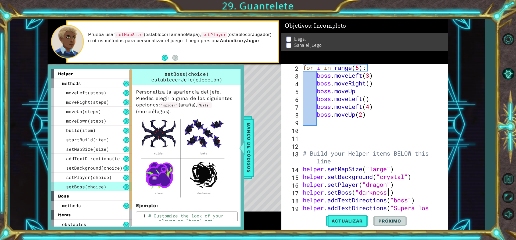
scroll to position [0, 4]
click at [388, 192] on div "for i in range ( 5 ) : boss . moveLeft ( 3 ) boss . moveRight ( ) boss . moveUp…" at bounding box center [373, 153] width 143 height 179
click at [348, 222] on span "Actualizar" at bounding box center [347, 220] width 42 height 5
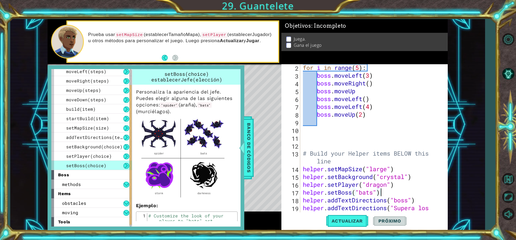
scroll to position [27, 0]
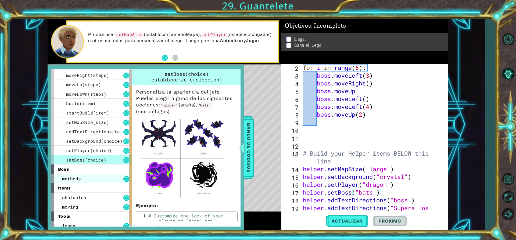
click at [84, 179] on div "methods" at bounding box center [91, 178] width 81 height 9
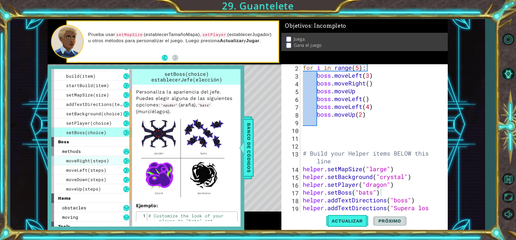
scroll to position [68, 0]
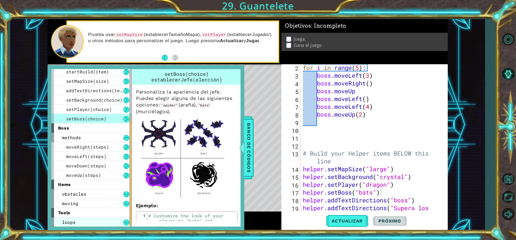
click at [83, 223] on div "loops" at bounding box center [91, 221] width 81 height 9
click at [126, 224] on button at bounding box center [126, 223] width 6 height 6
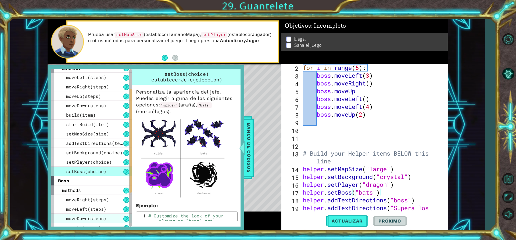
scroll to position [0, 0]
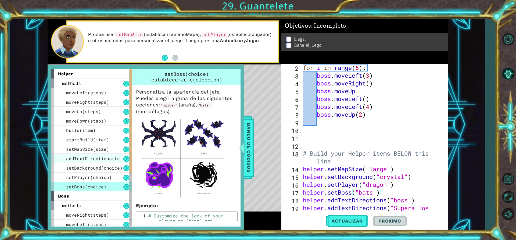
click at [99, 159] on span "addTextDirections(text)" at bounding box center [97, 159] width 62 height 6
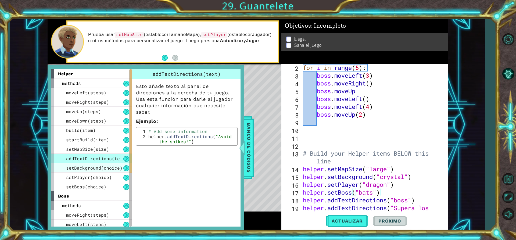
click at [100, 166] on span "setBackground(choice)" at bounding box center [94, 168] width 56 height 6
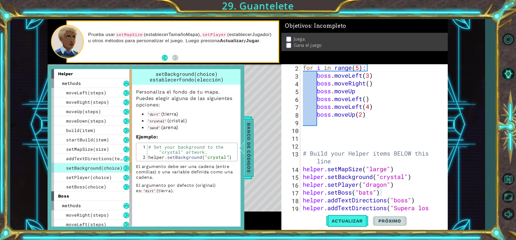
click at [253, 155] on div "Banco de códigos" at bounding box center [249, 147] width 10 height 63
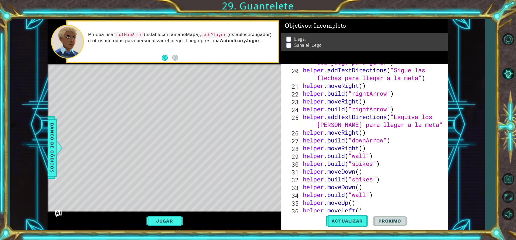
scroll to position [177, 0]
type textarea "[DOMAIN_NAME]("wall")"
click at [380, 195] on div "helper . addTextDirections ( "Supera los obstaculos y llega al punto azul del j…" at bounding box center [373, 132] width 143 height 179
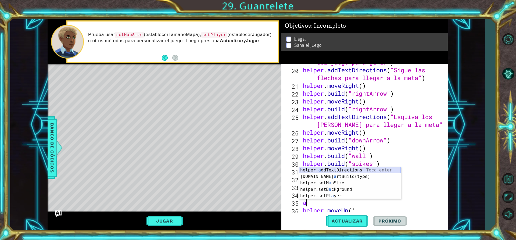
click at [366, 170] on div "helper. a ddTextDirections Toca enter [DOMAIN_NAME] a rtBuild(type) Toca enter …" at bounding box center [350, 189] width 102 height 45
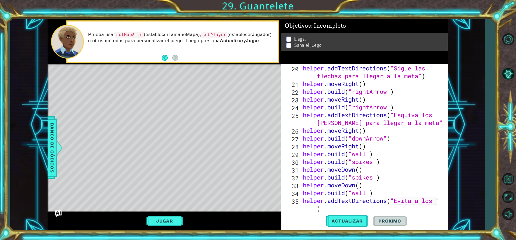
scroll to position [0, 4]
paste textarea "Code Area"
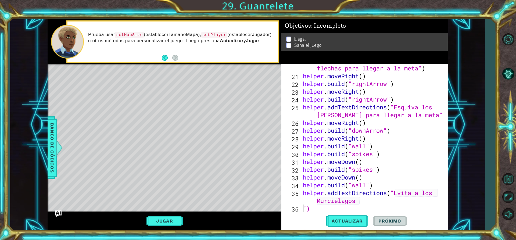
scroll to position [187, 0]
click at [321, 201] on div "helper . addTextDirections ( "Sigue las flechas para llegar a la meta" ) helper…" at bounding box center [373, 141] width 143 height 171
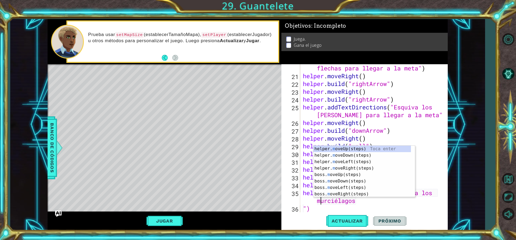
scroll to position [0, 6]
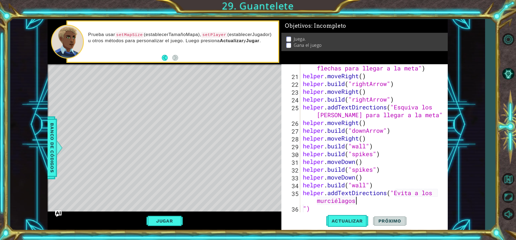
click at [380, 202] on div "helper . addTextDirections ( "Sigue las flechas para llegar a la meta" ) helper…" at bounding box center [373, 141] width 143 height 171
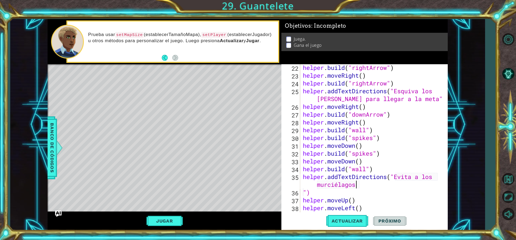
scroll to position [203, 0]
click at [318, 192] on div "helper . build ( "rightArrow" ) helper . moveRight ( ) helper . build ( "rightA…" at bounding box center [373, 146] width 143 height 164
type textarea """
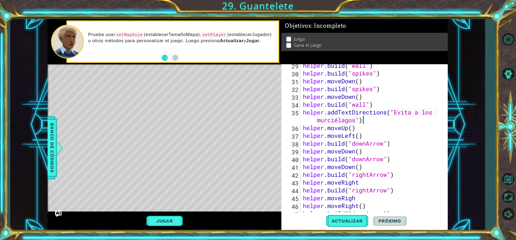
scroll to position [268, 0]
click at [420, 112] on div "helper . build ( "wall" ) helper . build ( "spikes" ) helper . moveDown ( ) hel…" at bounding box center [373, 144] width 143 height 164
click at [355, 120] on div "helper . build ( "wall" ) helper . build ( "spikes" ) helper . moveDown ( ) hel…" at bounding box center [373, 144] width 143 height 164
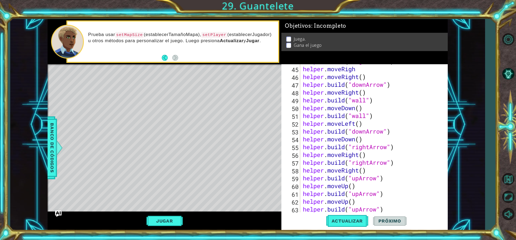
scroll to position [413, 0]
click at [173, 218] on button "Jugar" at bounding box center [164, 221] width 36 height 10
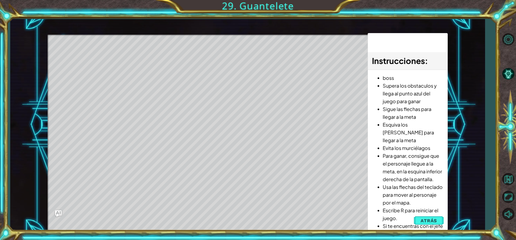
click at [409, 166] on li "Para ganar, consigue que el personaje llegue a la meta, en la esquina inferior …" at bounding box center [413, 167] width 61 height 31
click at [409, 155] on li "Para ganar, consigue que el personaje llegue a la meta, en la esquina inferior …" at bounding box center [413, 167] width 61 height 31
click at [427, 215] on button "Atrás" at bounding box center [429, 220] width 30 height 11
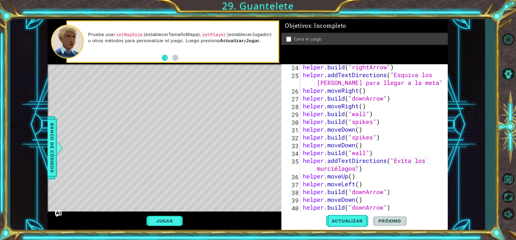
scroll to position [219, 0]
click at [356, 169] on div "helper . build ( "rightArrow" ) helper . addTextDirections ( "Esquiva los [PERS…" at bounding box center [373, 145] width 143 height 164
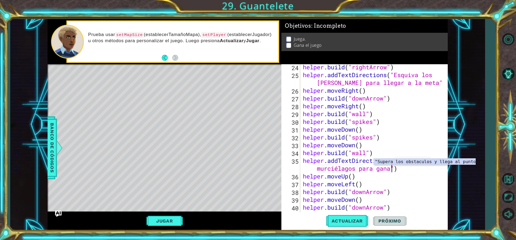
scroll to position [0, 9]
click at [380, 194] on div "helper . build ( "rightArrow" ) helper . addTextDirections ( "Esquiva los [PERS…" at bounding box center [373, 145] width 143 height 164
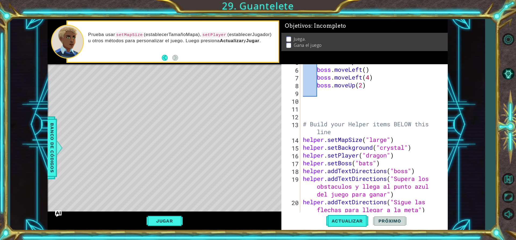
scroll to position [0, 0]
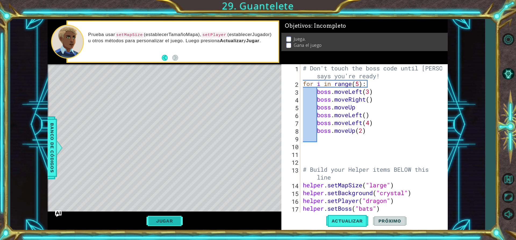
click at [156, 219] on button "Jugar" at bounding box center [164, 221] width 36 height 10
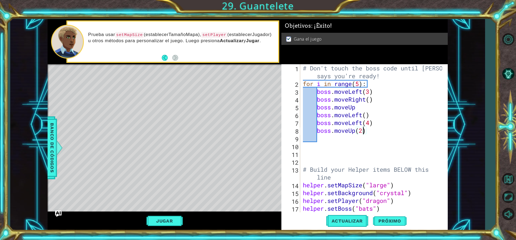
scroll to position [0, 3]
click at [362, 130] on div "# Don't touch the boss code until [PERSON_NAME] says you're ready! for i in ran…" at bounding box center [373, 149] width 143 height 171
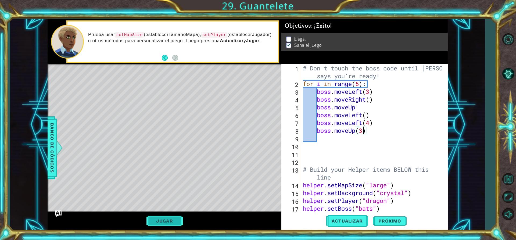
type textarea "boss.moveUp(3)"
click at [175, 219] on button "Jugar" at bounding box center [164, 221] width 36 height 10
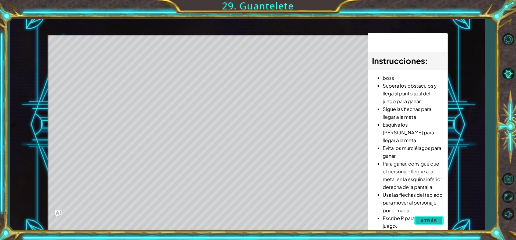
click at [417, 218] on button "Atrás" at bounding box center [429, 220] width 30 height 11
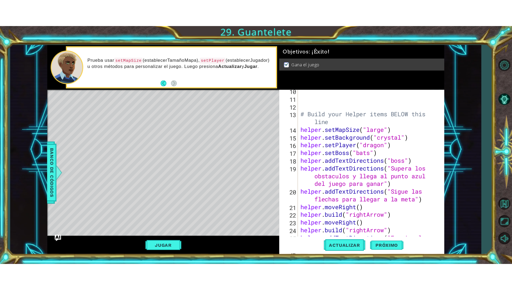
scroll to position [81, 0]
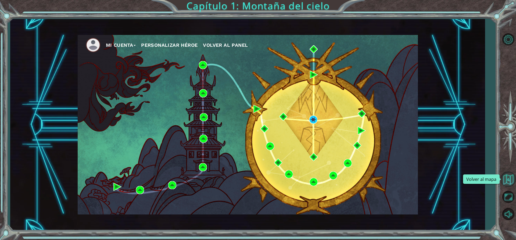
click at [508, 181] on button "Volver al mapa" at bounding box center [508, 179] width 16 height 16
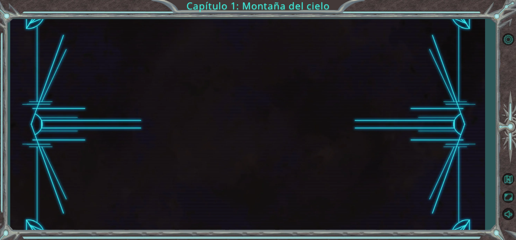
click at [508, 197] on button "Maximizar navegador" at bounding box center [508, 197] width 16 height 16
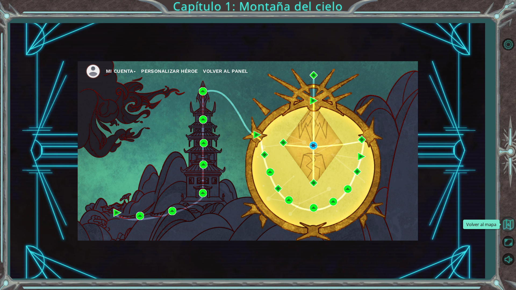
click at [506, 228] on button "Volver al mapa" at bounding box center [508, 225] width 16 height 16
click at [511, 220] on button "Volver al mapa" at bounding box center [508, 225] width 16 height 16
click at [92, 69] on img at bounding box center [93, 71] width 15 height 15
click at [109, 71] on button "Mi Cuenta" at bounding box center [121, 71] width 30 height 8
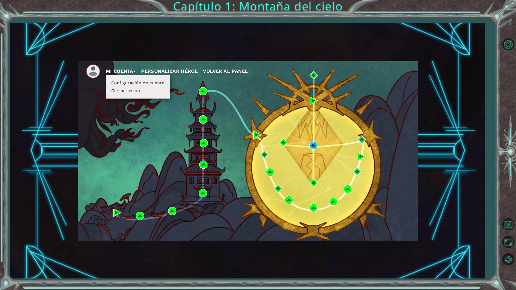
click at [116, 88] on button "Cerrar sesión" at bounding box center [126, 91] width 32 height 6
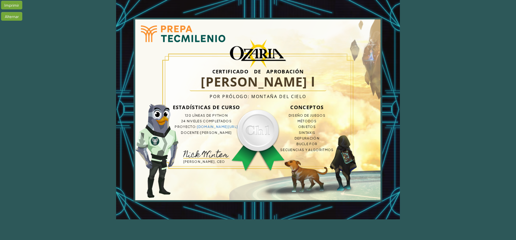
click at [211, 154] on img at bounding box center [206, 154] width 46 height 8
click at [218, 127] on link "bit.ly/46tx7n8" at bounding box center [217, 127] width 41 height 4
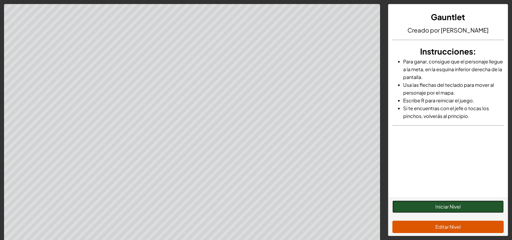
click at [422, 205] on button "Iniciar Nivel" at bounding box center [447, 206] width 111 height 12
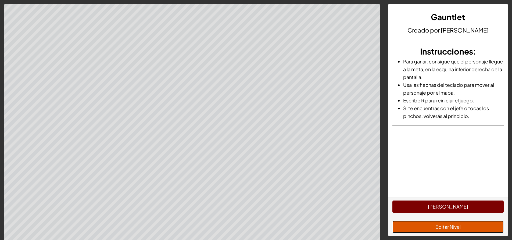
click at [439, 226] on button "Editar Nivel" at bounding box center [447, 227] width 111 height 12
